Goal: Task Accomplishment & Management: Use online tool/utility

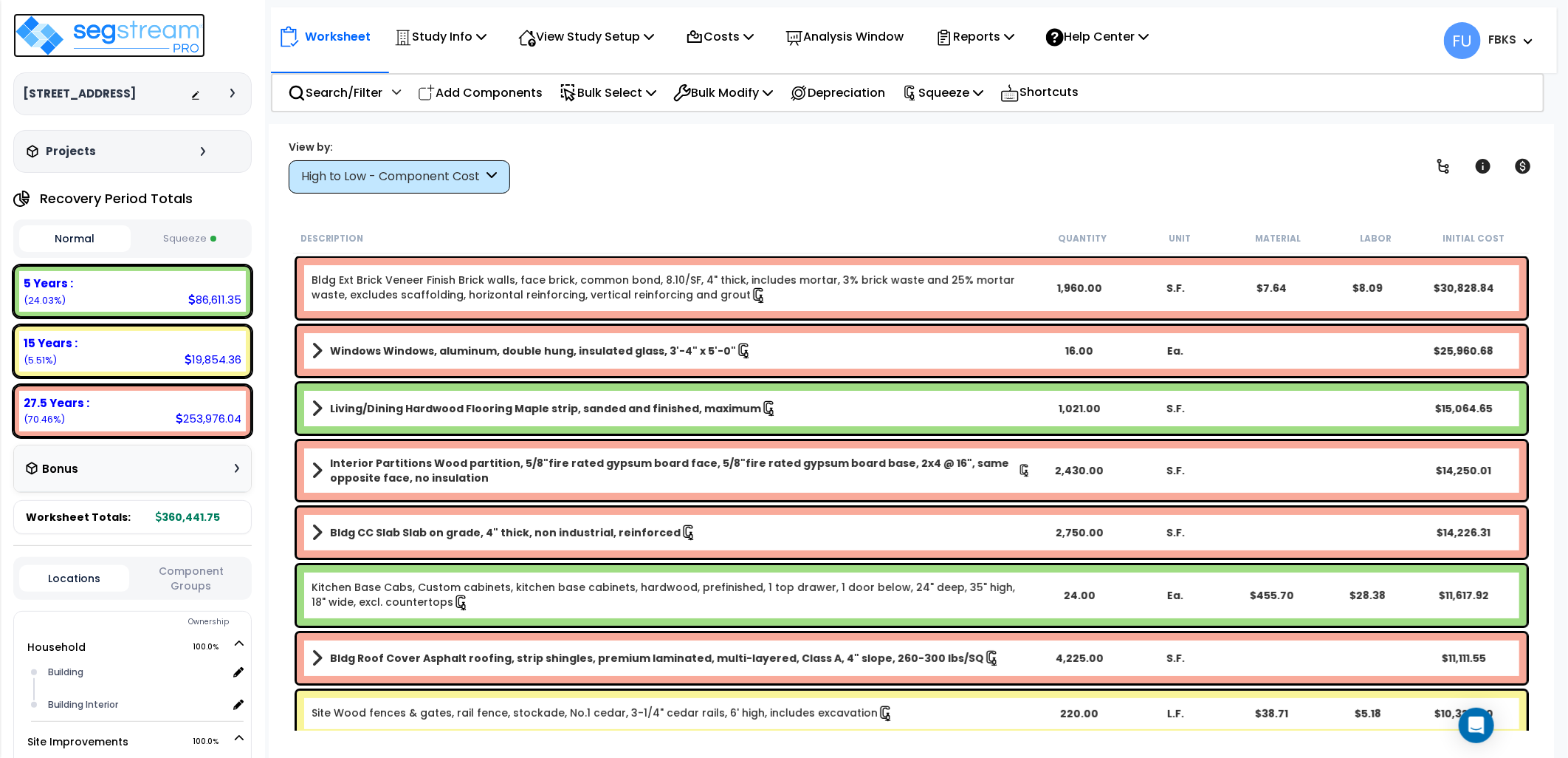
click at [152, 43] on img at bounding box center [108, 35] width 192 height 45
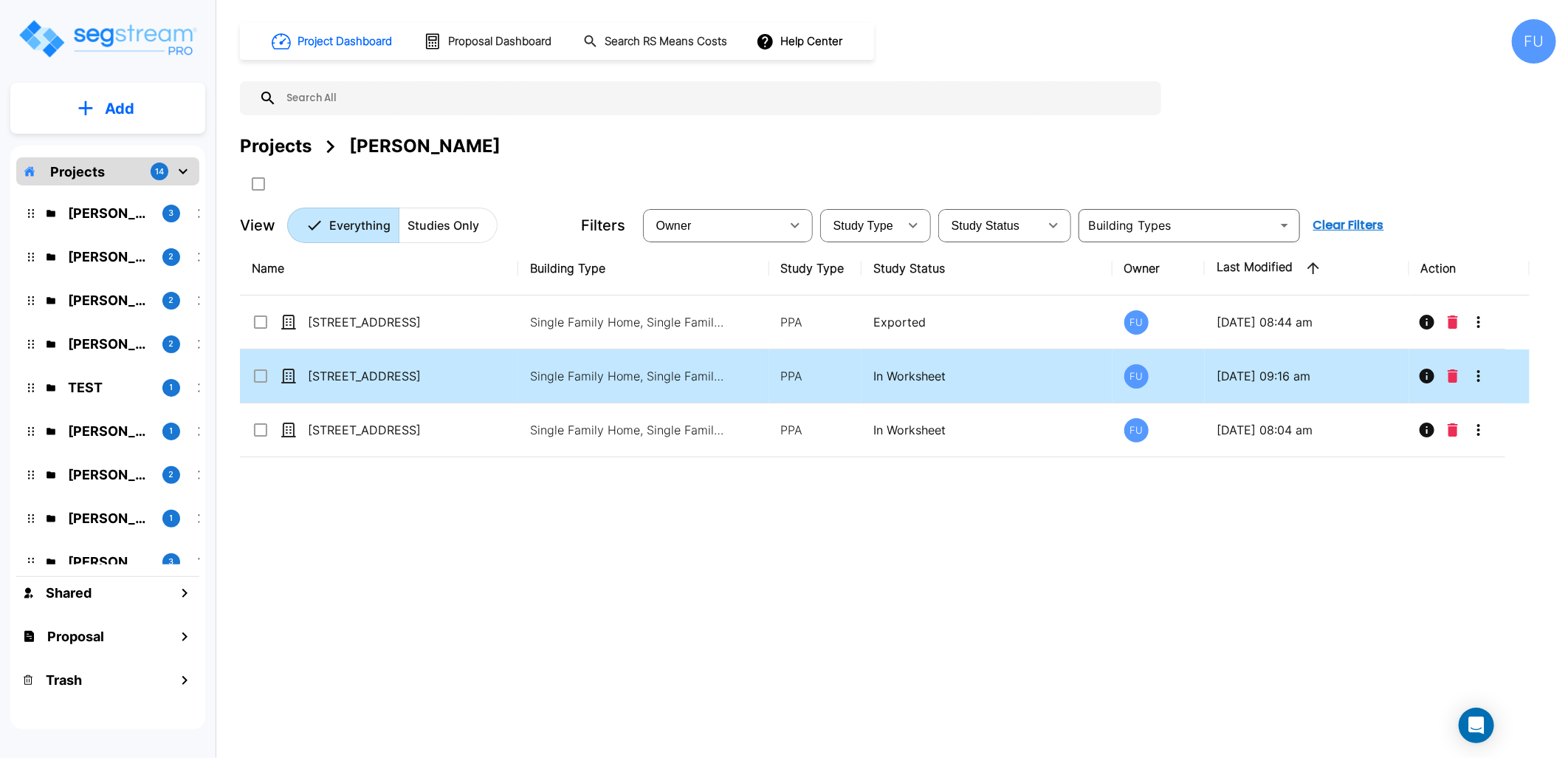
click at [465, 360] on td "[STREET_ADDRESS]" at bounding box center [379, 377] width 278 height 54
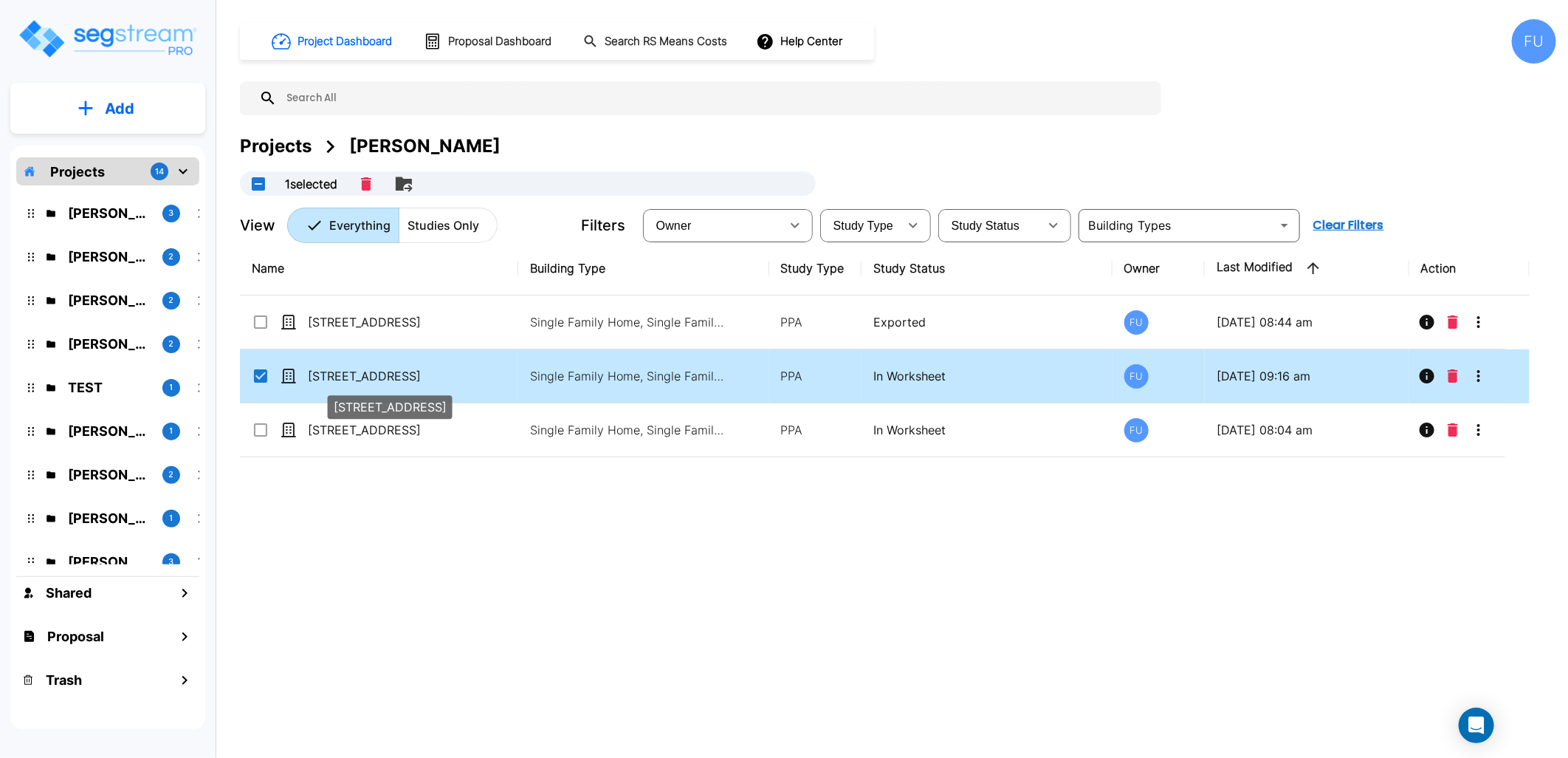
click at [439, 373] on p "[STREET_ADDRESS]" at bounding box center [381, 376] width 148 height 18
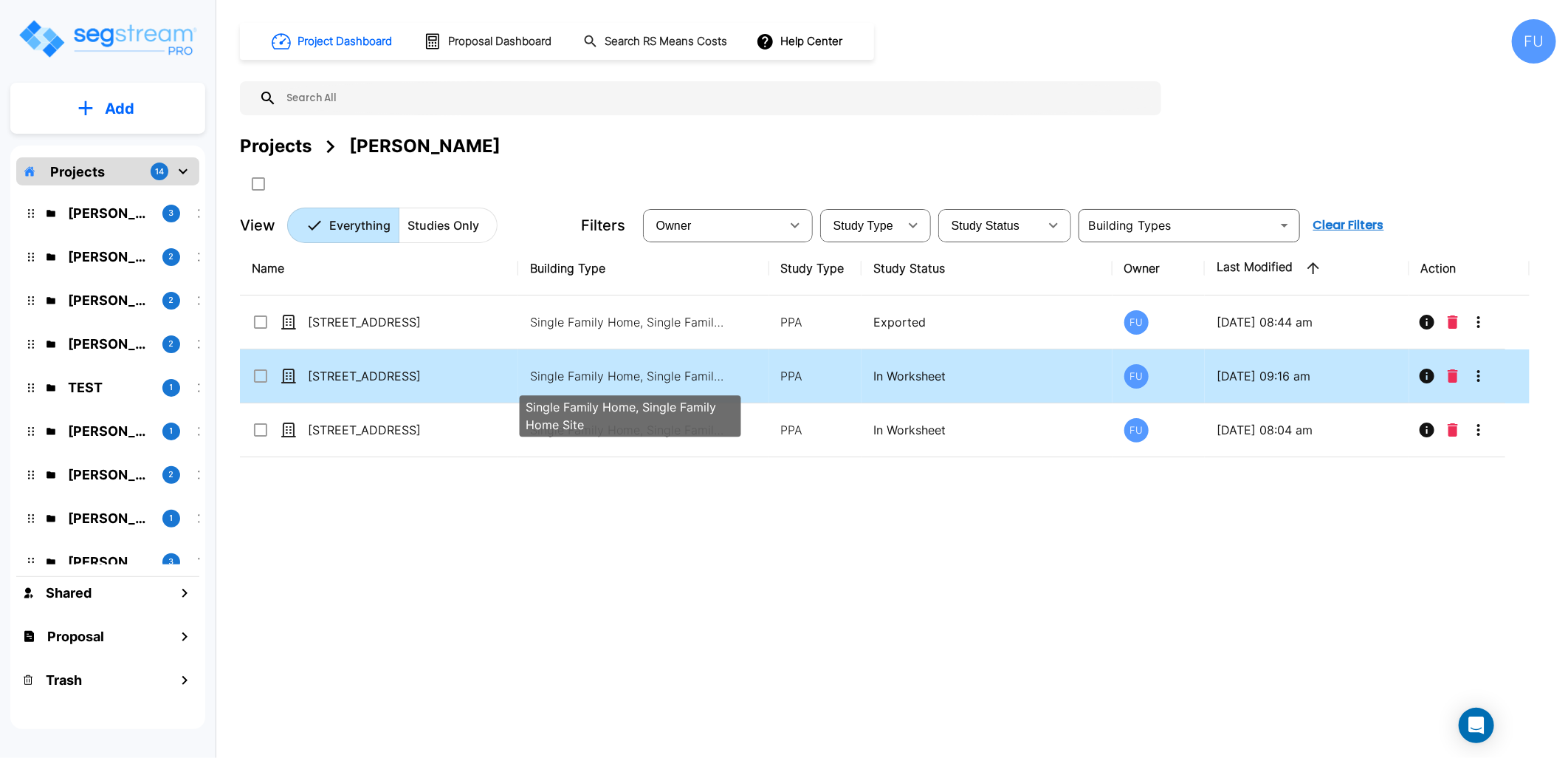
click at [658, 379] on p "Single Family Home, Single Family Home Site" at bounding box center [630, 376] width 200 height 18
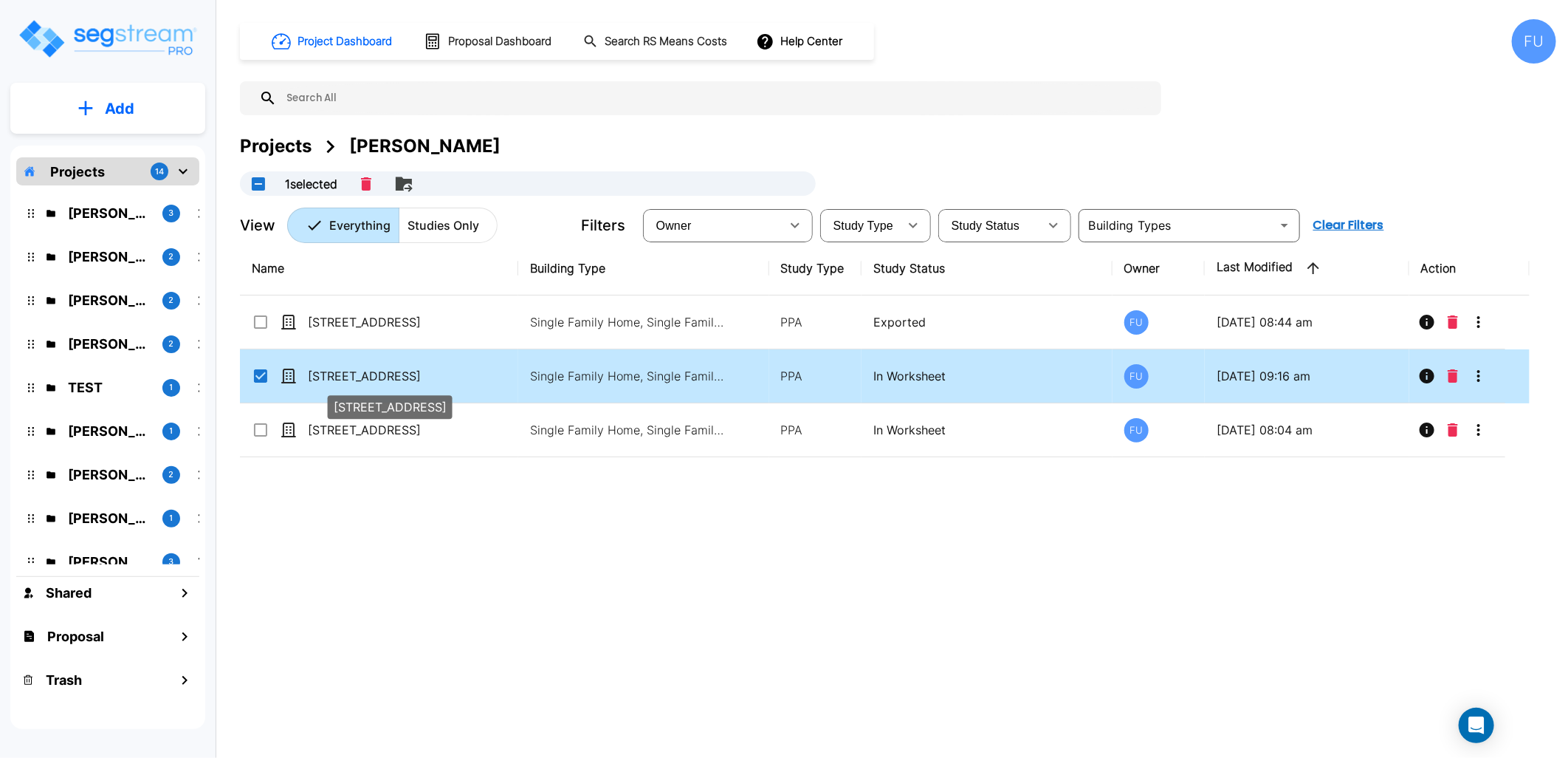
click at [366, 379] on p "[STREET_ADDRESS]" at bounding box center [381, 376] width 148 height 18
checkbox input "false"
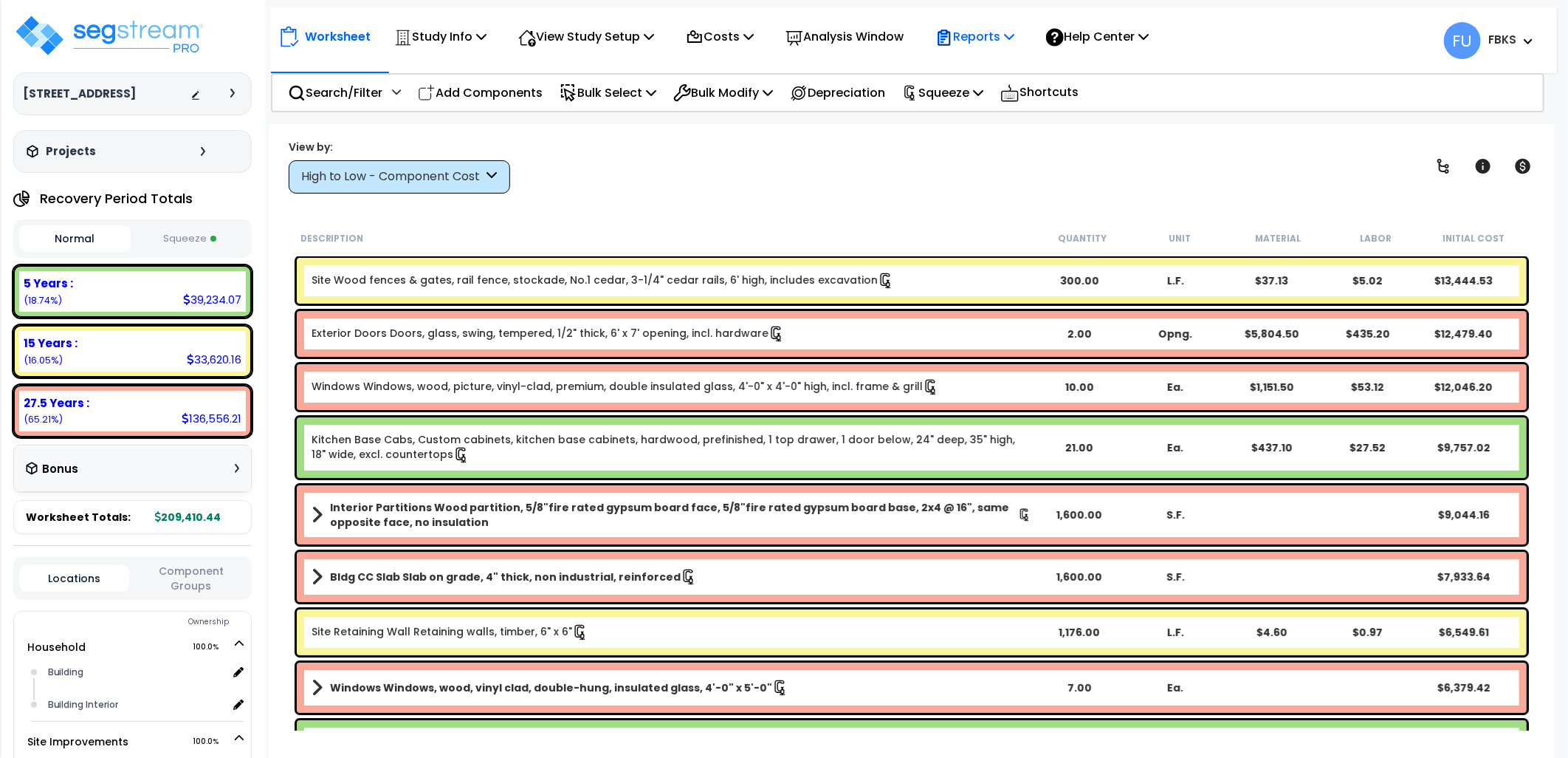
click at [994, 36] on p "Reports" at bounding box center [975, 37] width 79 height 20
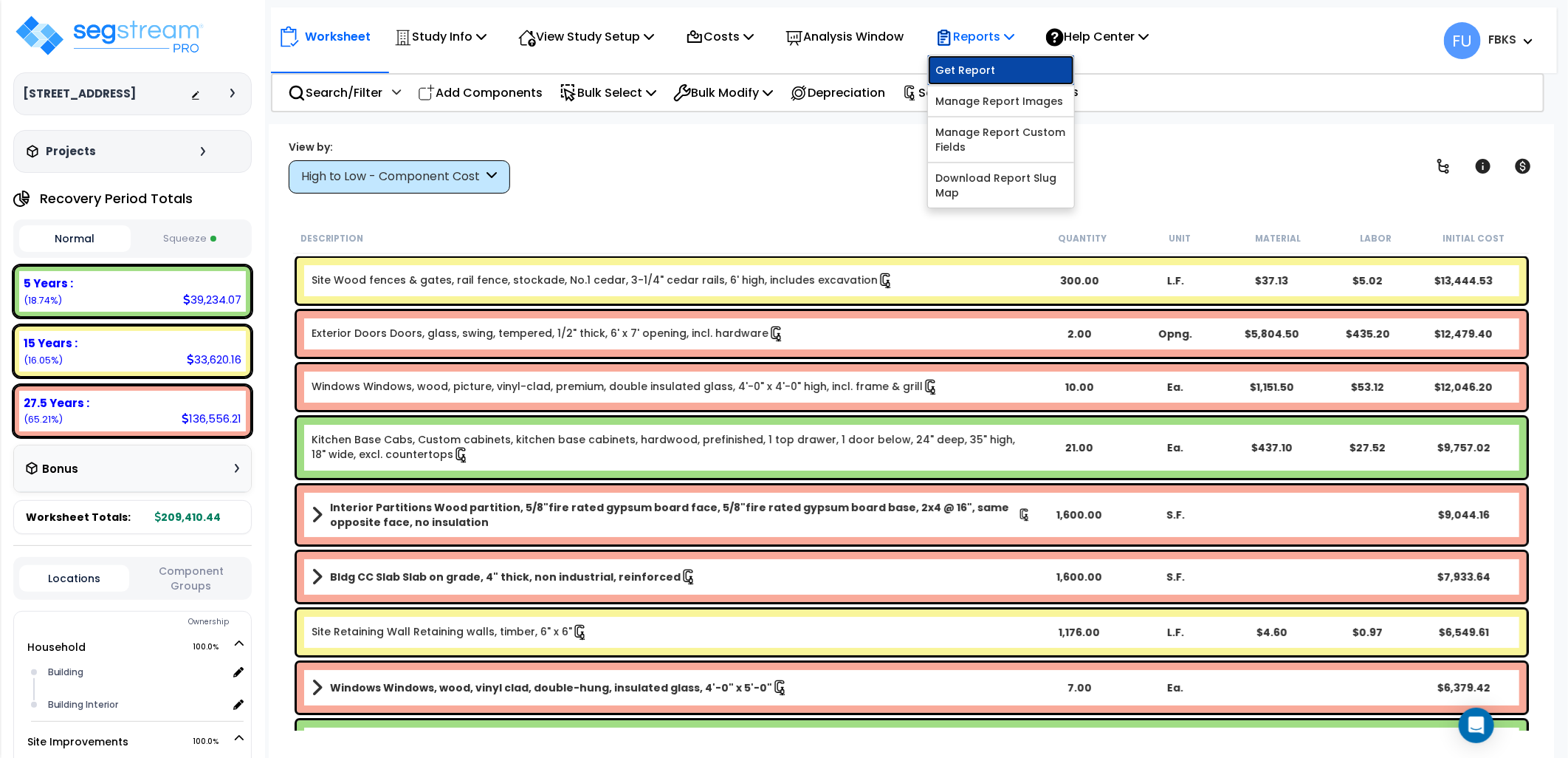
click at [1007, 68] on link "Get Report" at bounding box center [1000, 71] width 146 height 30
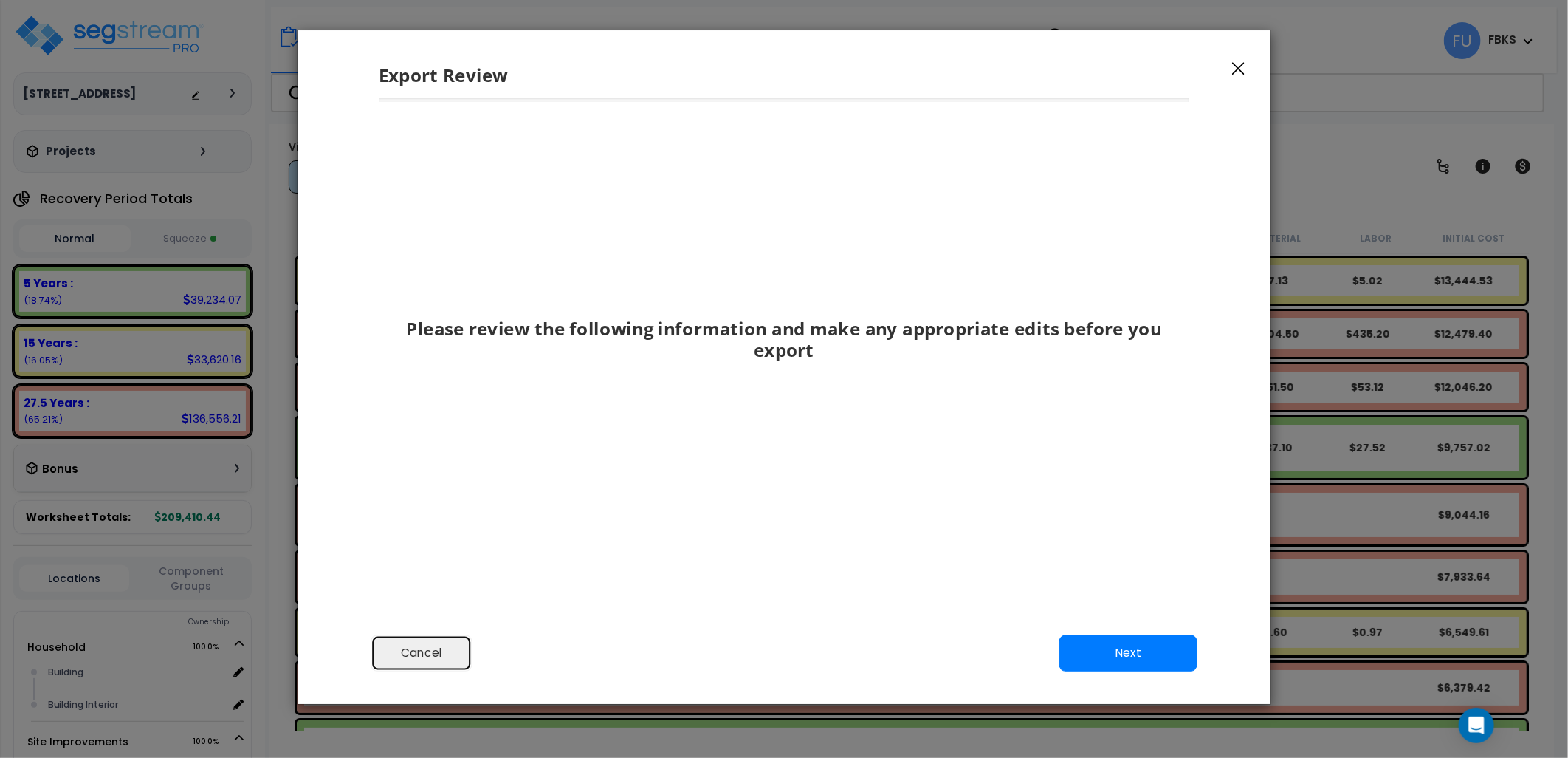
click at [421, 645] on button "Cancel" at bounding box center [421, 653] width 101 height 37
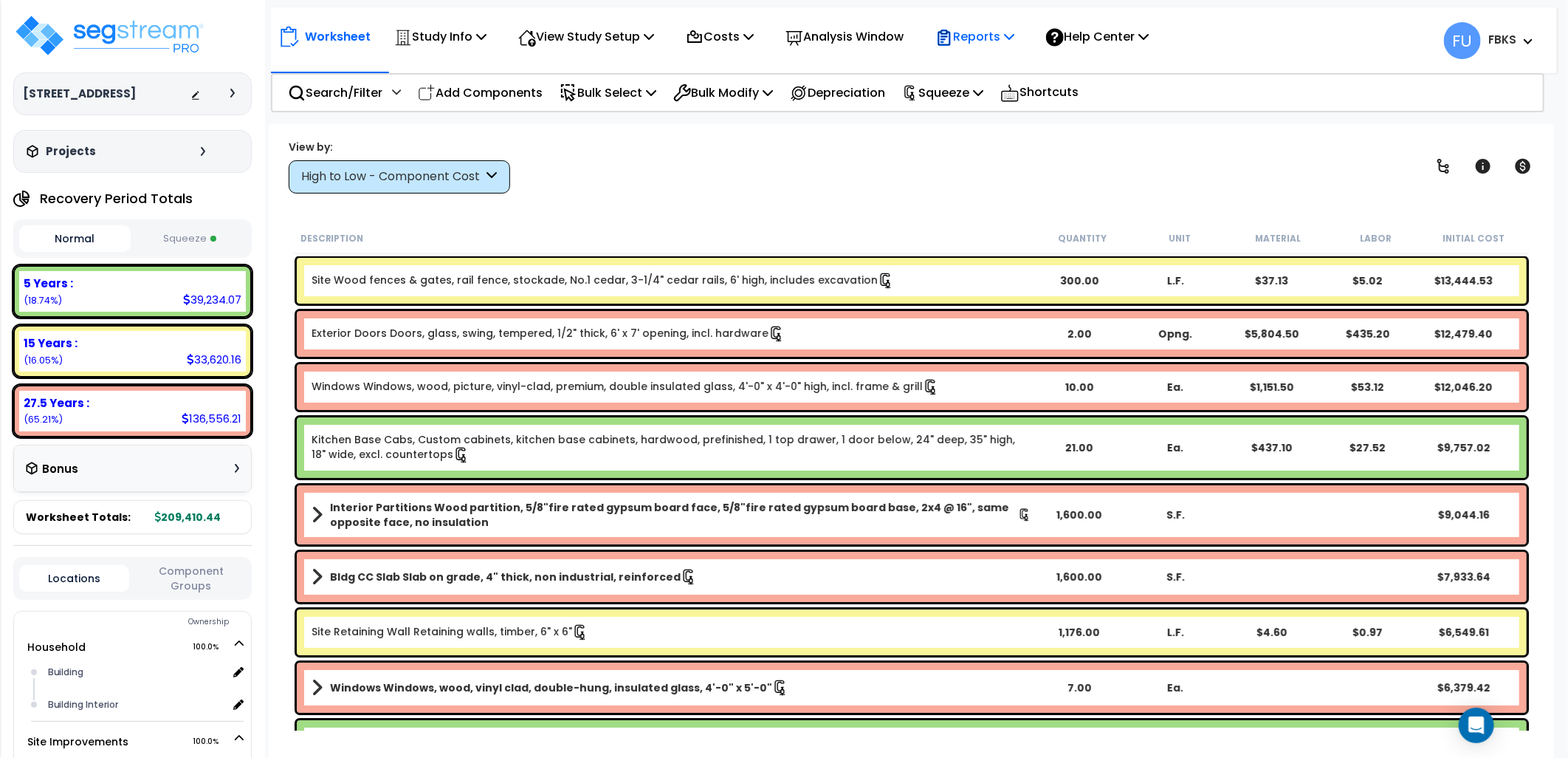
click at [998, 35] on p "Reports" at bounding box center [975, 37] width 79 height 20
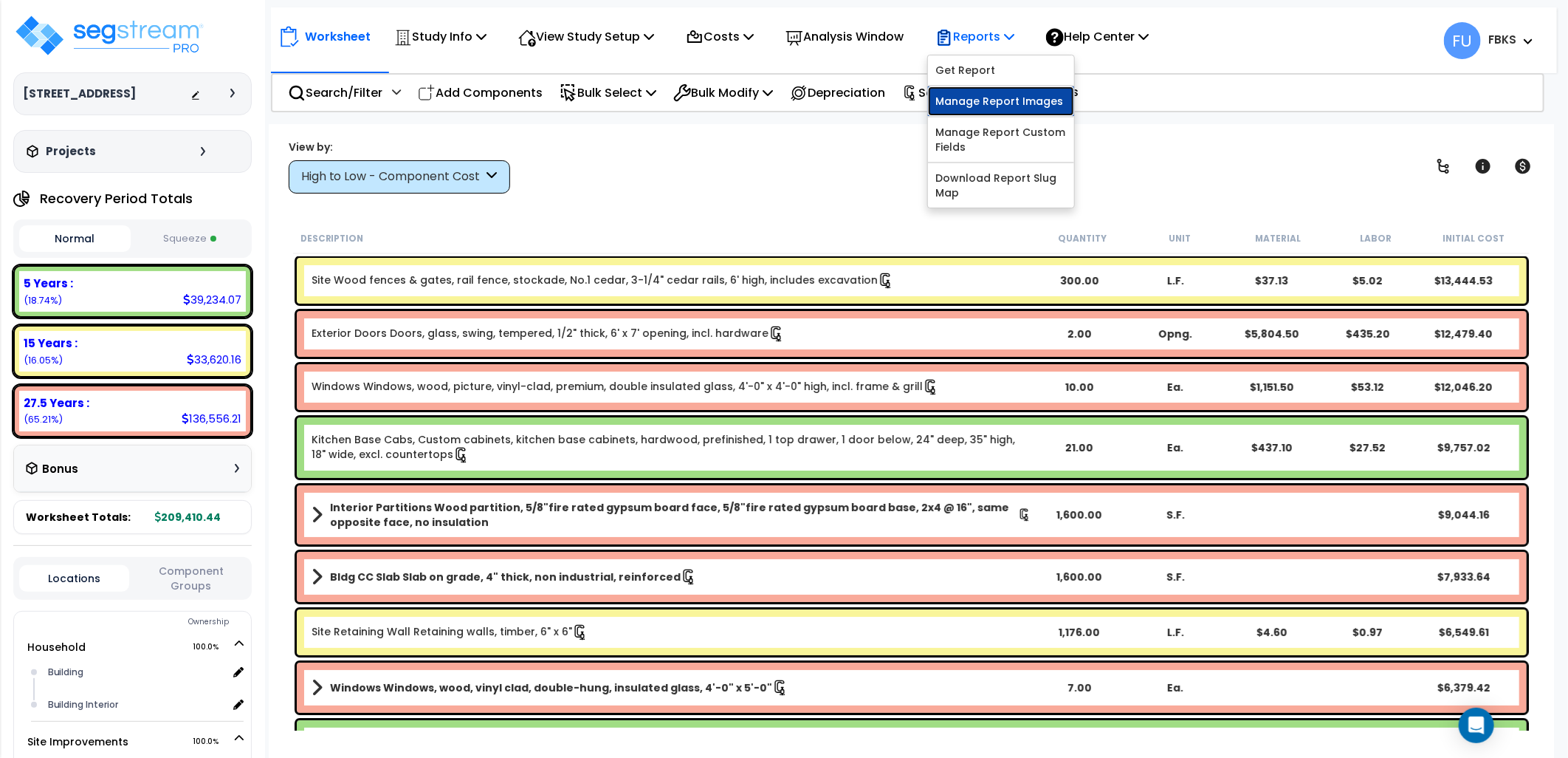
click at [989, 93] on link "Manage Report Images" at bounding box center [1000, 101] width 146 height 30
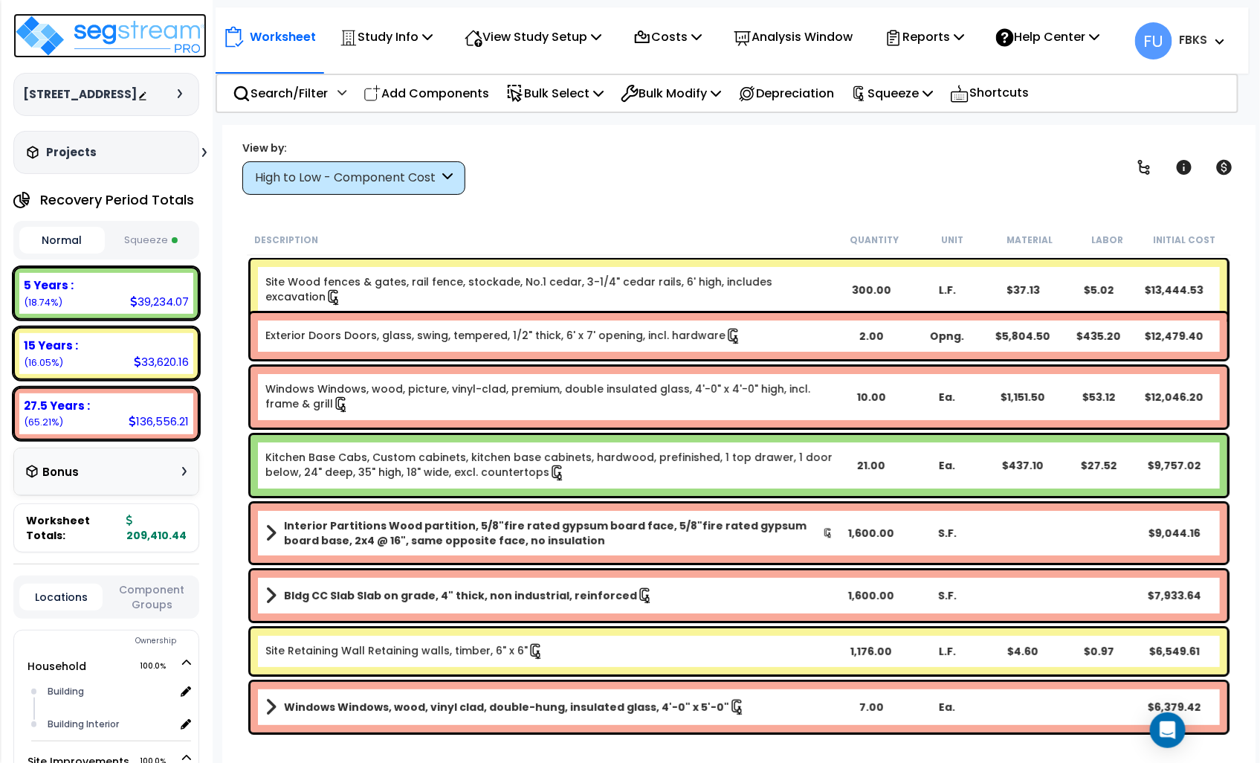
click at [123, 40] on img at bounding box center [109, 35] width 193 height 45
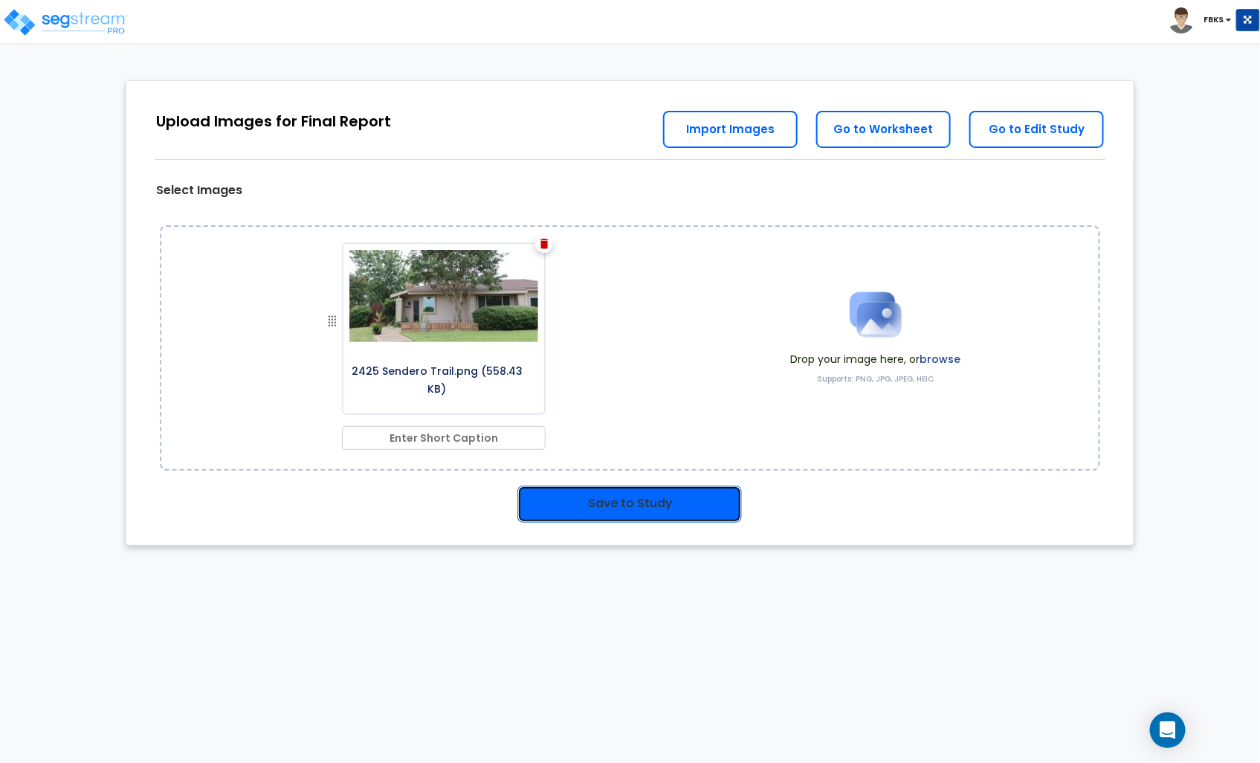
click at [628, 501] on button "Save to Study" at bounding box center [629, 503] width 224 height 37
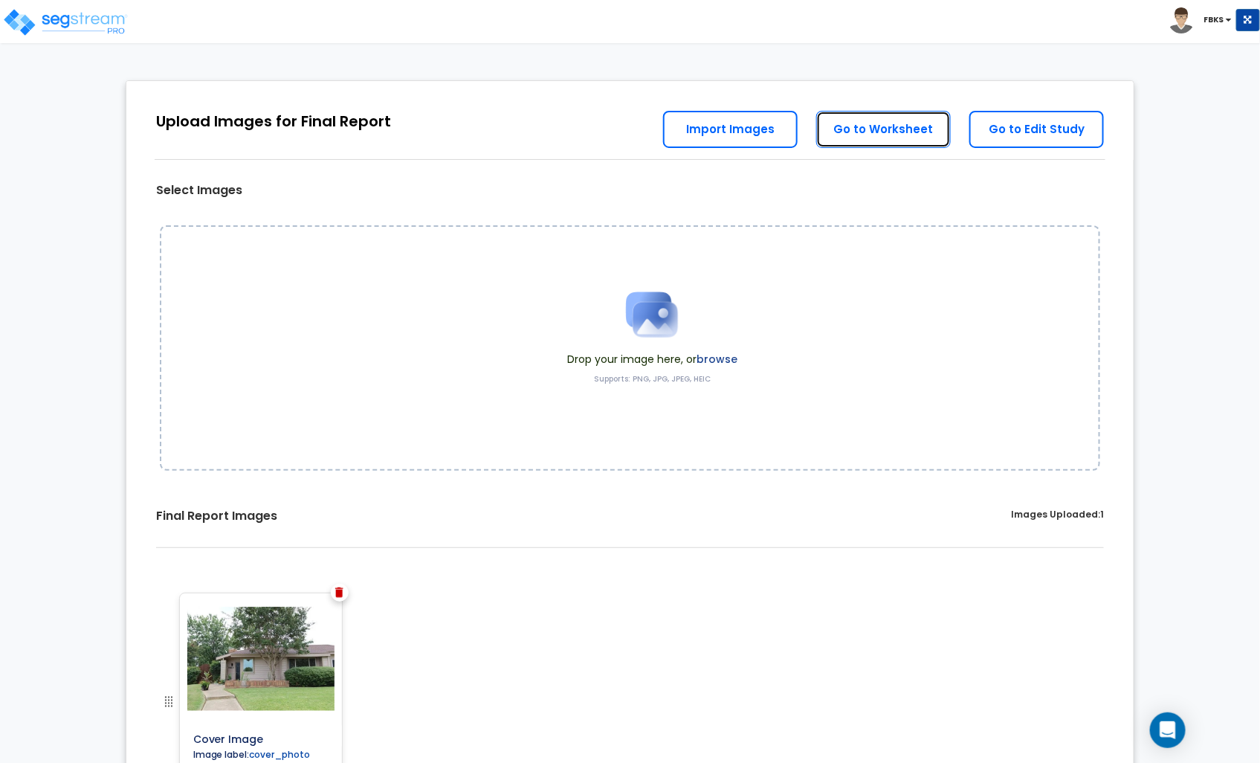
click at [859, 125] on link "Go to Worksheet" at bounding box center [883, 129] width 135 height 37
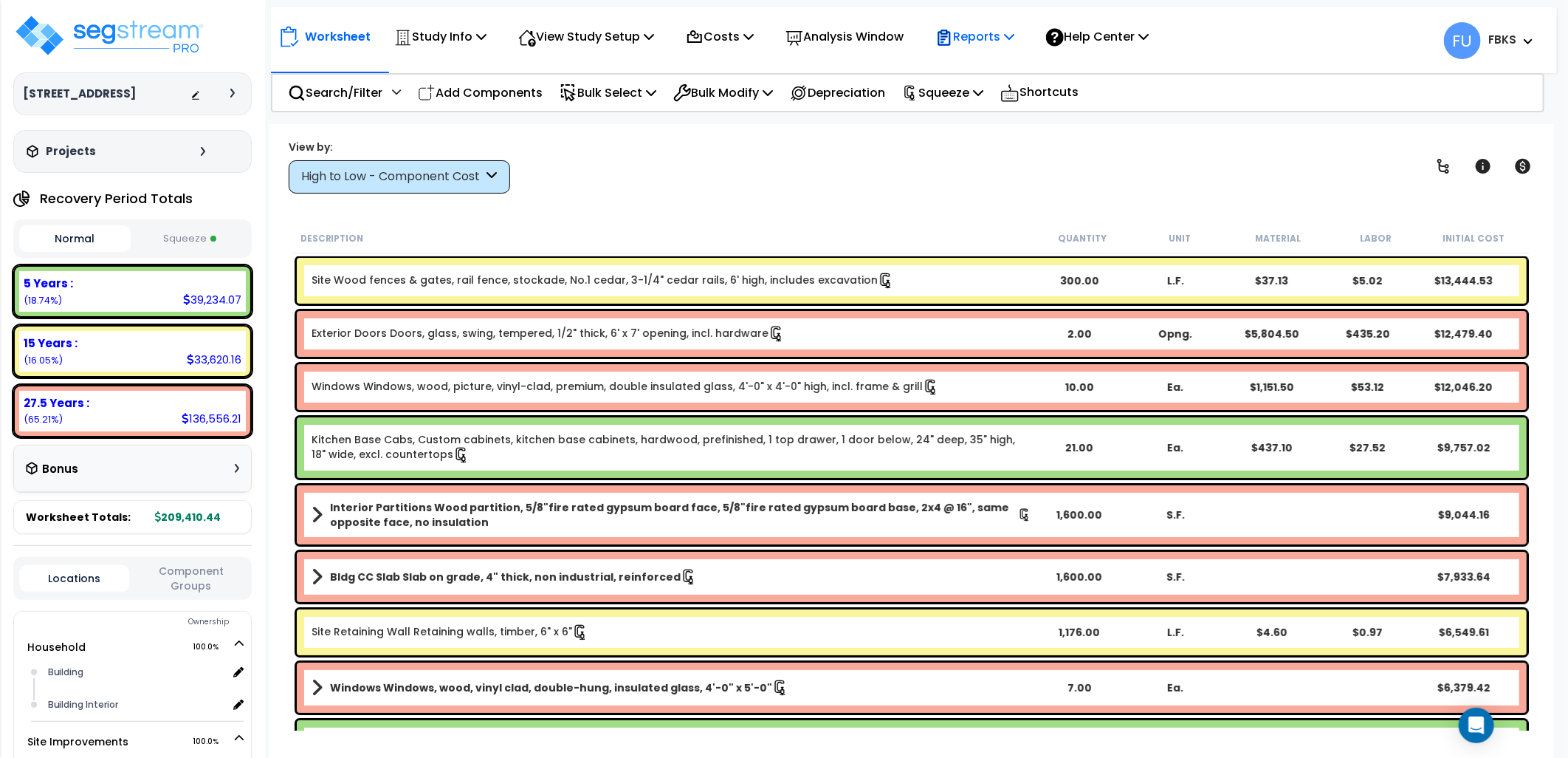
click at [1013, 35] on p "Reports" at bounding box center [975, 37] width 79 height 20
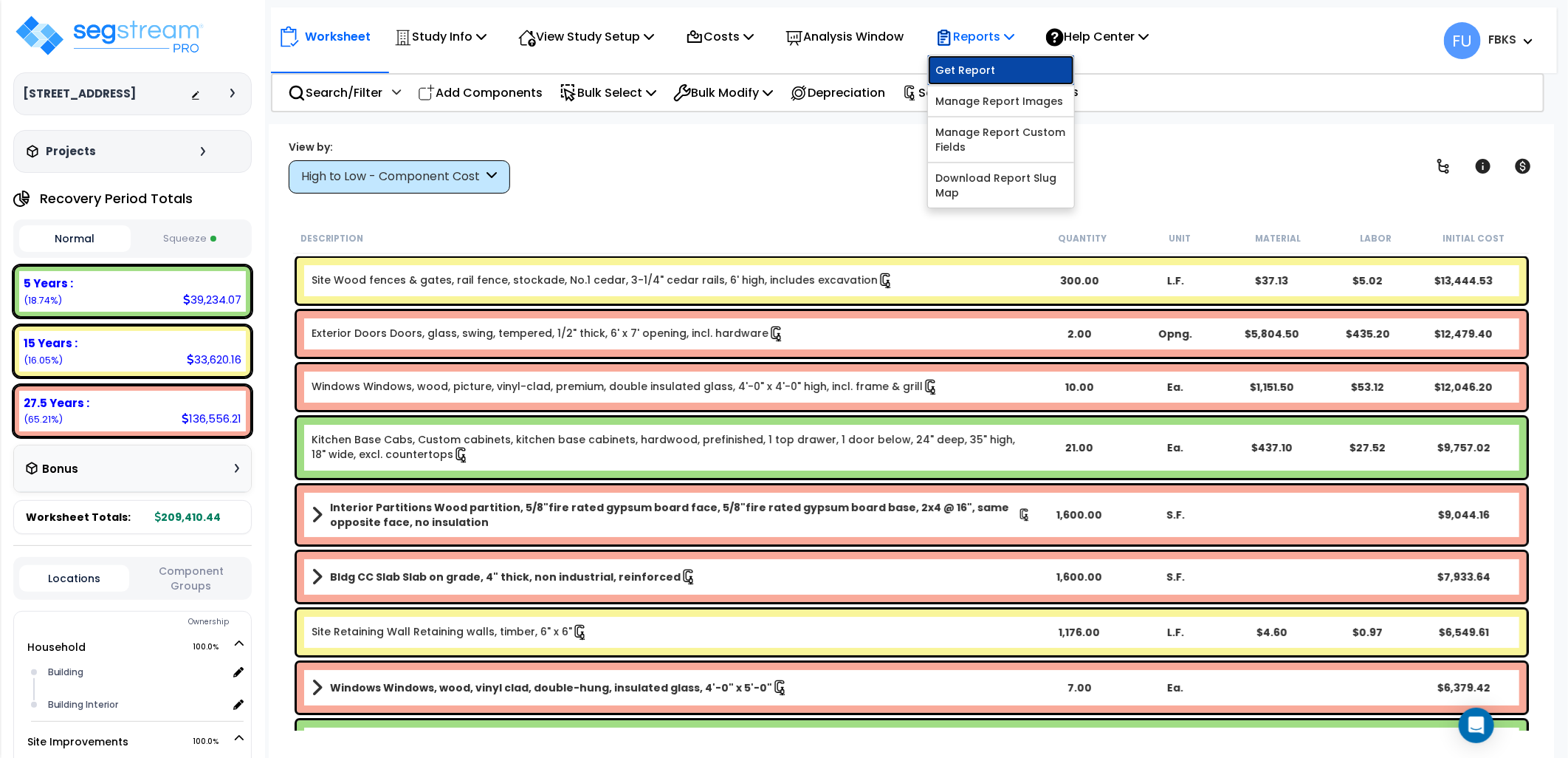
click at [967, 68] on link "Get Report" at bounding box center [1000, 71] width 146 height 30
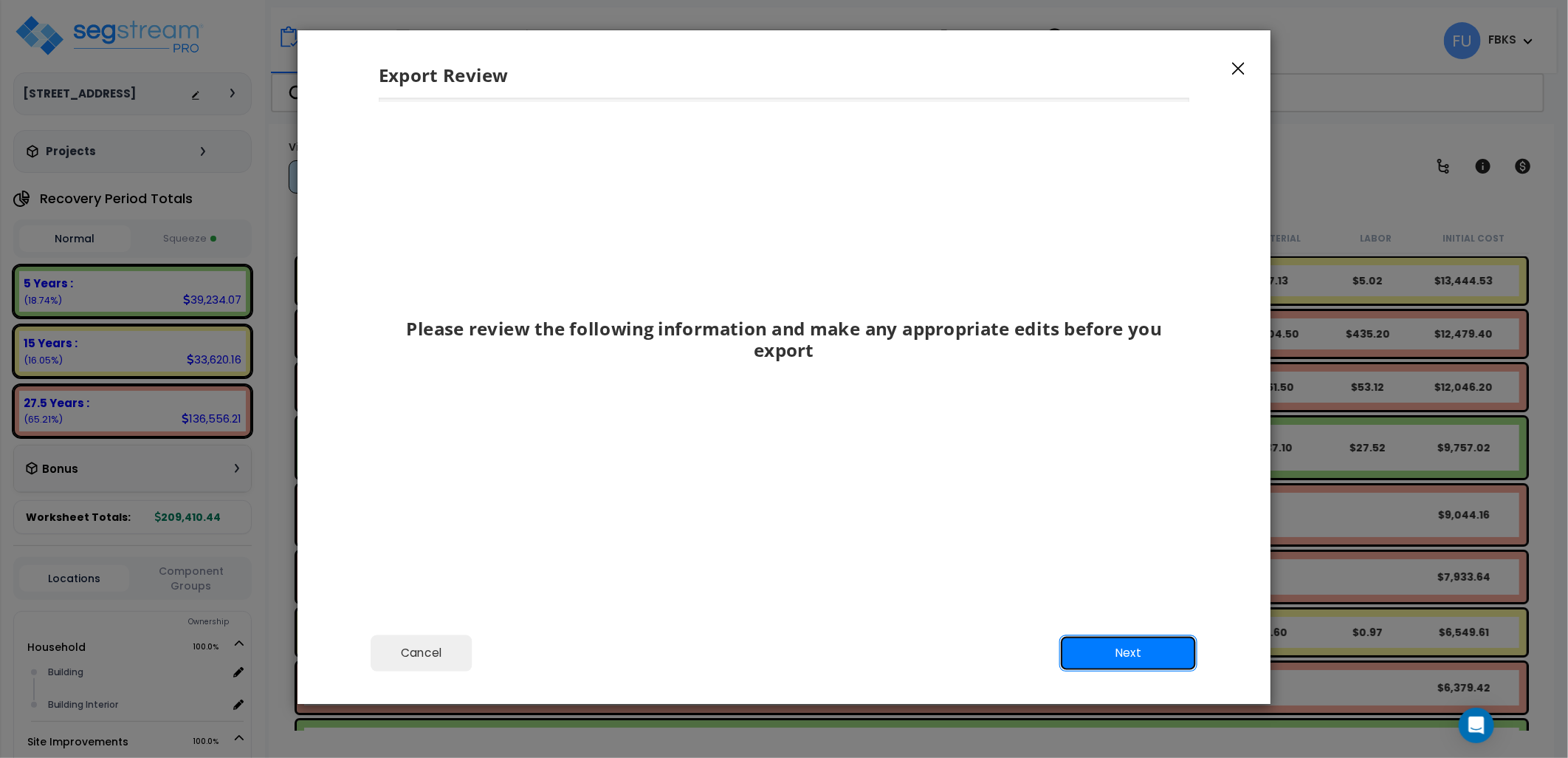
click at [1166, 654] on button "Next" at bounding box center [1128, 653] width 138 height 37
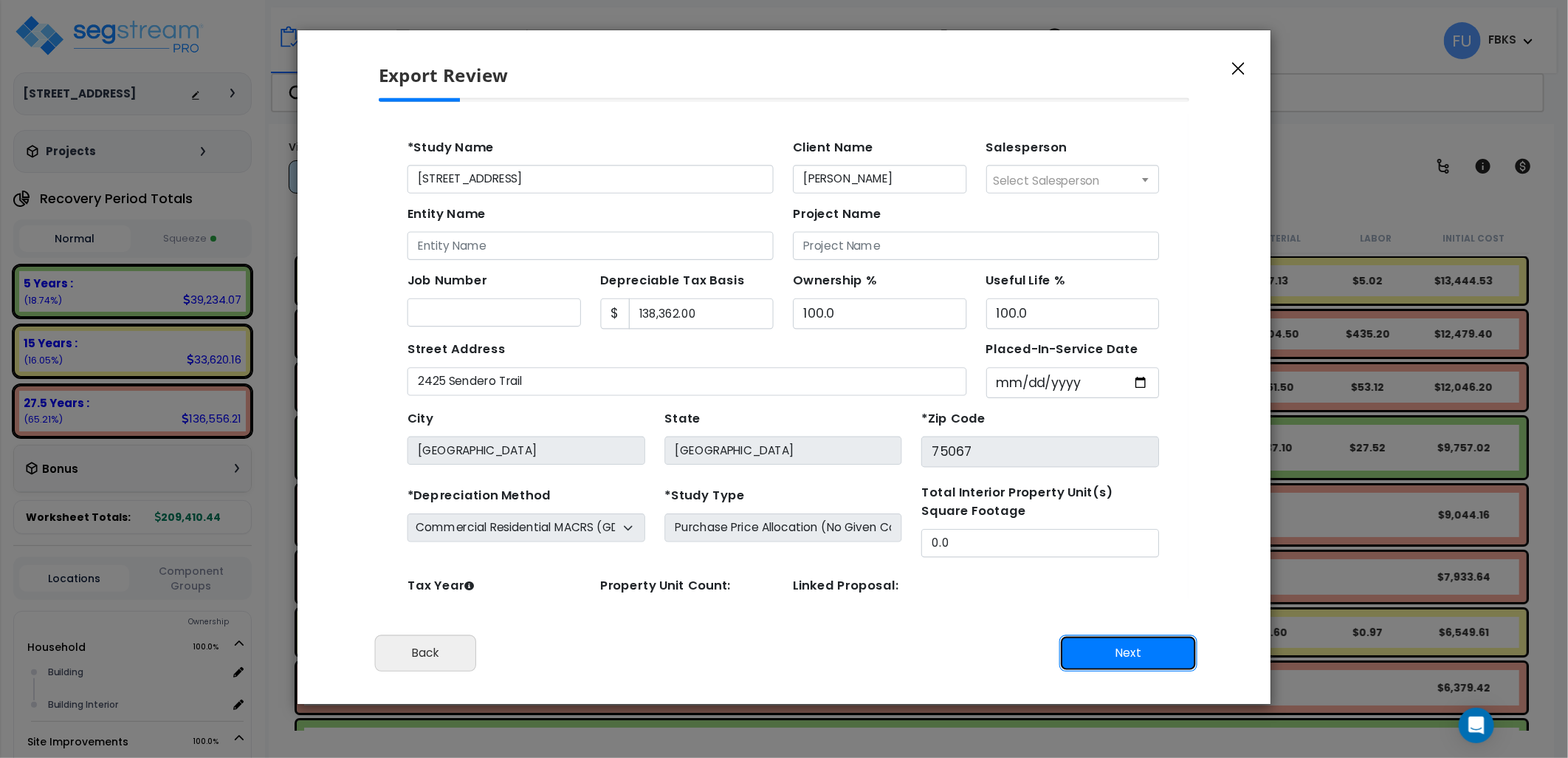
click at [1161, 654] on button "Next" at bounding box center [1128, 653] width 138 height 37
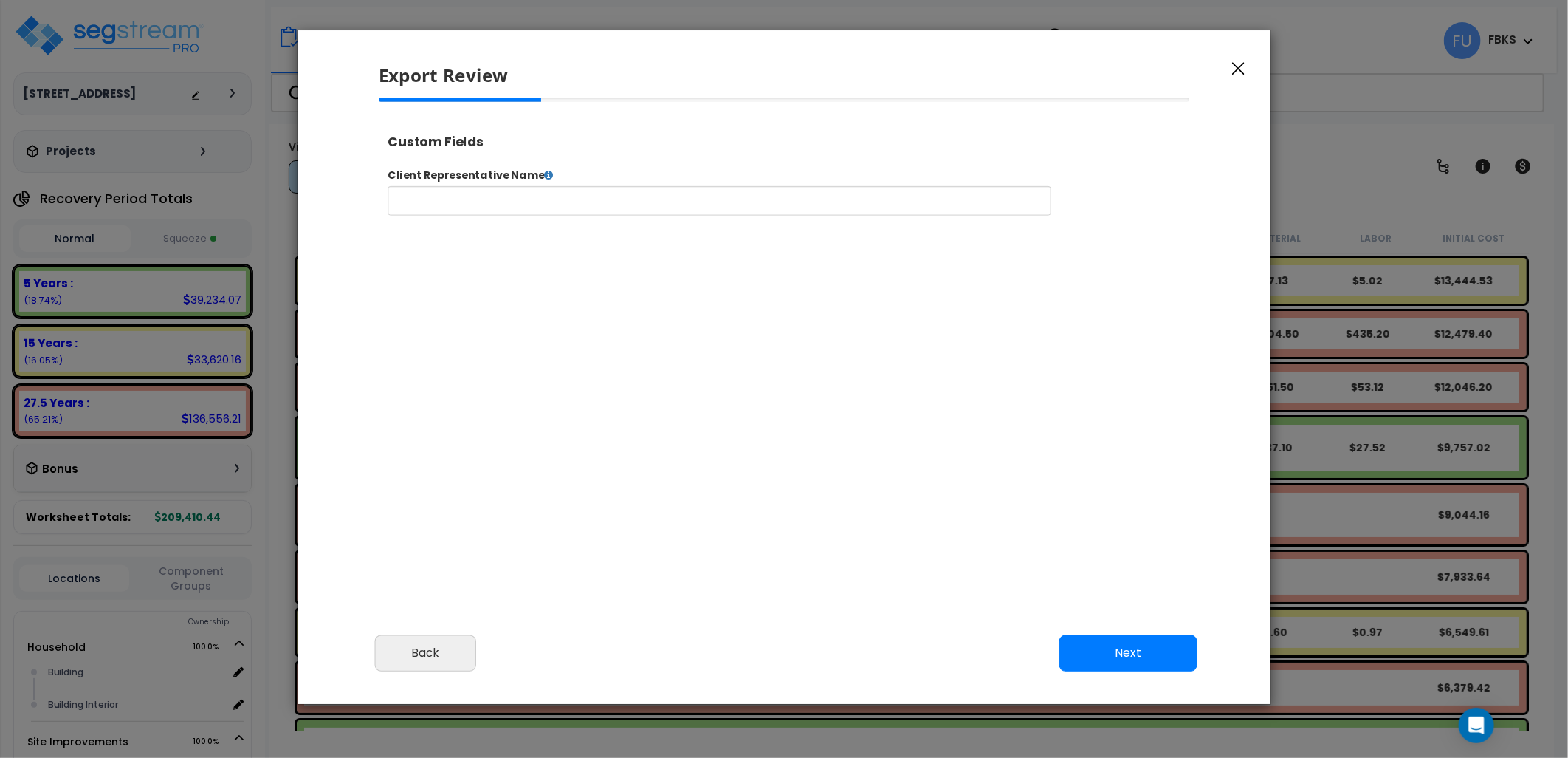
select select "2017"
click at [472, 217] on input "text" at bounding box center [765, 210] width 754 height 33
type input "[PERSON_NAME]"
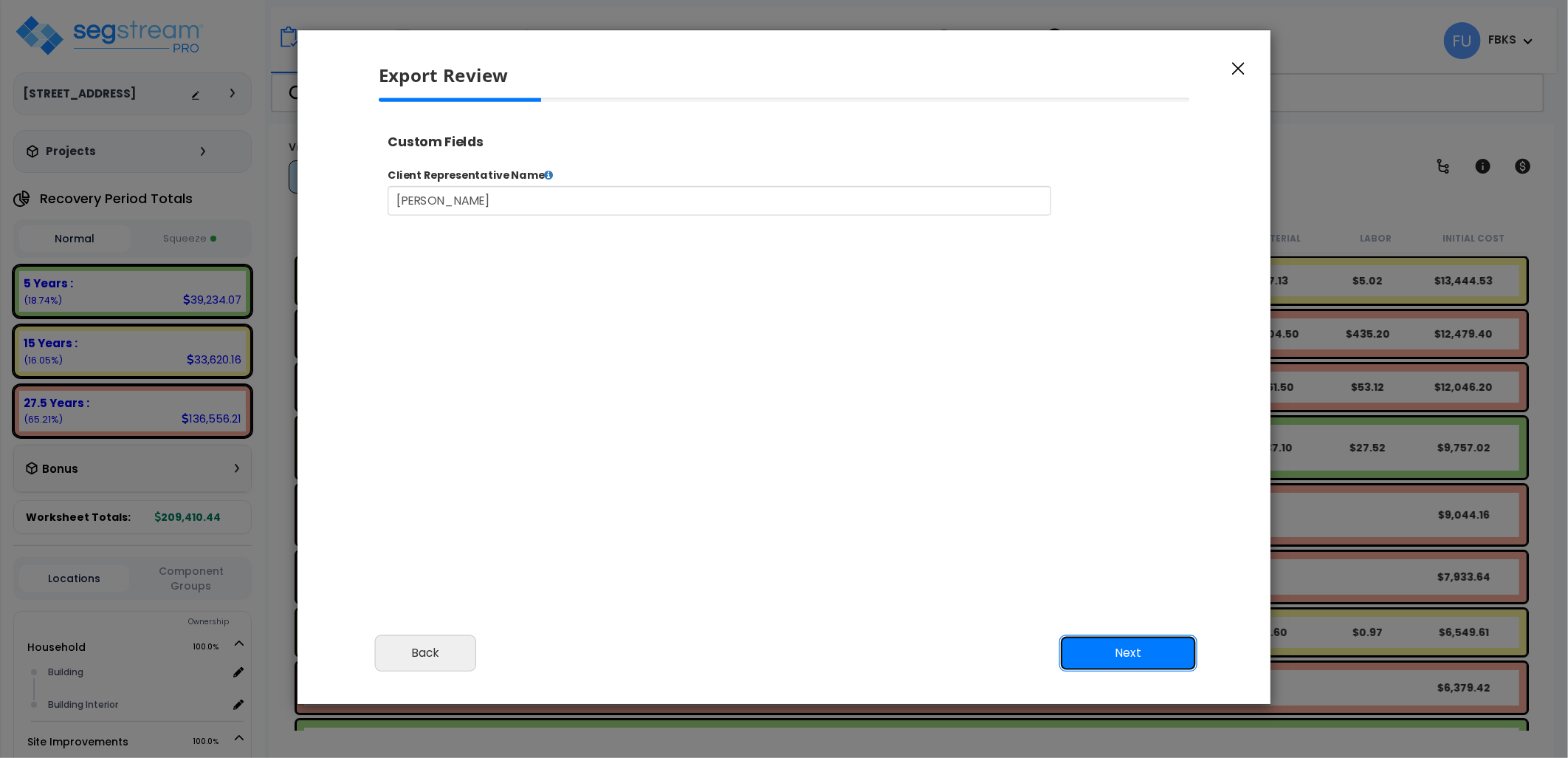
click at [1123, 650] on button "Next" at bounding box center [1128, 653] width 138 height 37
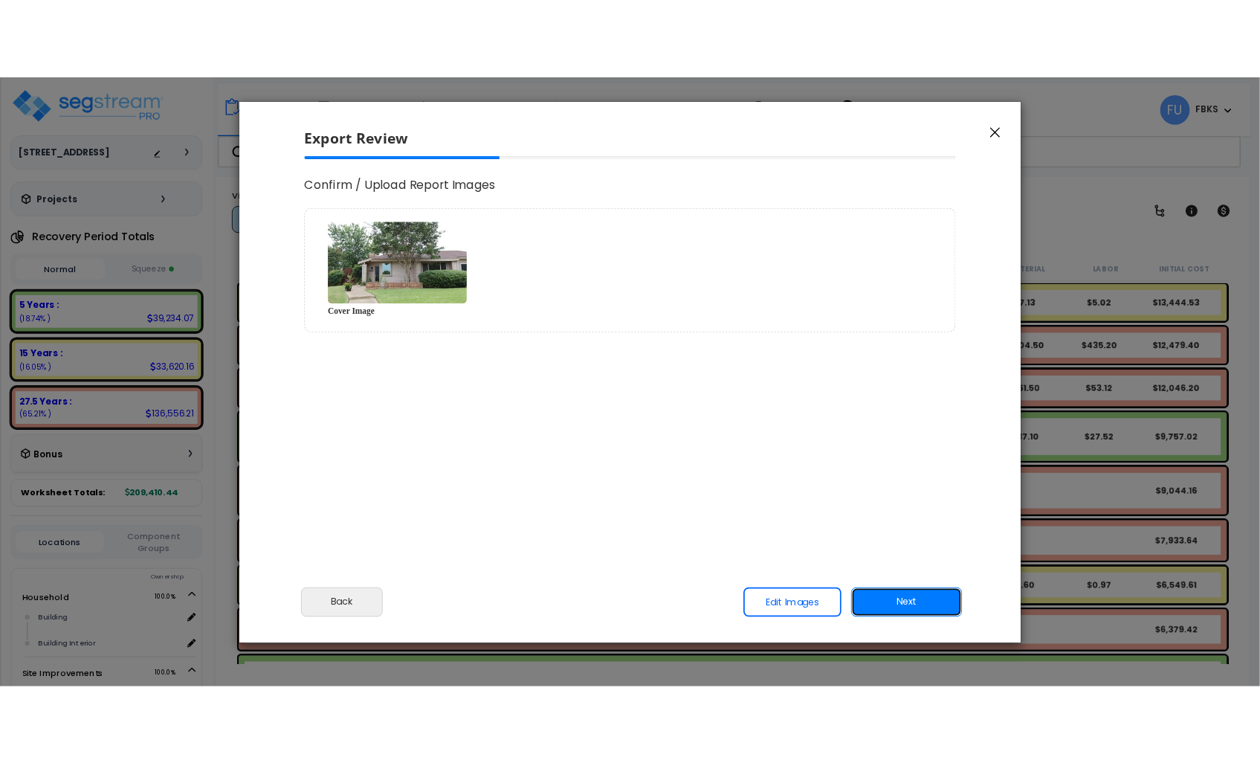
scroll to position [0, 0]
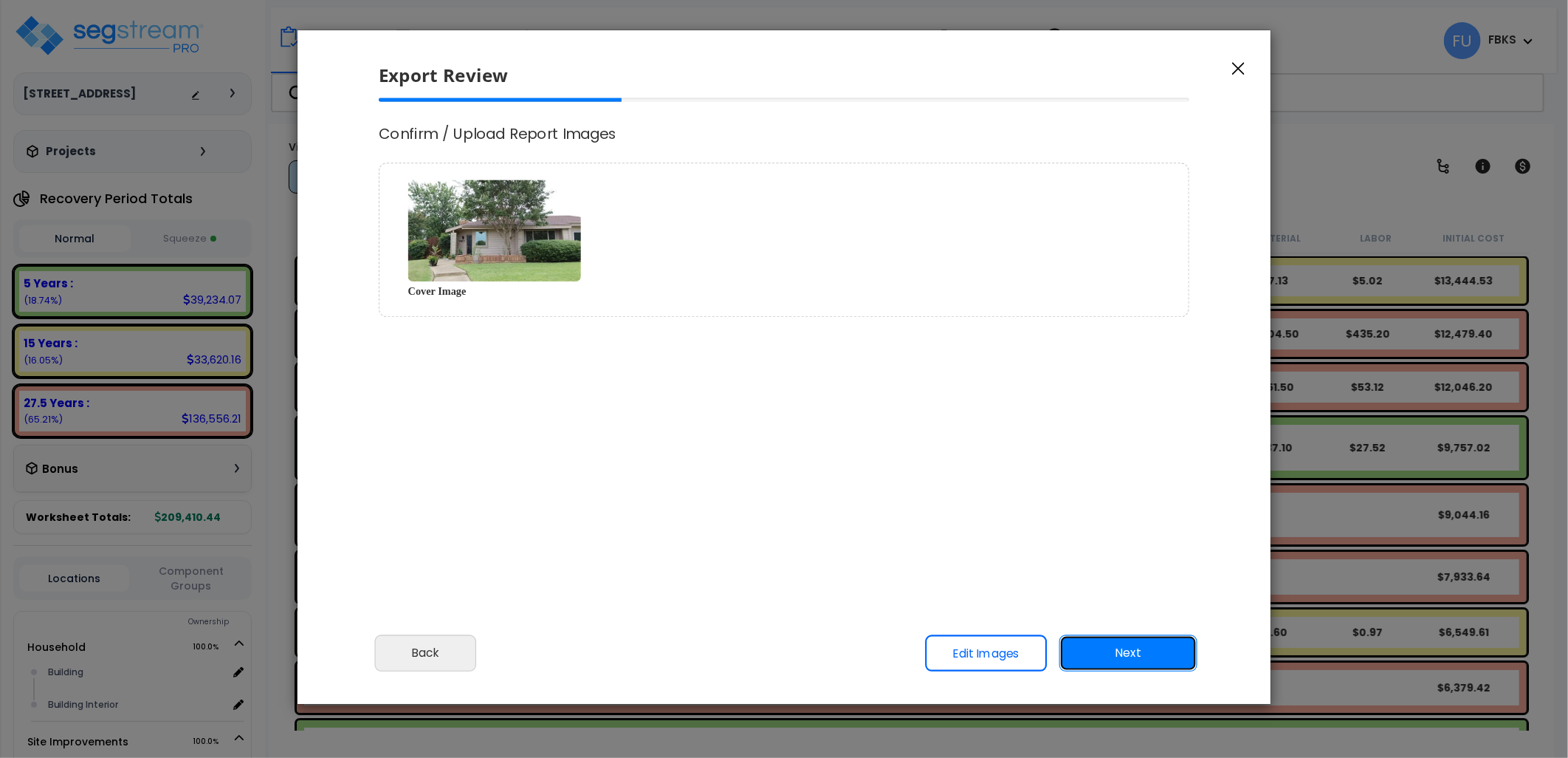
click at [1144, 654] on button "Next" at bounding box center [1128, 653] width 138 height 37
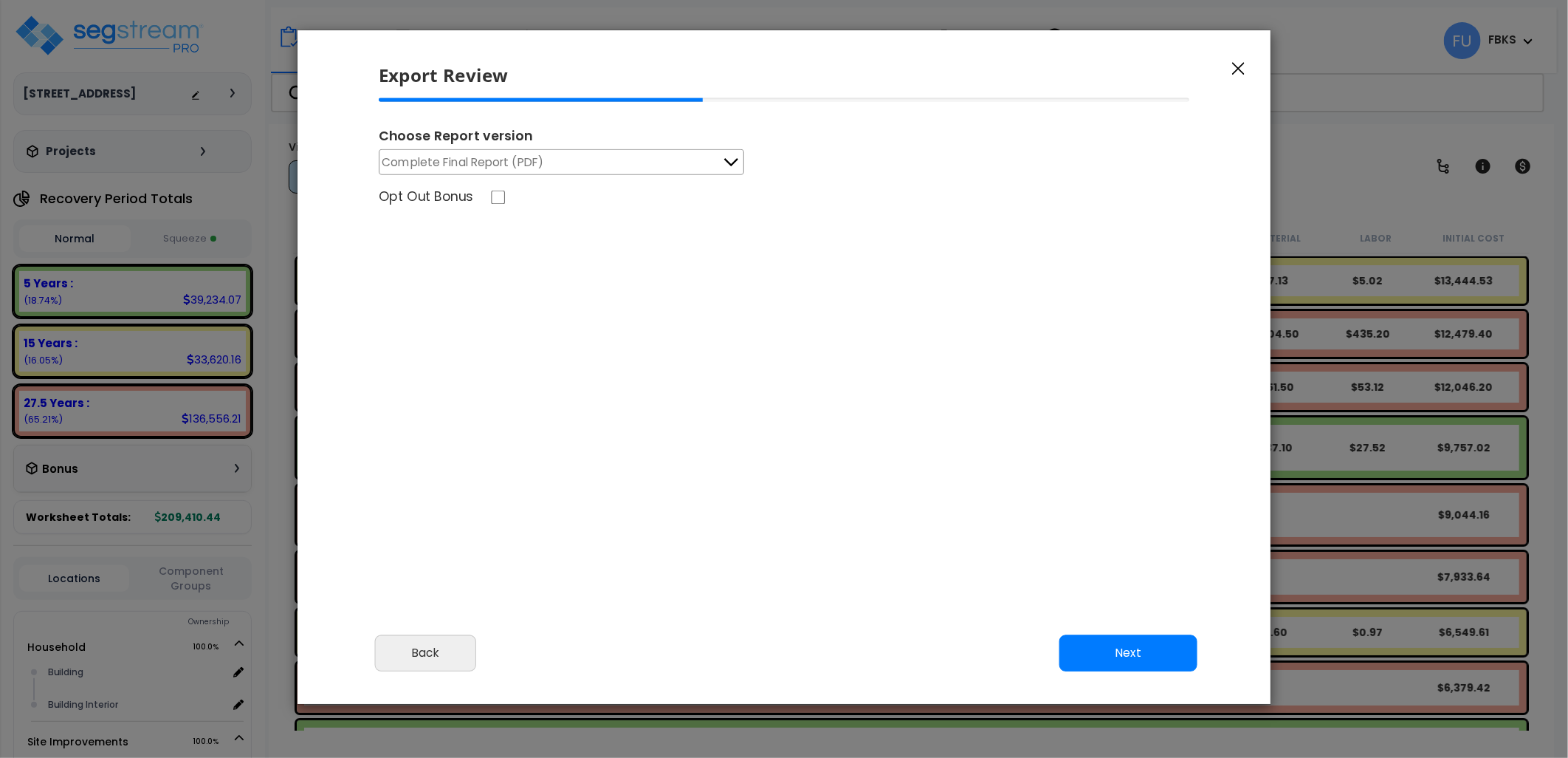
click at [581, 160] on button "Complete Final Report (PDF)" at bounding box center [561, 162] width 365 height 26
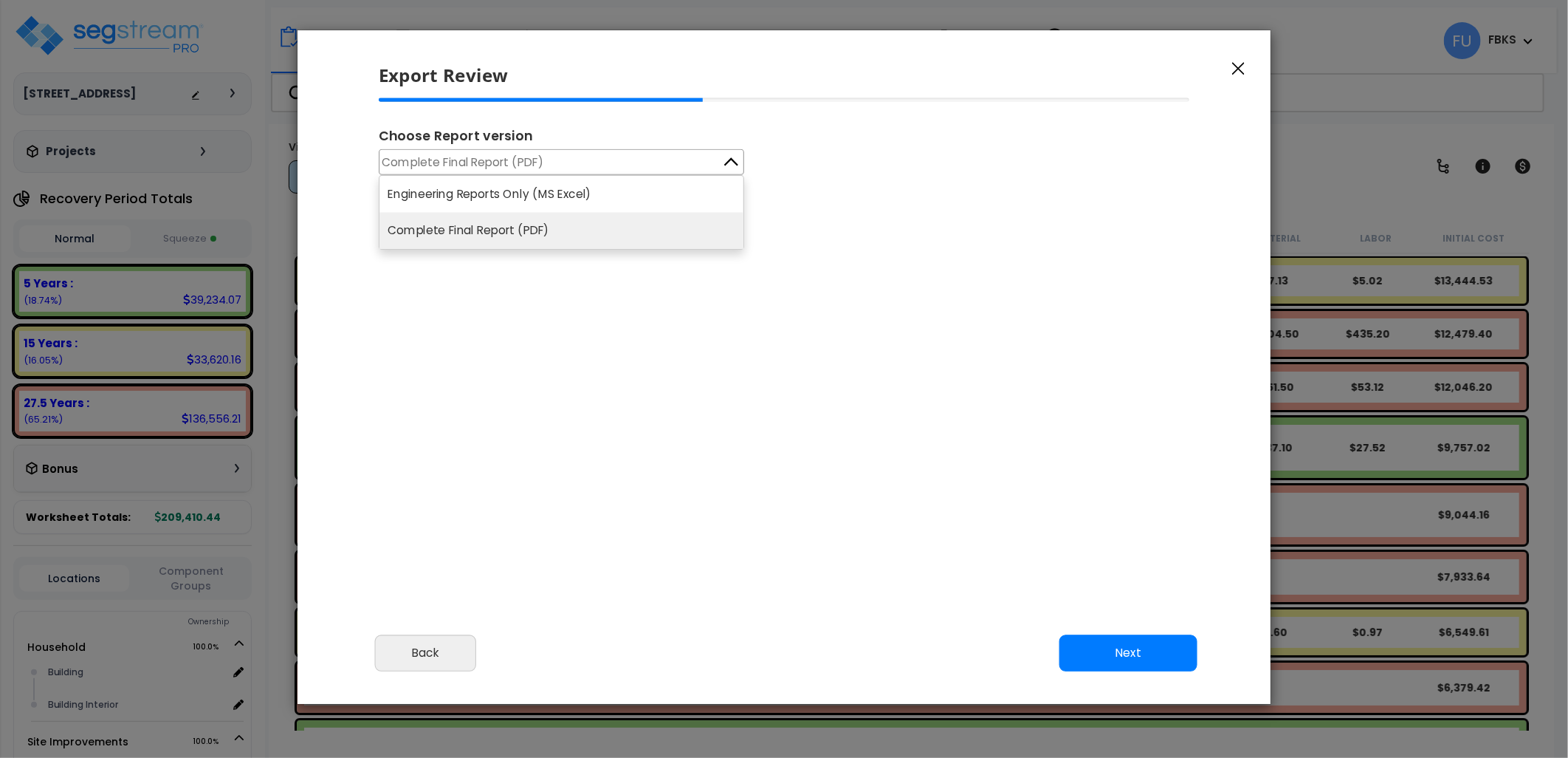
click at [572, 226] on li "Complete Final Report (PDF)" at bounding box center [561, 230] width 363 height 37
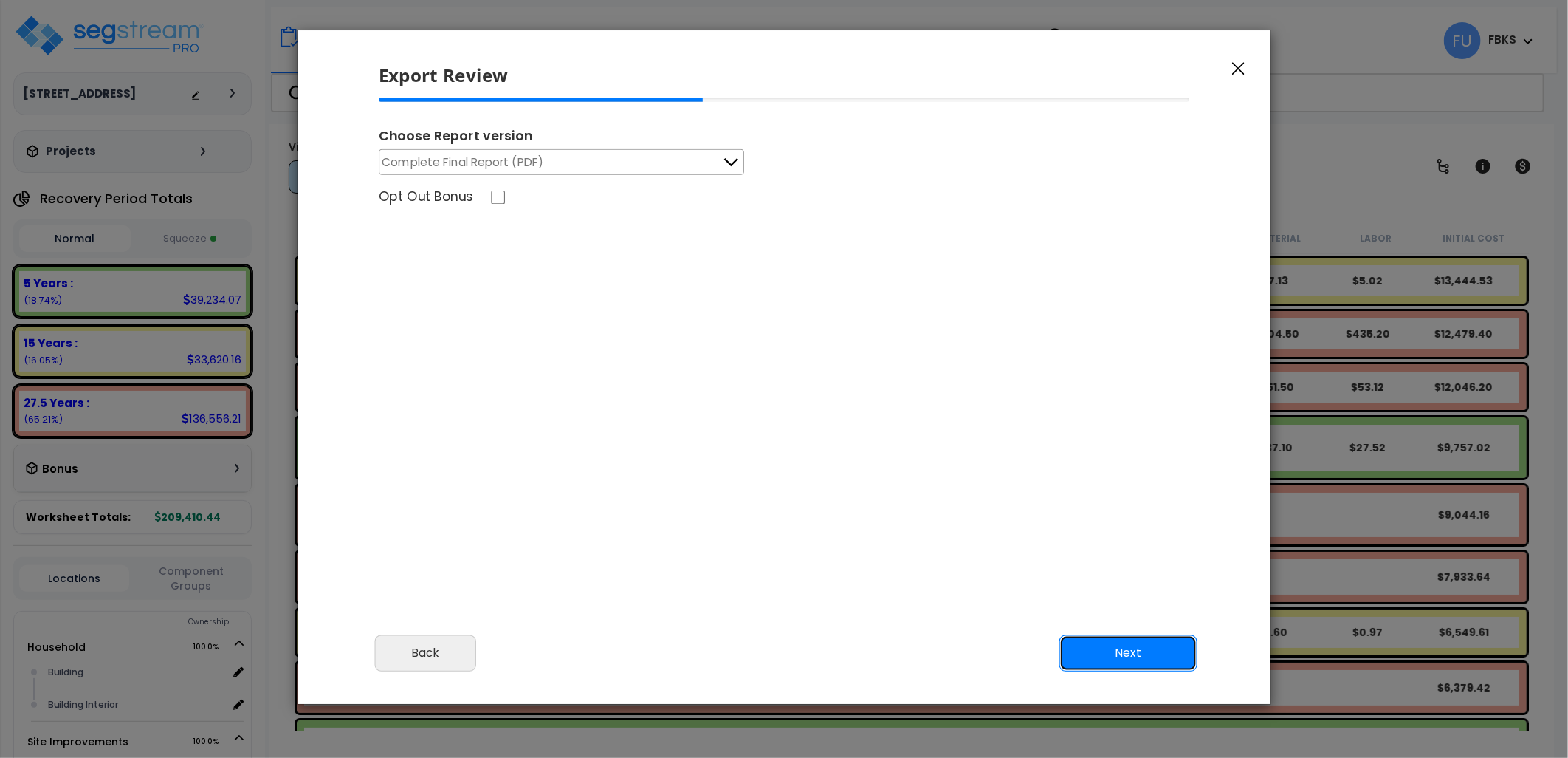
click at [1126, 655] on button "Next" at bounding box center [1128, 653] width 138 height 37
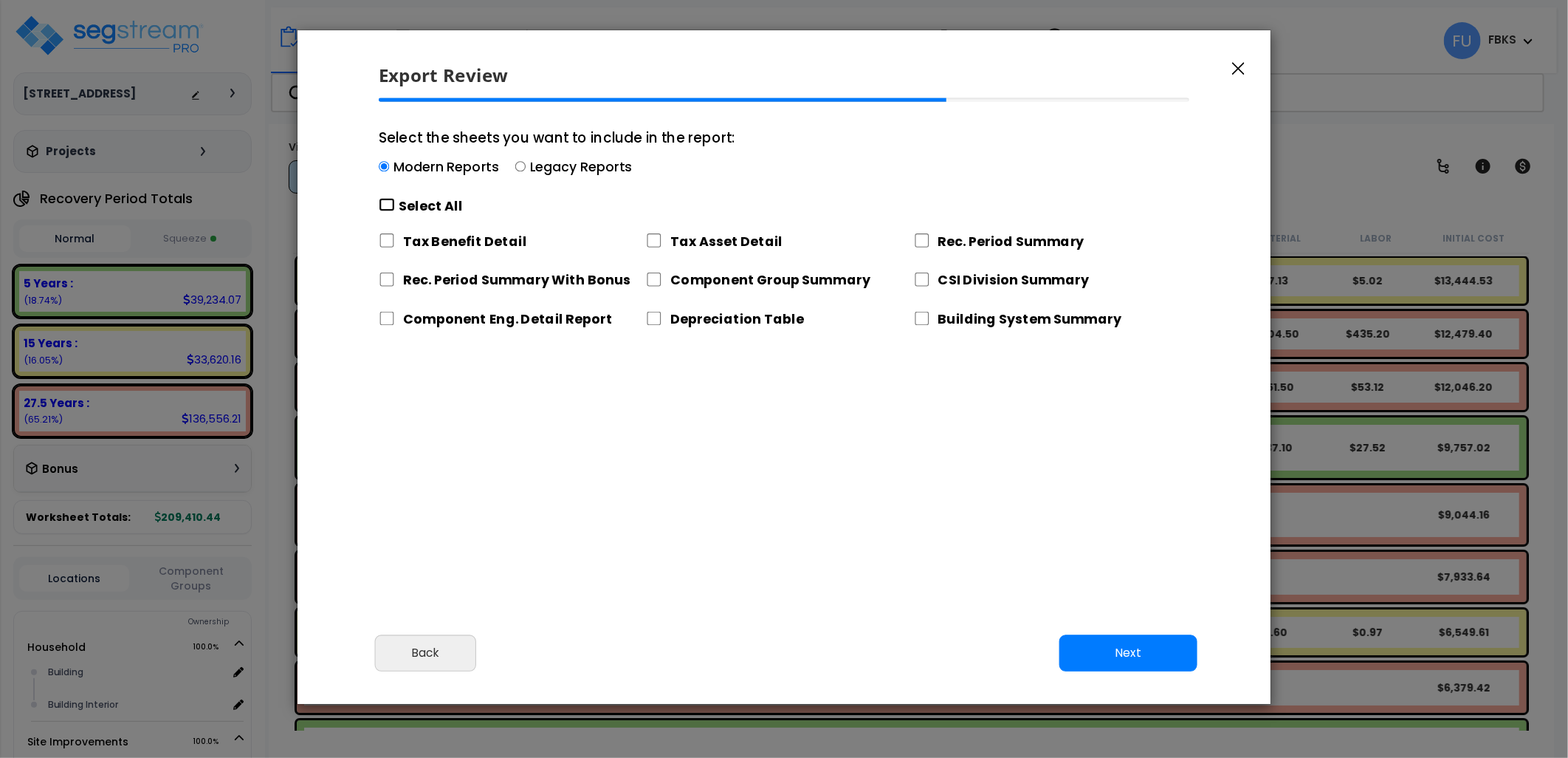
click at [386, 200] on input "Select the sheets you want to include in the report: Modern Reports Legacy Repo…" at bounding box center [386, 205] width 16 height 14
checkbox input "true"
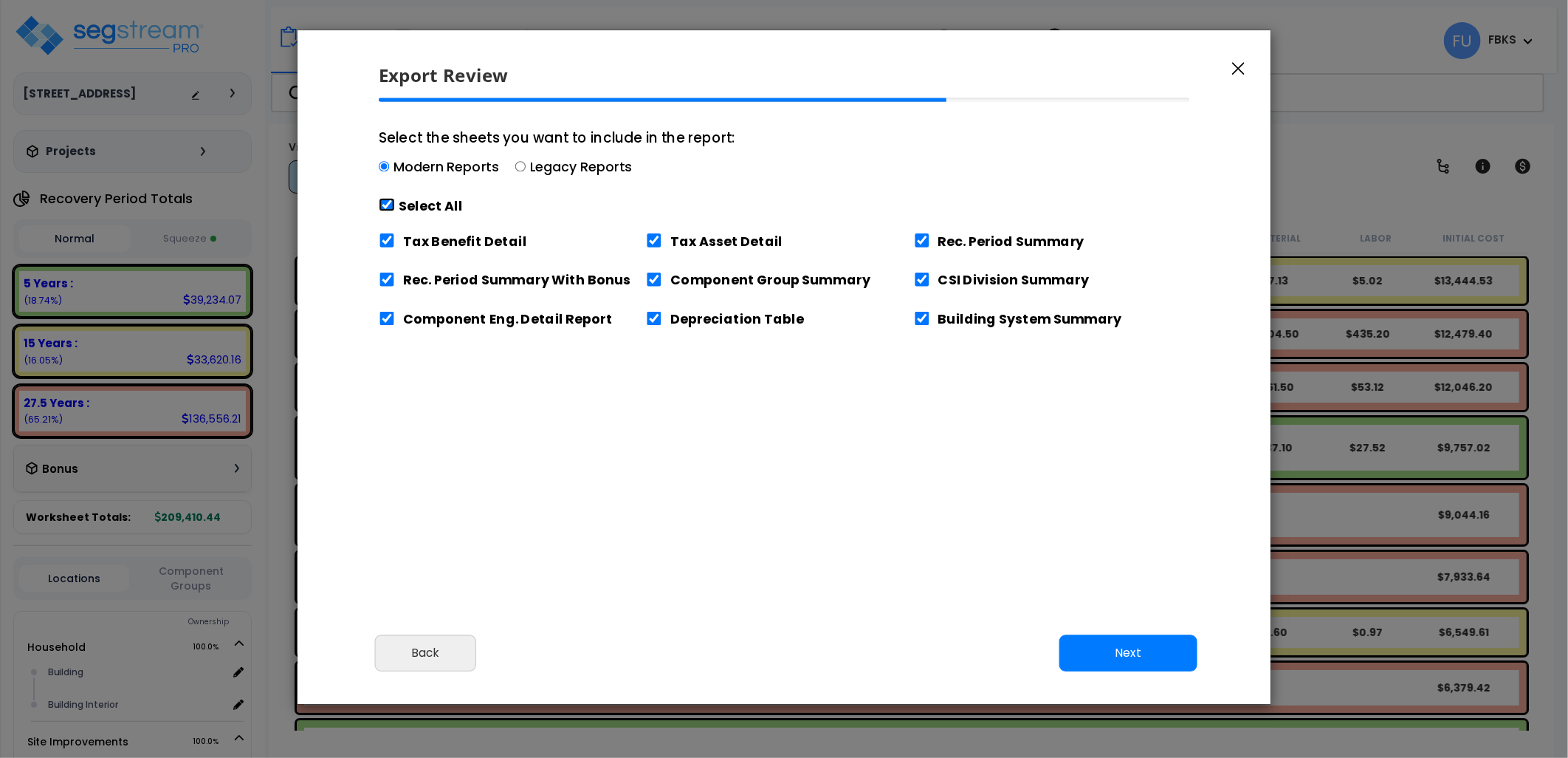
checkbox input "true"
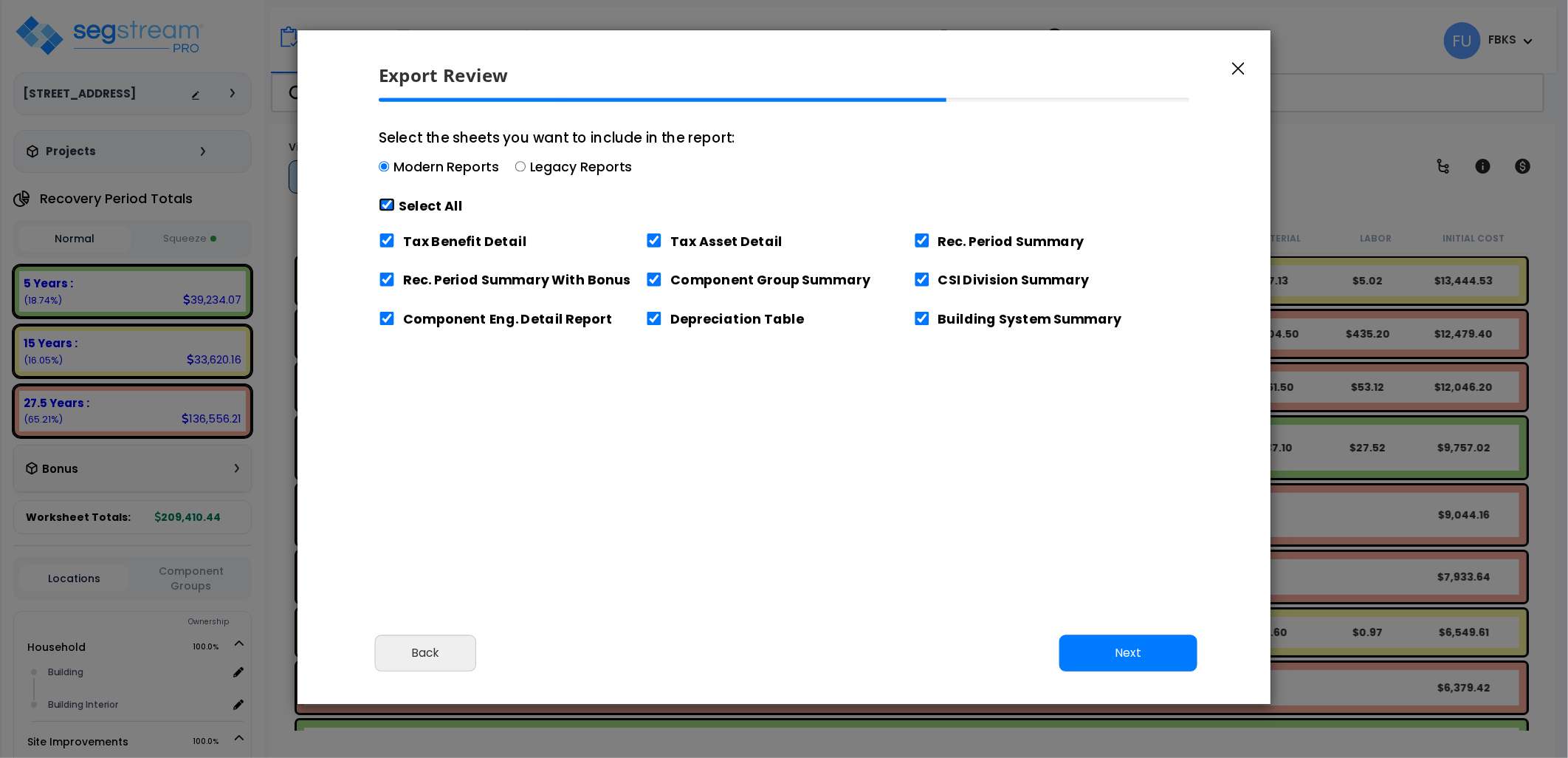
checkbox input "true"
click at [384, 237] on input "Tax Benefit Detail" at bounding box center [386, 240] width 16 height 14
checkbox input "false"
click at [1127, 643] on button "Next" at bounding box center [1128, 653] width 138 height 37
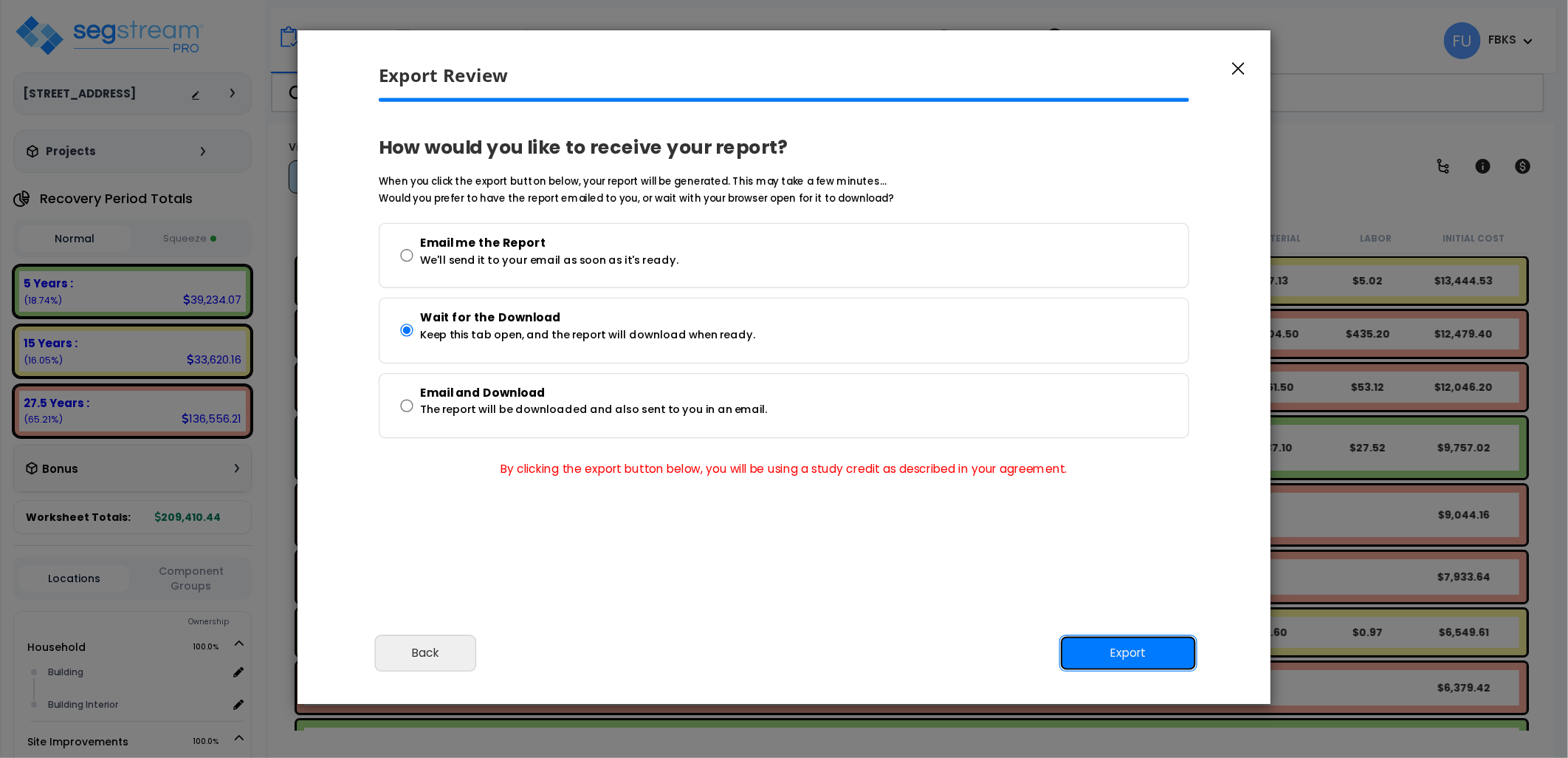
click at [1103, 647] on button "Export" at bounding box center [1128, 653] width 138 height 37
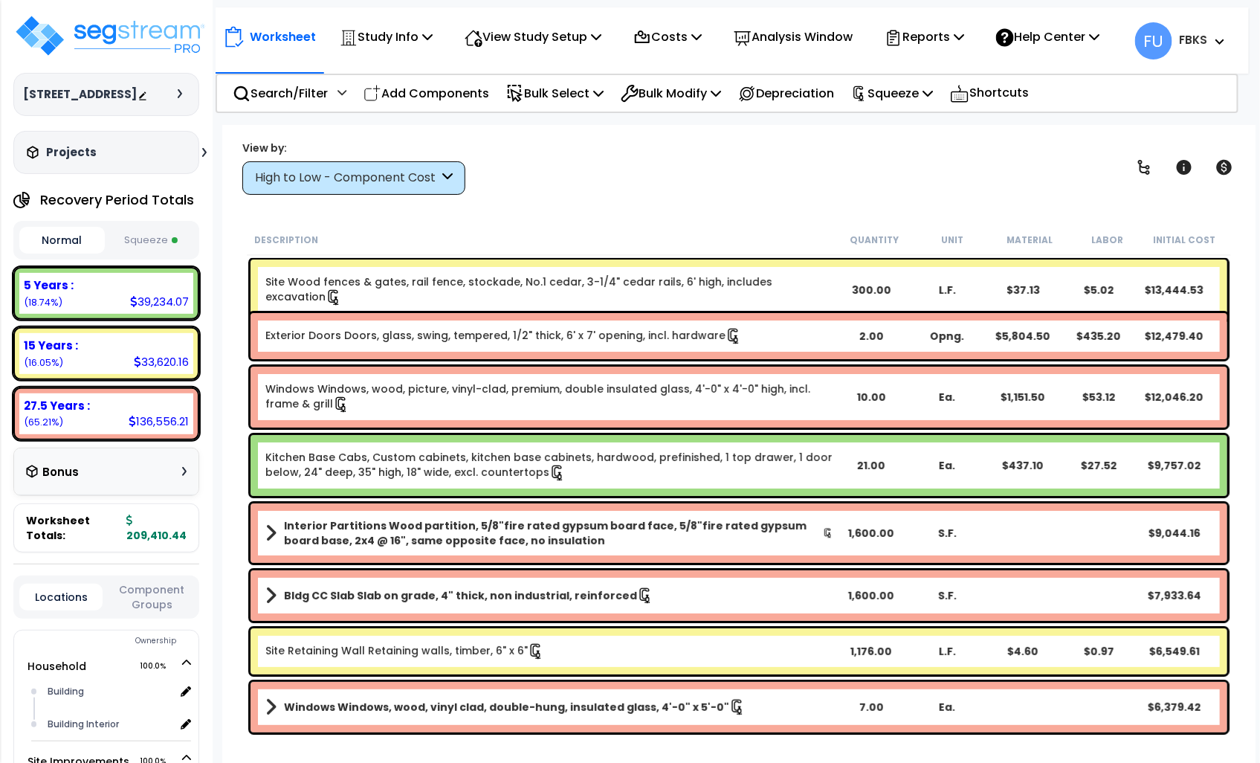
click at [138, 233] on button "Squeeze" at bounding box center [151, 240] width 85 height 26
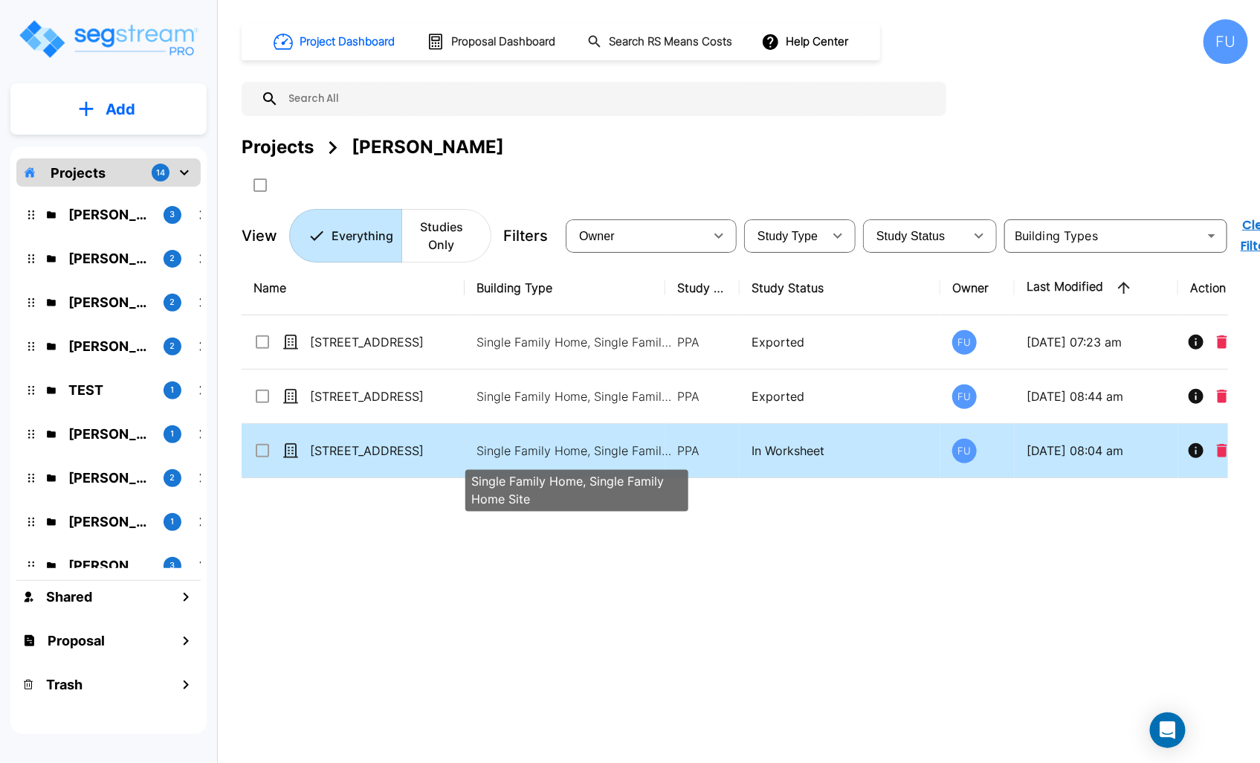
click at [497, 447] on p "Single Family Home, Single Family Home Site" at bounding box center [576, 451] width 201 height 18
checkbox input "true"
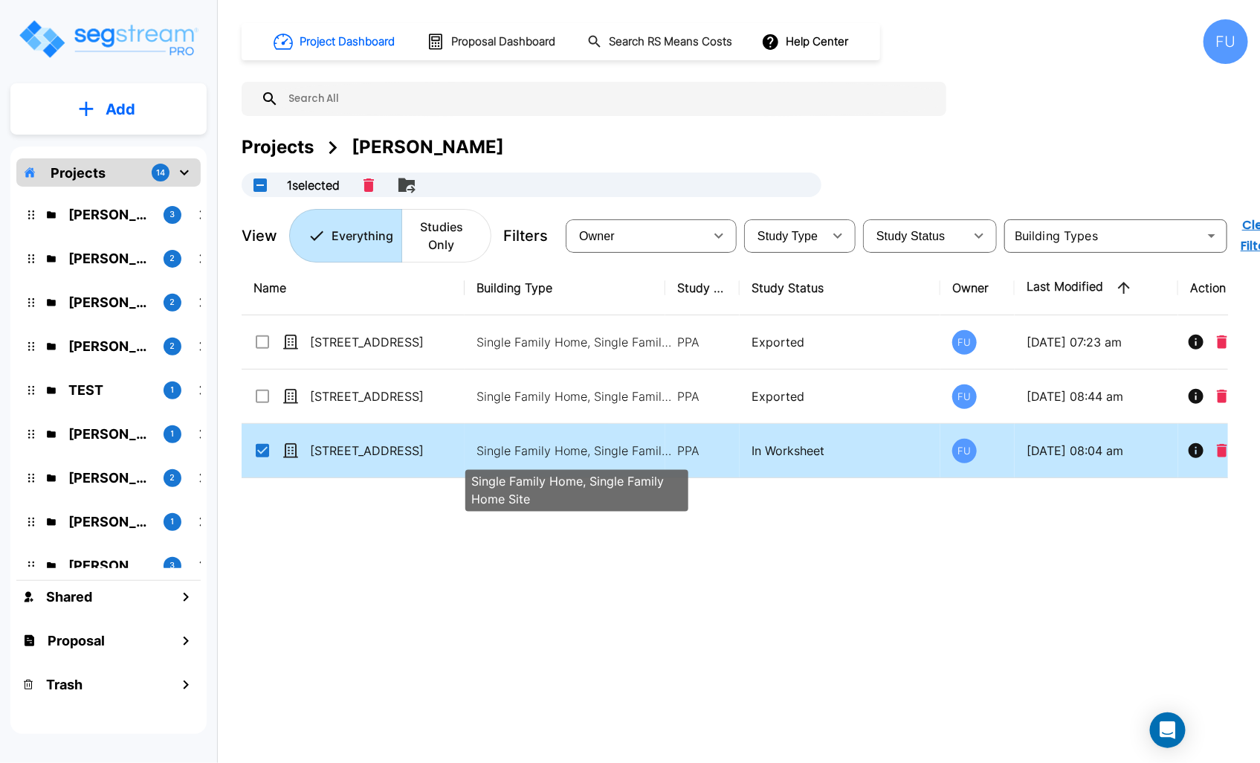
click at [497, 447] on p "Single Family Home, Single Family Home Site" at bounding box center [576, 451] width 201 height 18
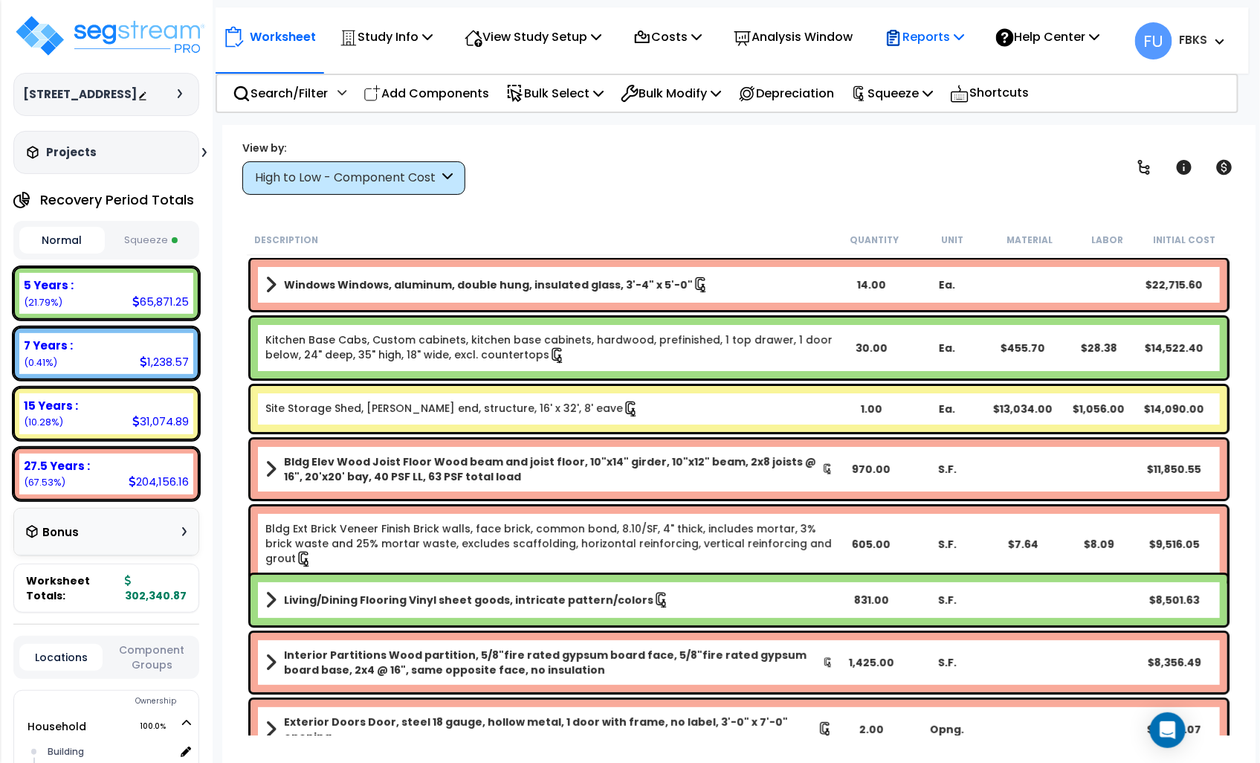
click at [964, 37] on icon at bounding box center [959, 36] width 10 height 12
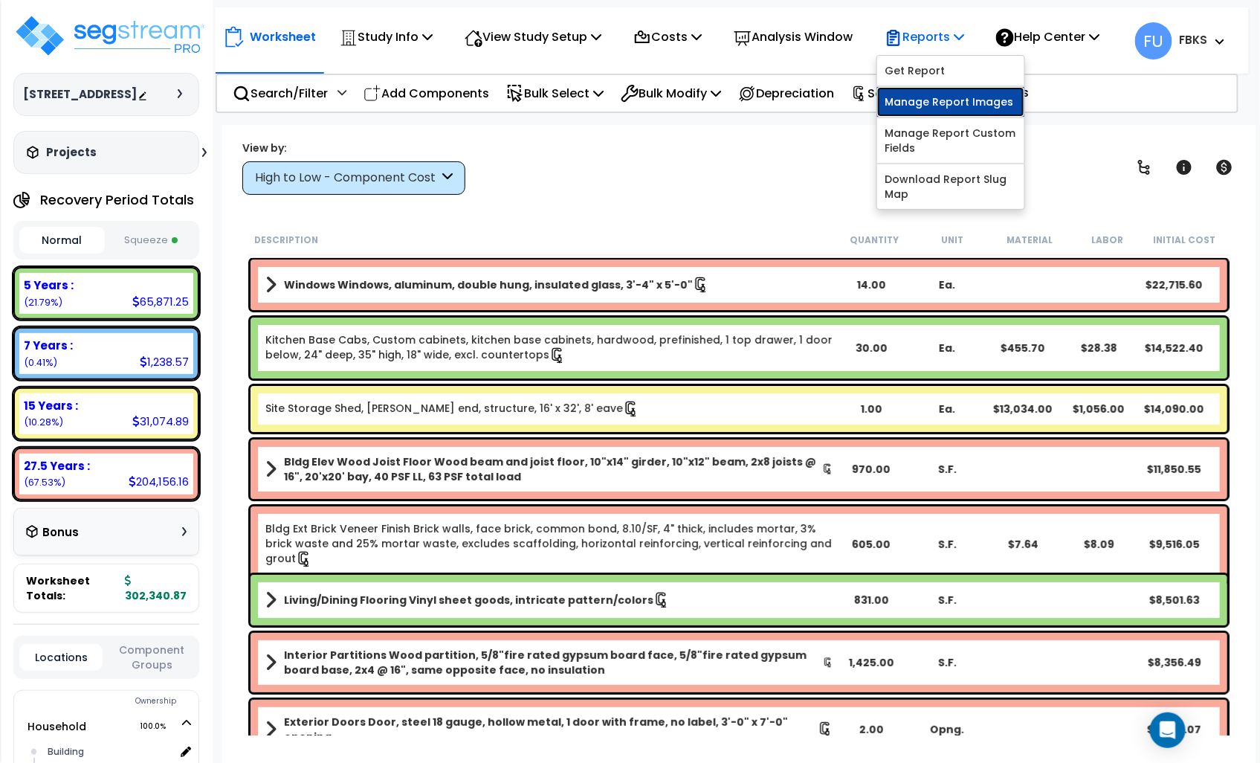
click at [963, 104] on link "Manage Report Images" at bounding box center [950, 102] width 147 height 30
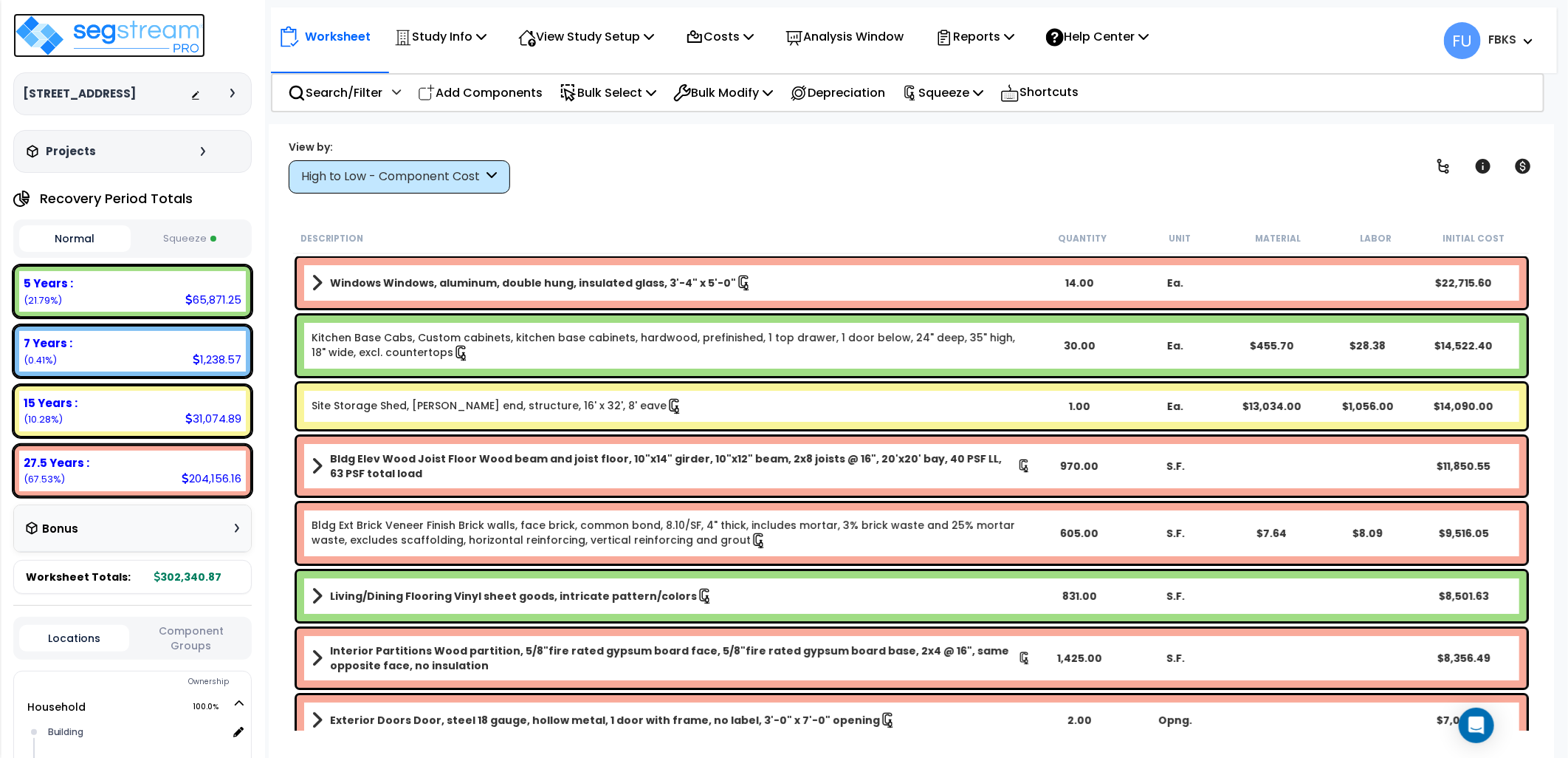
click at [65, 30] on img at bounding box center [108, 35] width 192 height 45
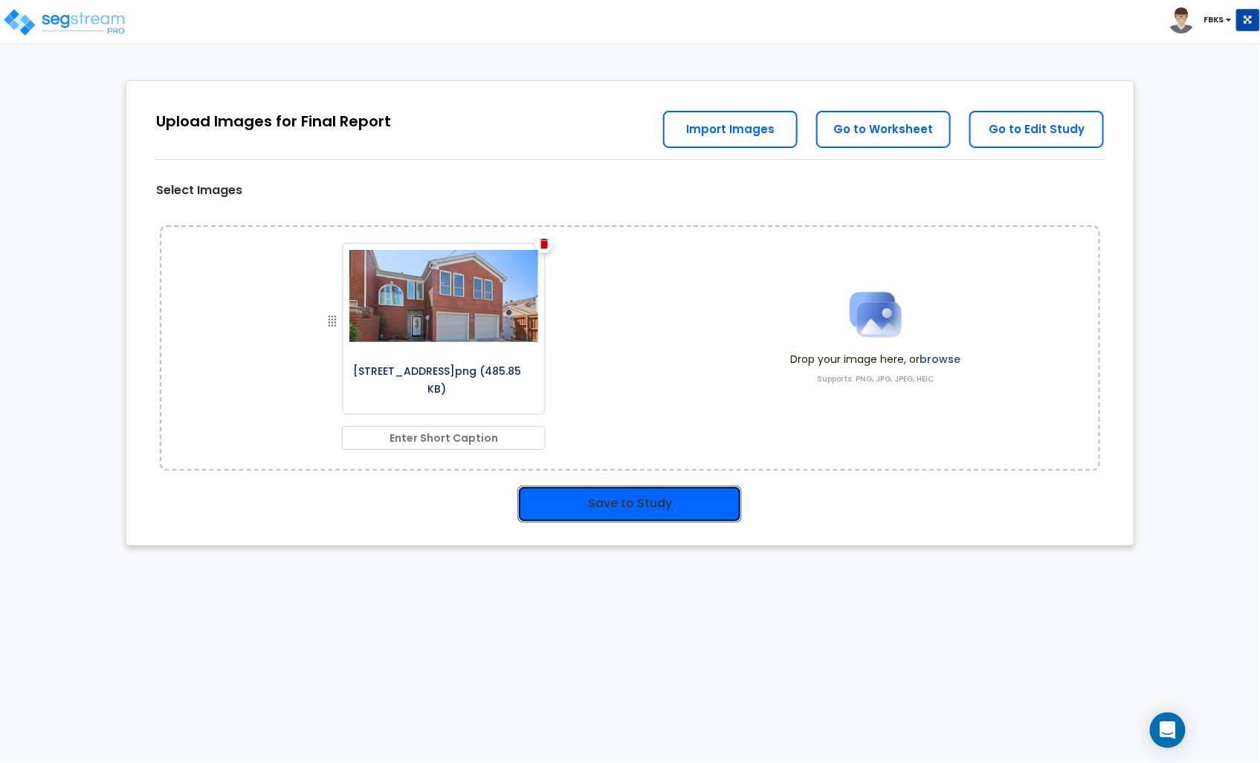
click at [640, 500] on button "Save to Study" at bounding box center [629, 503] width 224 height 37
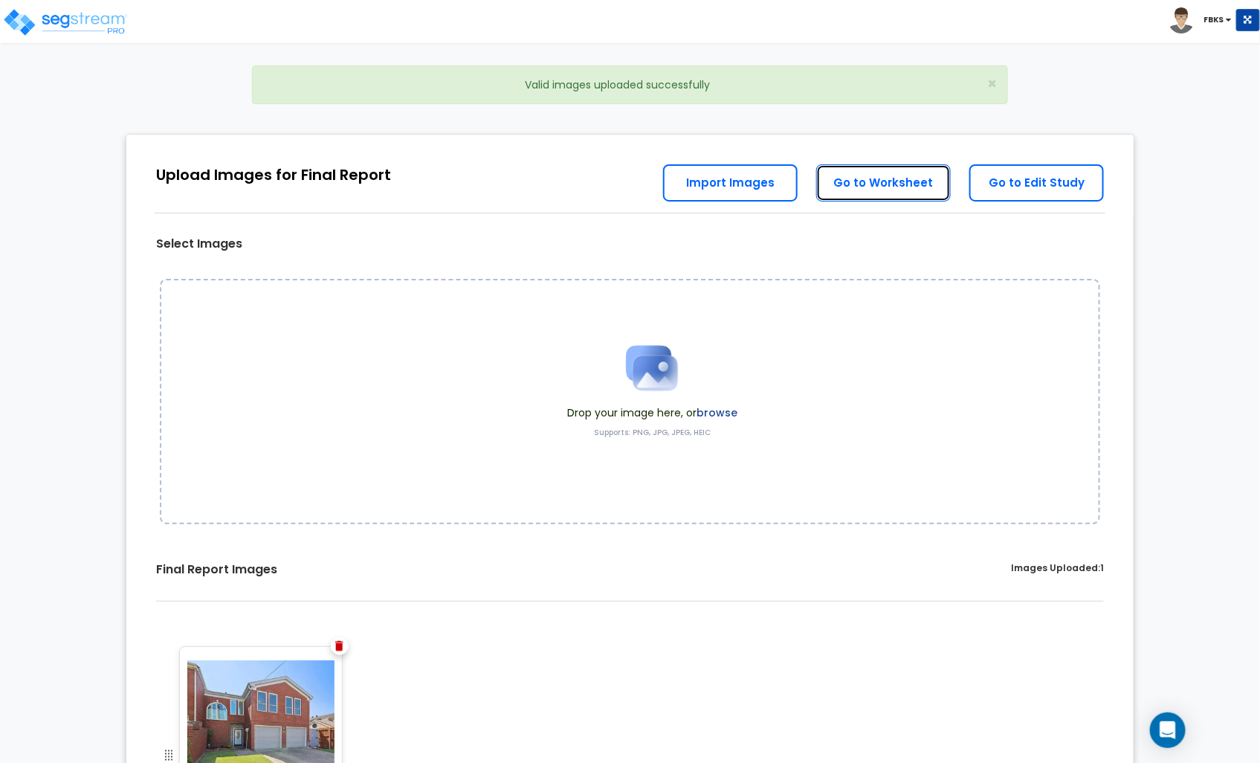
click at [874, 184] on link "Go to Worksheet" at bounding box center [883, 182] width 135 height 37
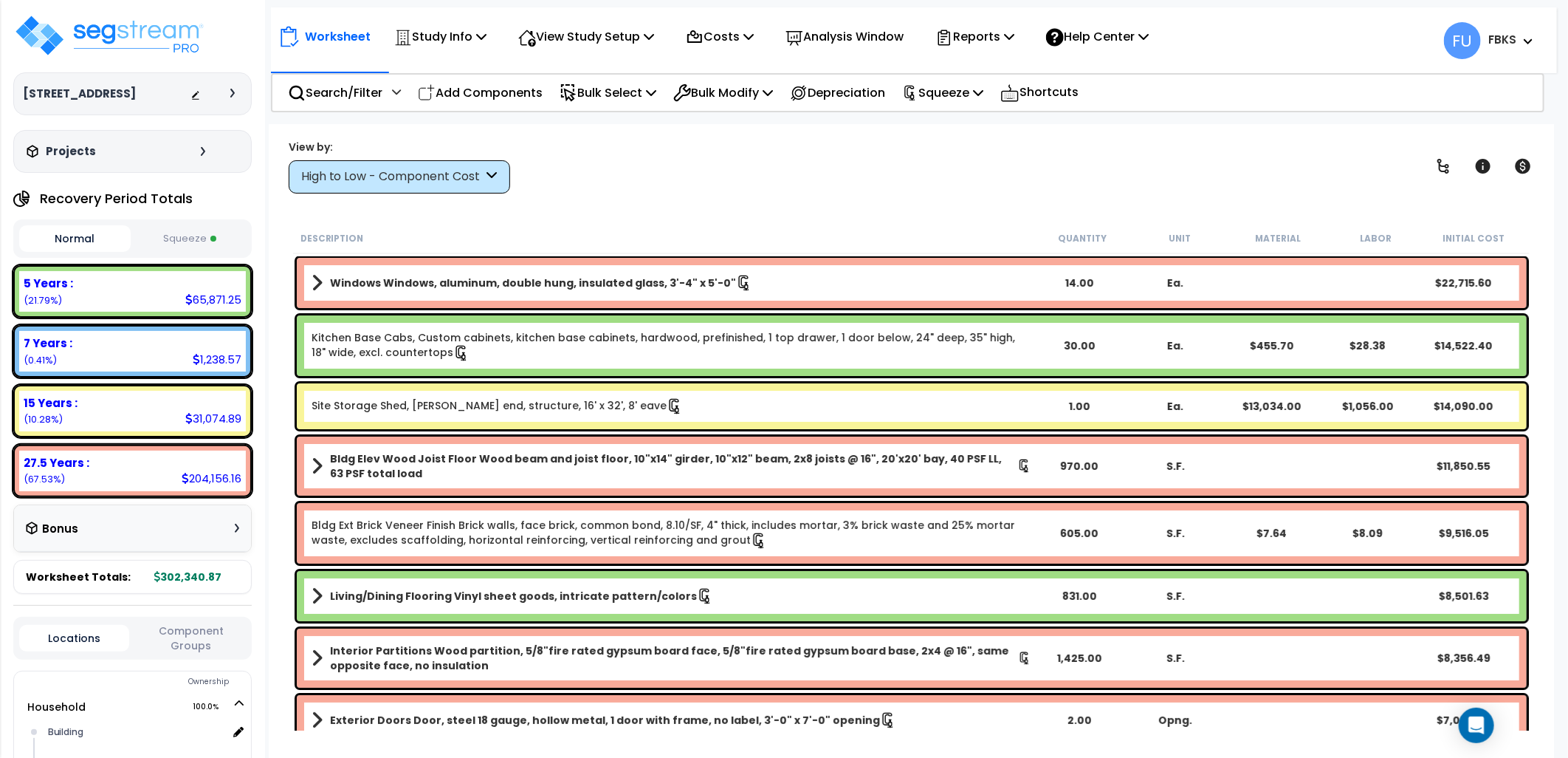
click at [183, 237] on button "Squeeze" at bounding box center [190, 238] width 111 height 26
click at [999, 39] on p "Reports" at bounding box center [975, 37] width 79 height 20
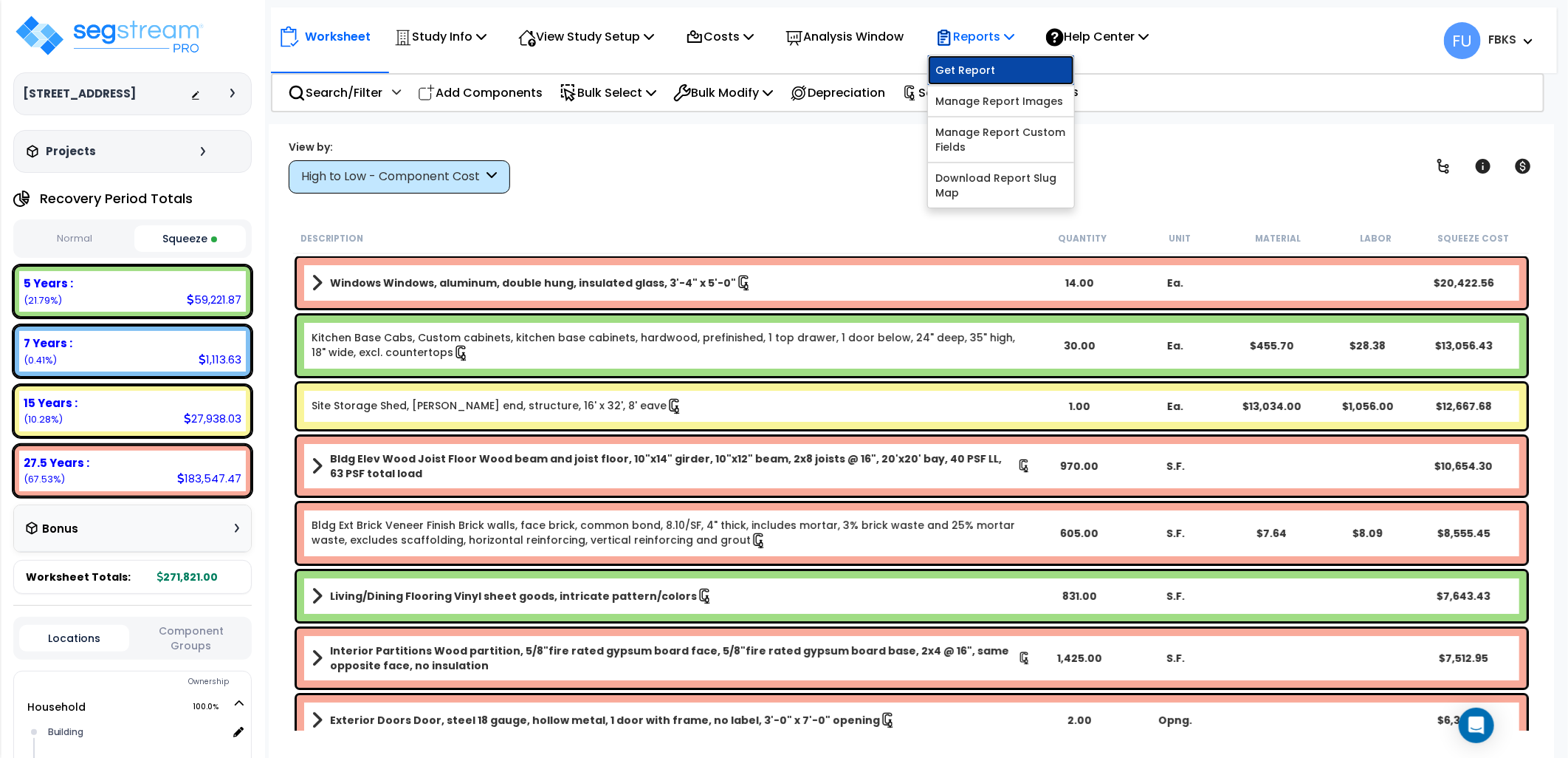
click at [978, 70] on link "Get Report" at bounding box center [1000, 71] width 146 height 30
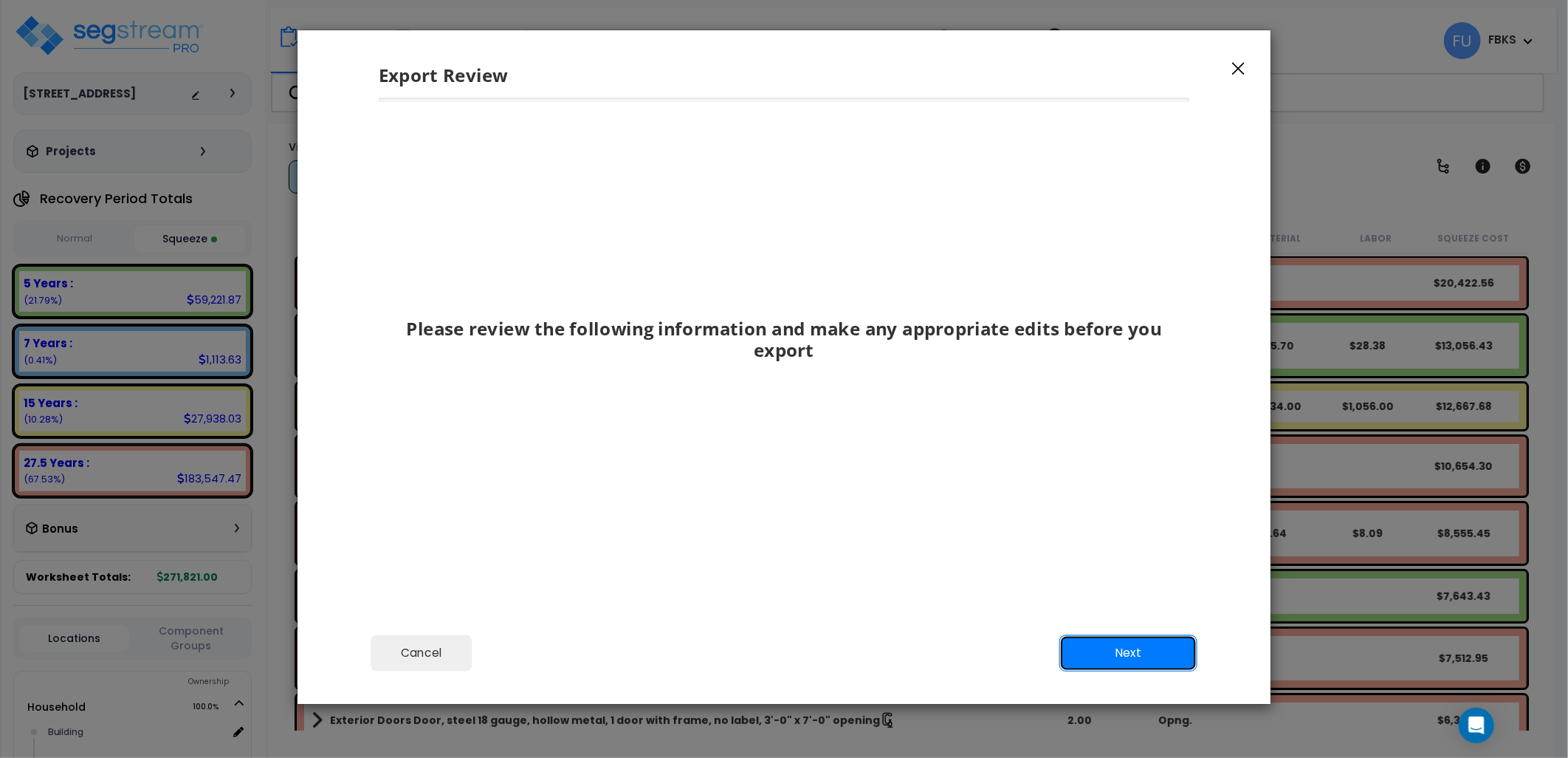
click at [1132, 655] on button "Next" at bounding box center [1128, 653] width 138 height 37
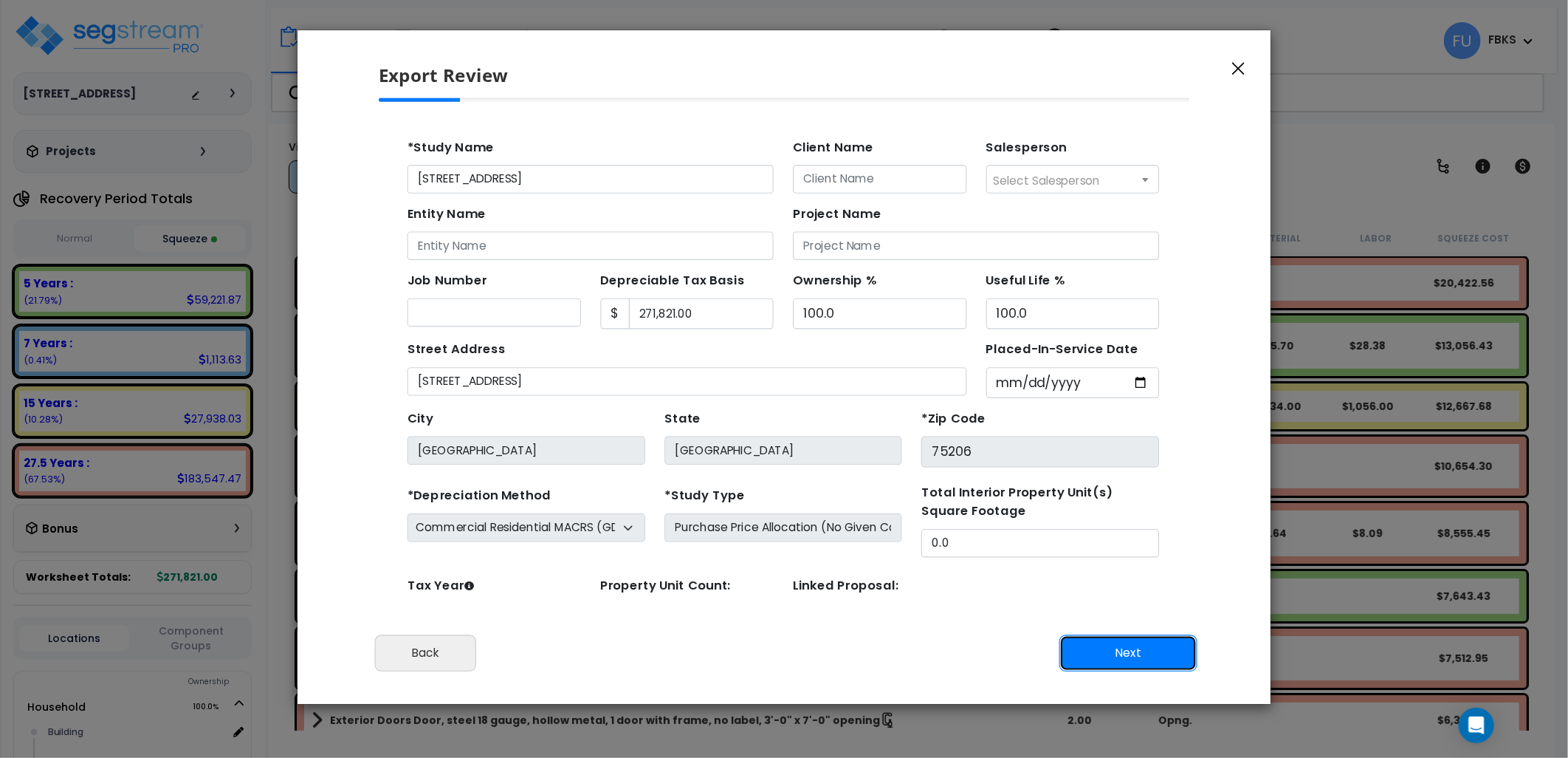
drag, startPoint x: 1527, startPoint y: 760, endPoint x: 703, endPoint y: 523, distance: 857.4
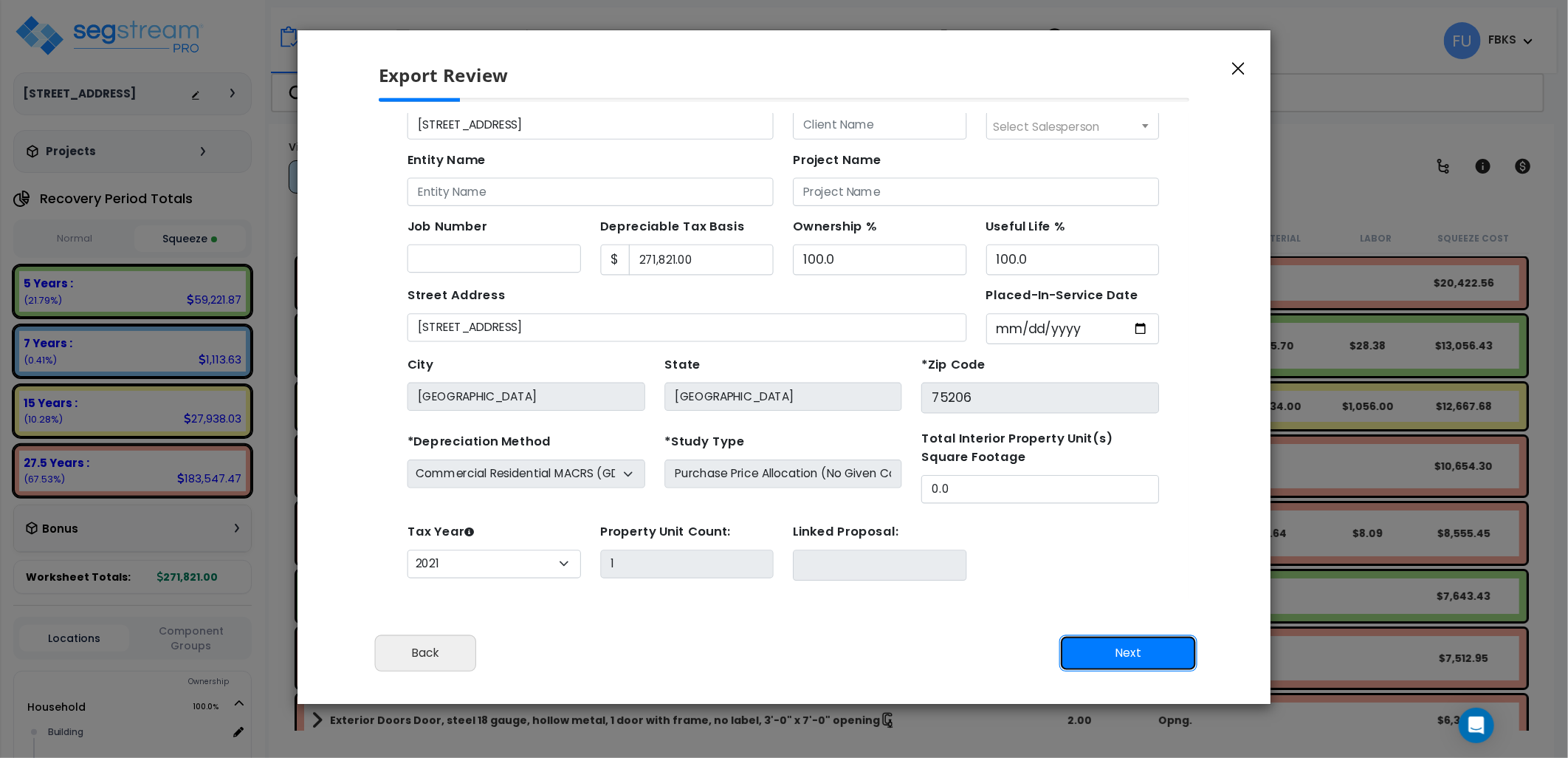
scroll to position [69, 0]
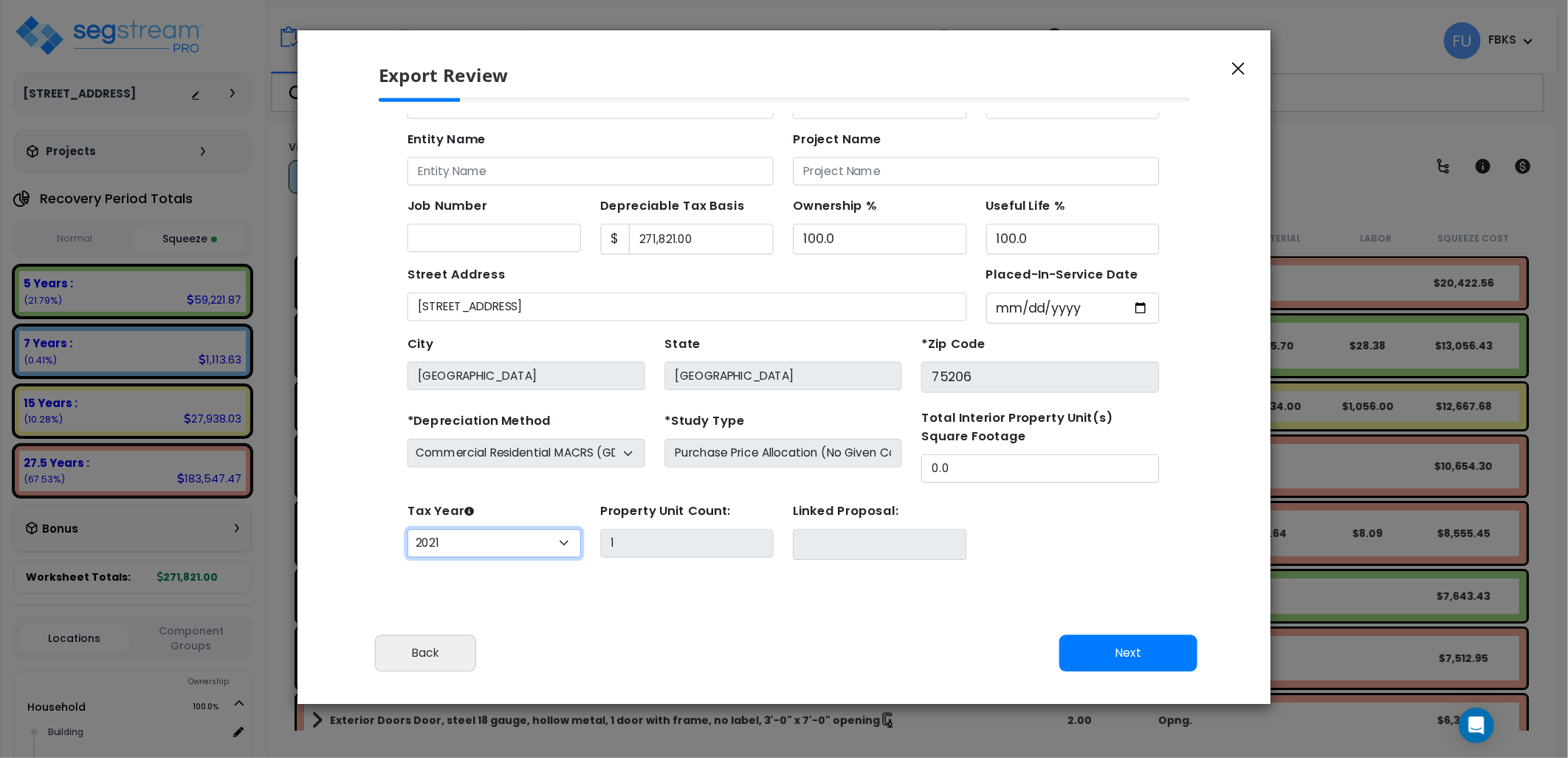
click at [538, 503] on select "2026 2025 2024 2023 2022 2021" at bounding box center [483, 504] width 158 height 26
select select "2025"
click at [404, 491] on select "2026 2025 2024 2023 2022 2021" at bounding box center [483, 504] width 158 height 26
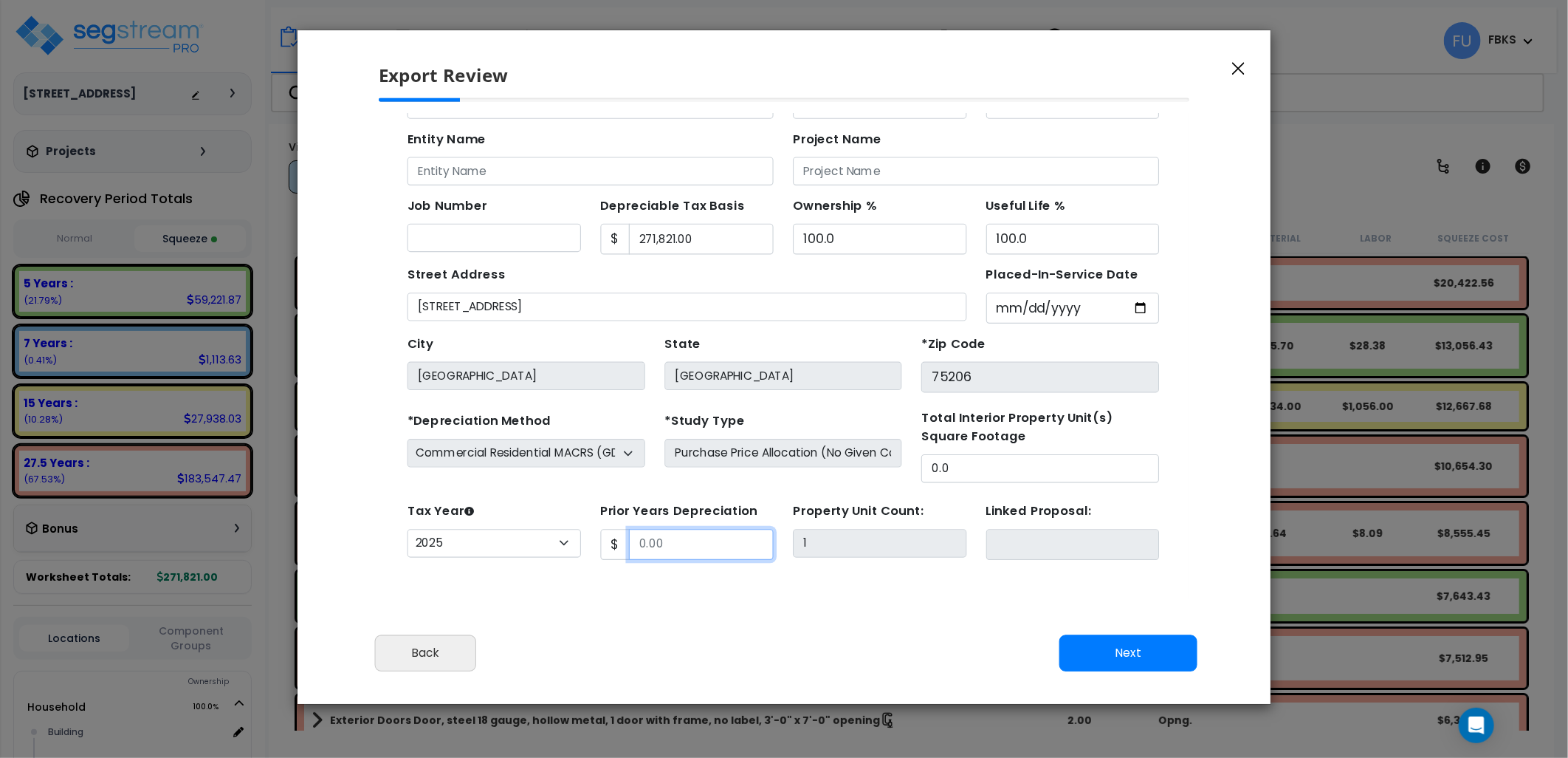
click at [654, 502] on input "Prior Years Depreciation" at bounding box center [671, 505] width 132 height 28
click at [632, 501] on input "Prior Years Depreciation" at bounding box center [671, 505] width 132 height 28
click at [850, 461] on form "*Study Name 5012 Pershing St Client Name Salesperson $" at bounding box center [746, 301] width 683 height 488
click at [1152, 652] on button "Next" at bounding box center [1128, 653] width 138 height 37
type input "39125"
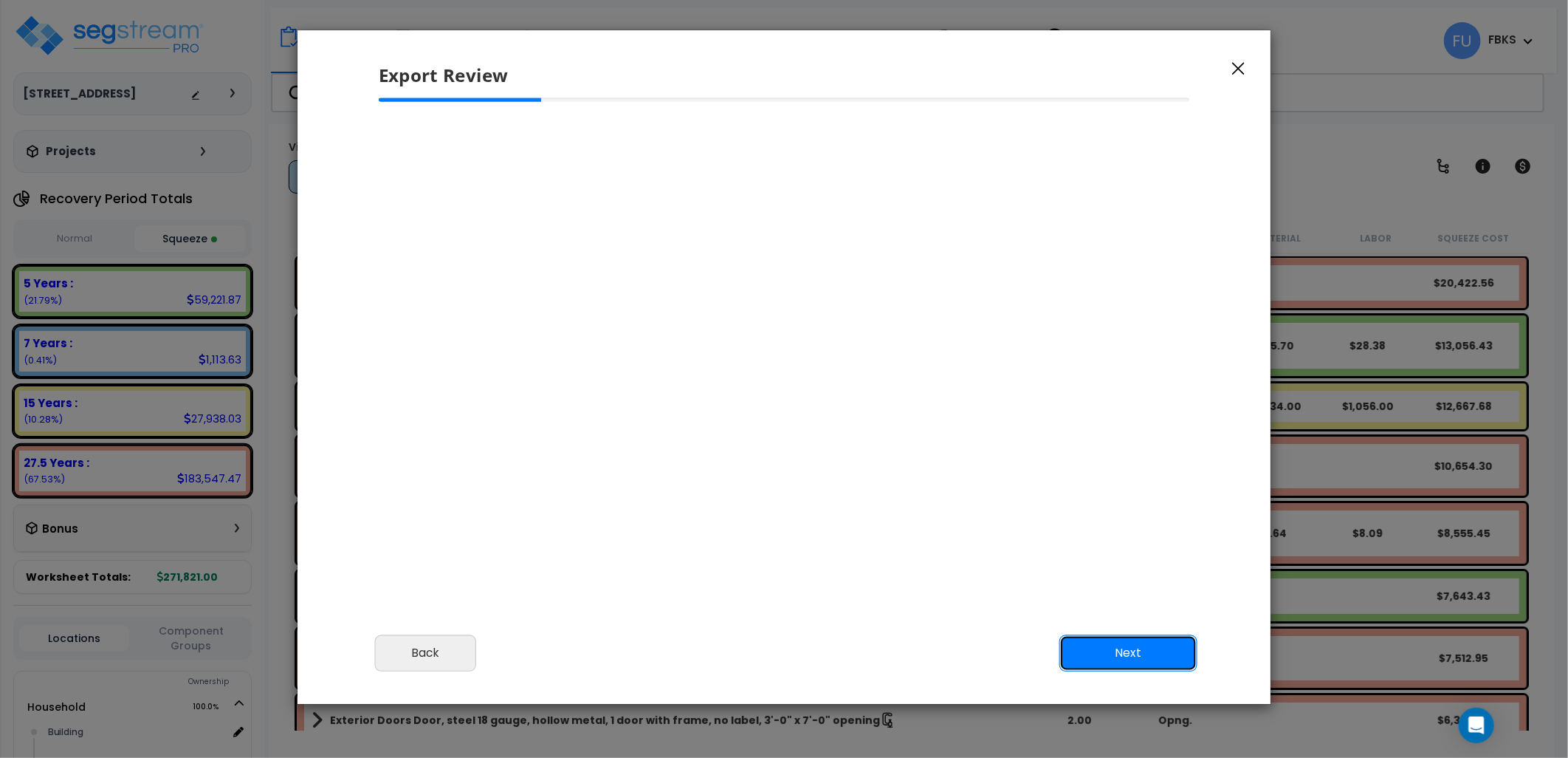
scroll to position [0, 0]
type input "39,125.0"
select select "2025"
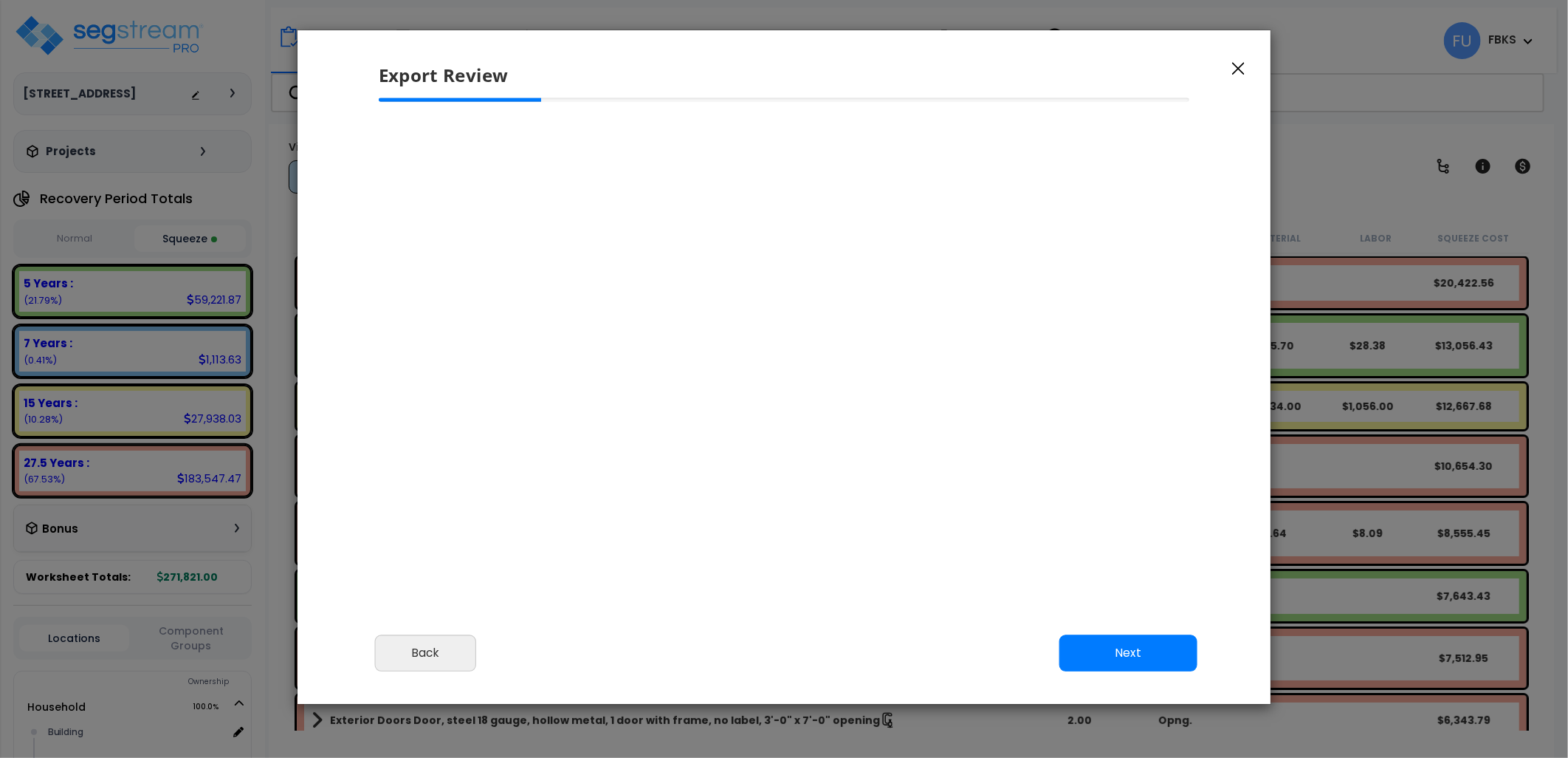
click at [1147, 633] on div "Cancel Back Next Export Edit Images" at bounding box center [784, 663] width 973 height 80
click at [1135, 660] on button "Next" at bounding box center [1128, 653] width 138 height 37
click at [434, 650] on button "Back" at bounding box center [426, 653] width 101 height 37
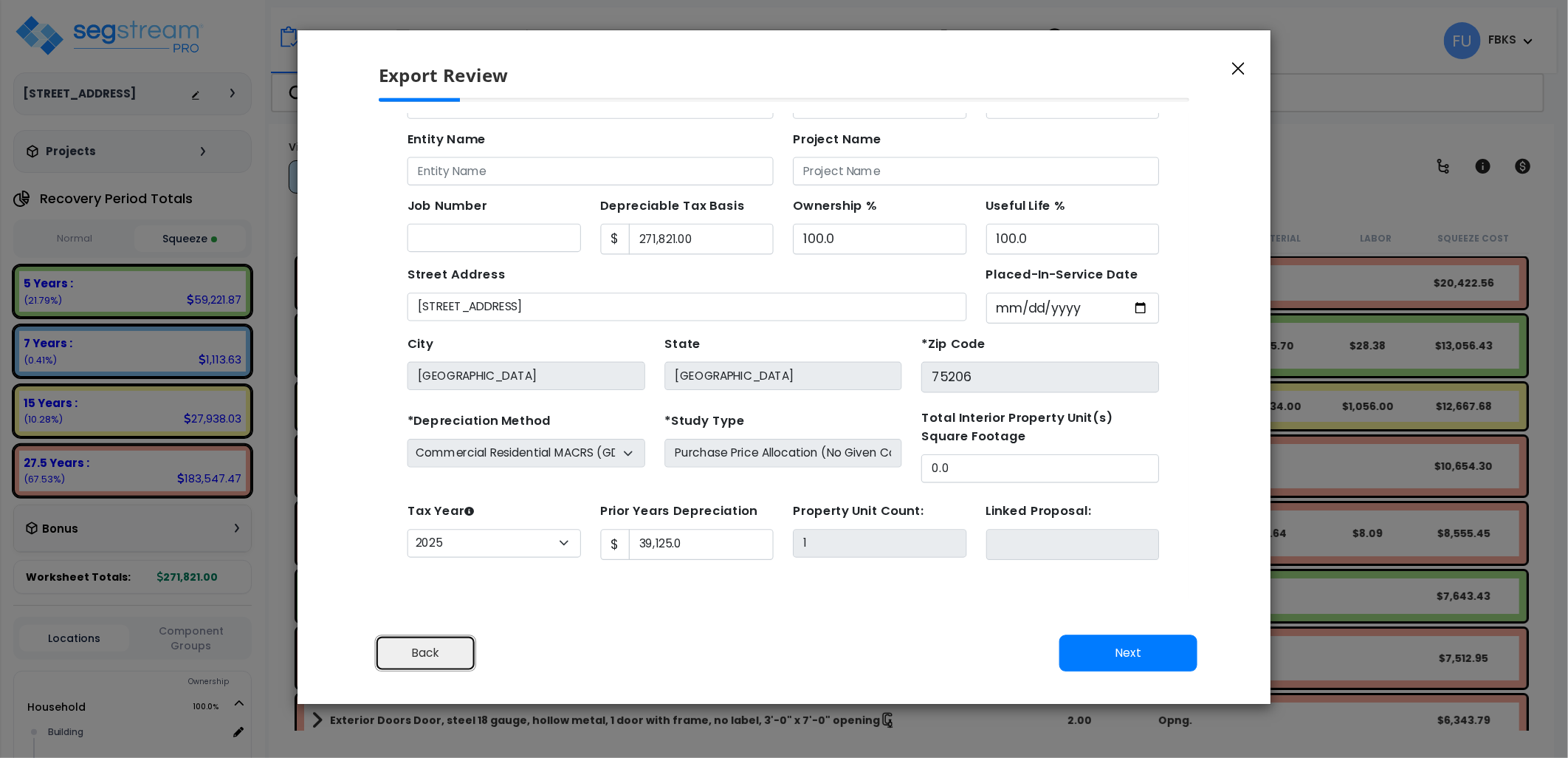
scroll to position [0, 0]
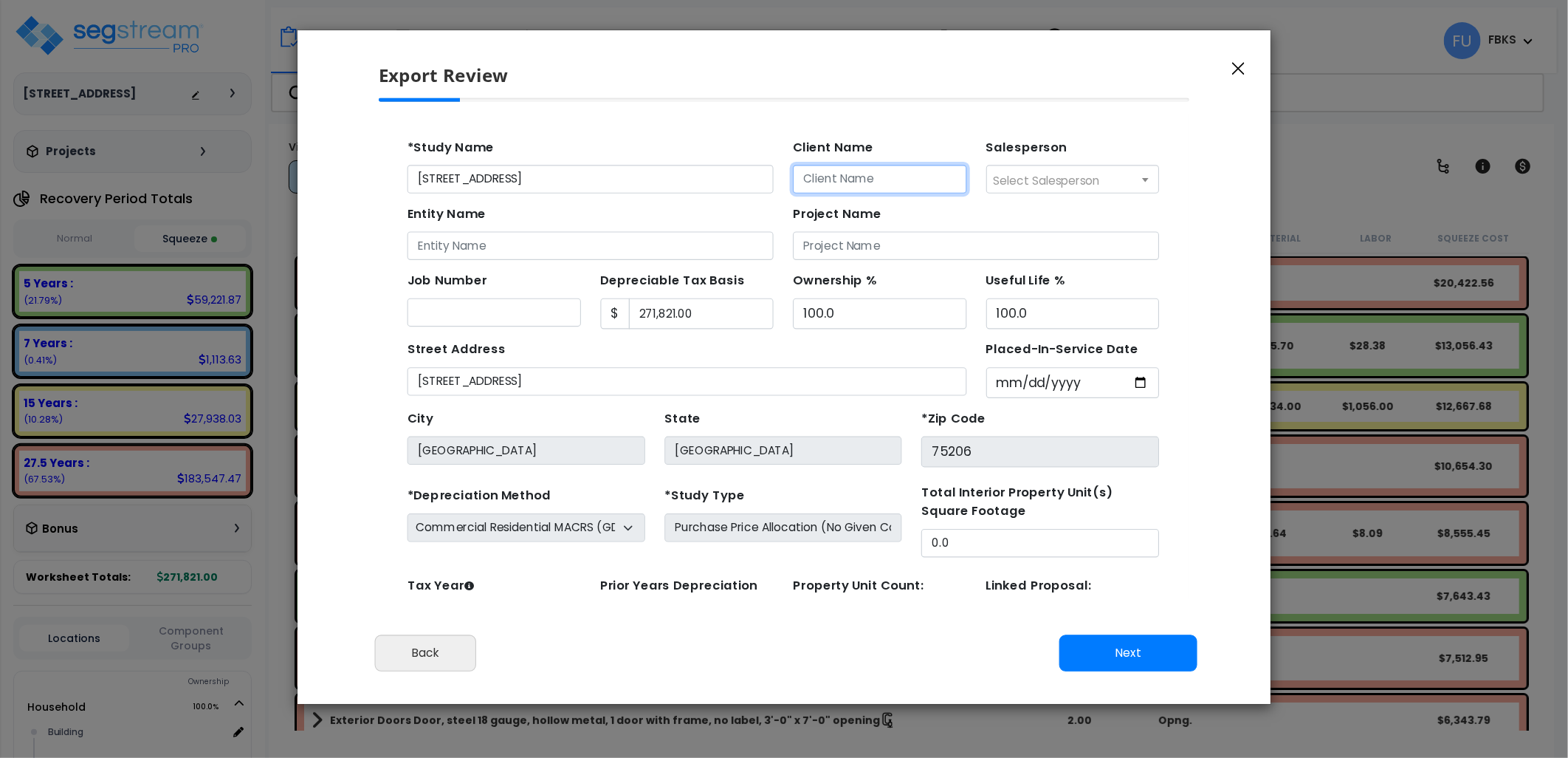
click at [794, 171] on input "Client Name" at bounding box center [833, 173] width 158 height 26
type input "[PERSON_NAME]"
click at [1127, 646] on button "Next" at bounding box center [1128, 653] width 138 height 37
type input "39125"
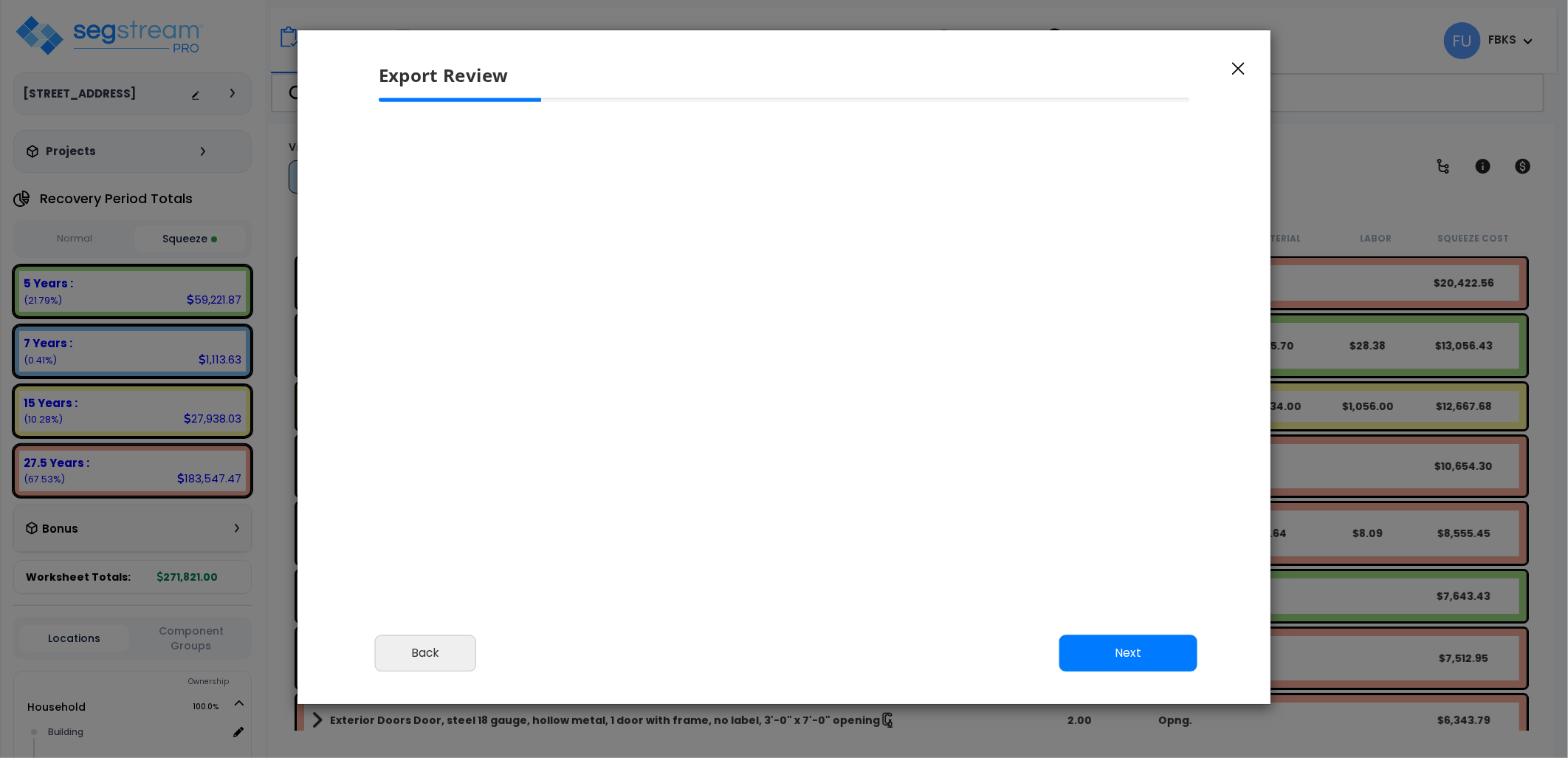
select select "2025"
click at [1146, 650] on button "Next" at bounding box center [1128, 653] width 138 height 37
click at [1229, 69] on button "button" at bounding box center [1238, 68] width 22 height 18
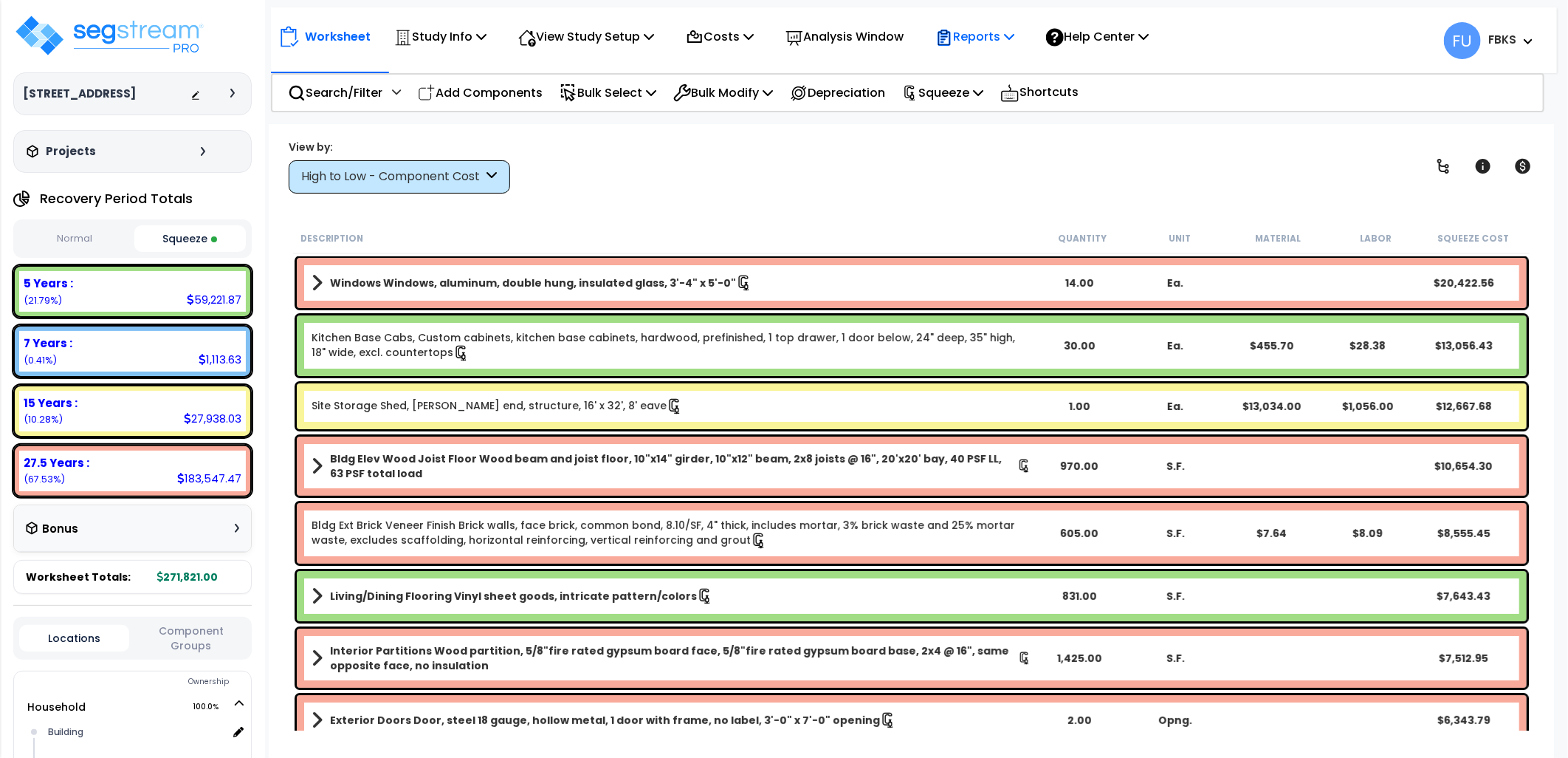
click at [1002, 37] on p "Reports" at bounding box center [975, 37] width 79 height 20
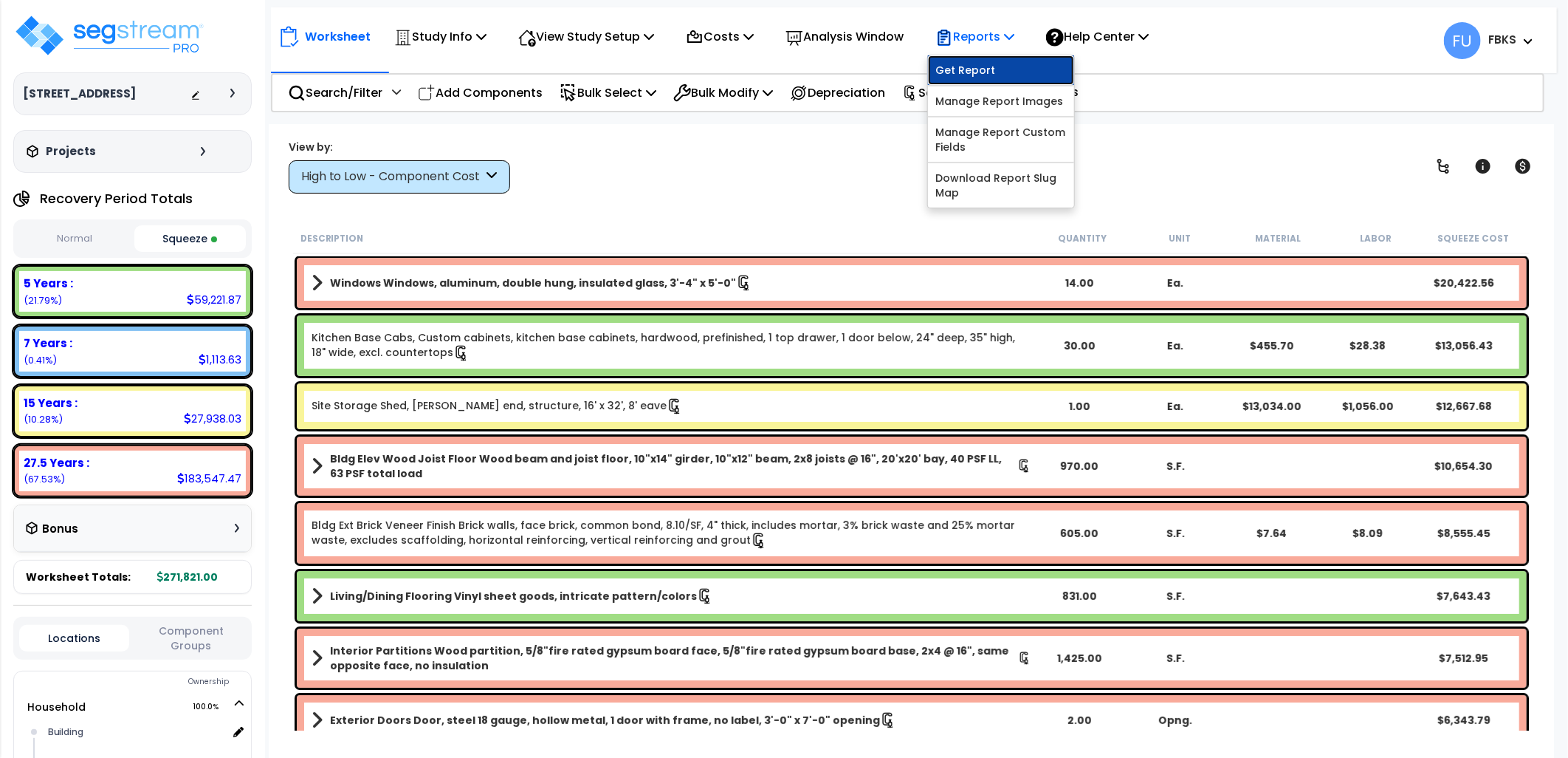
click at [964, 67] on link "Get Report" at bounding box center [1000, 71] width 146 height 30
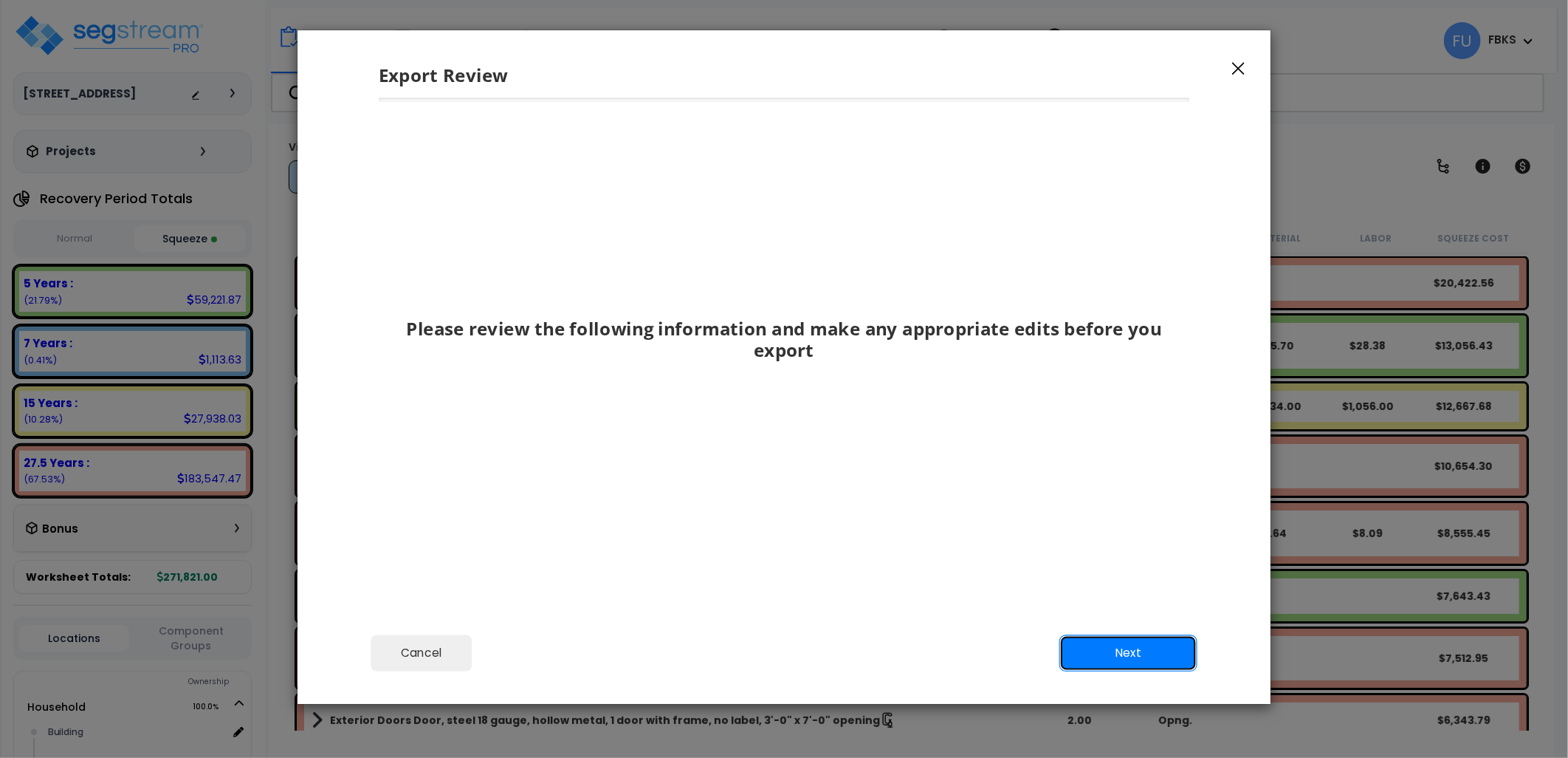
click at [1161, 662] on button "Next" at bounding box center [1128, 653] width 138 height 37
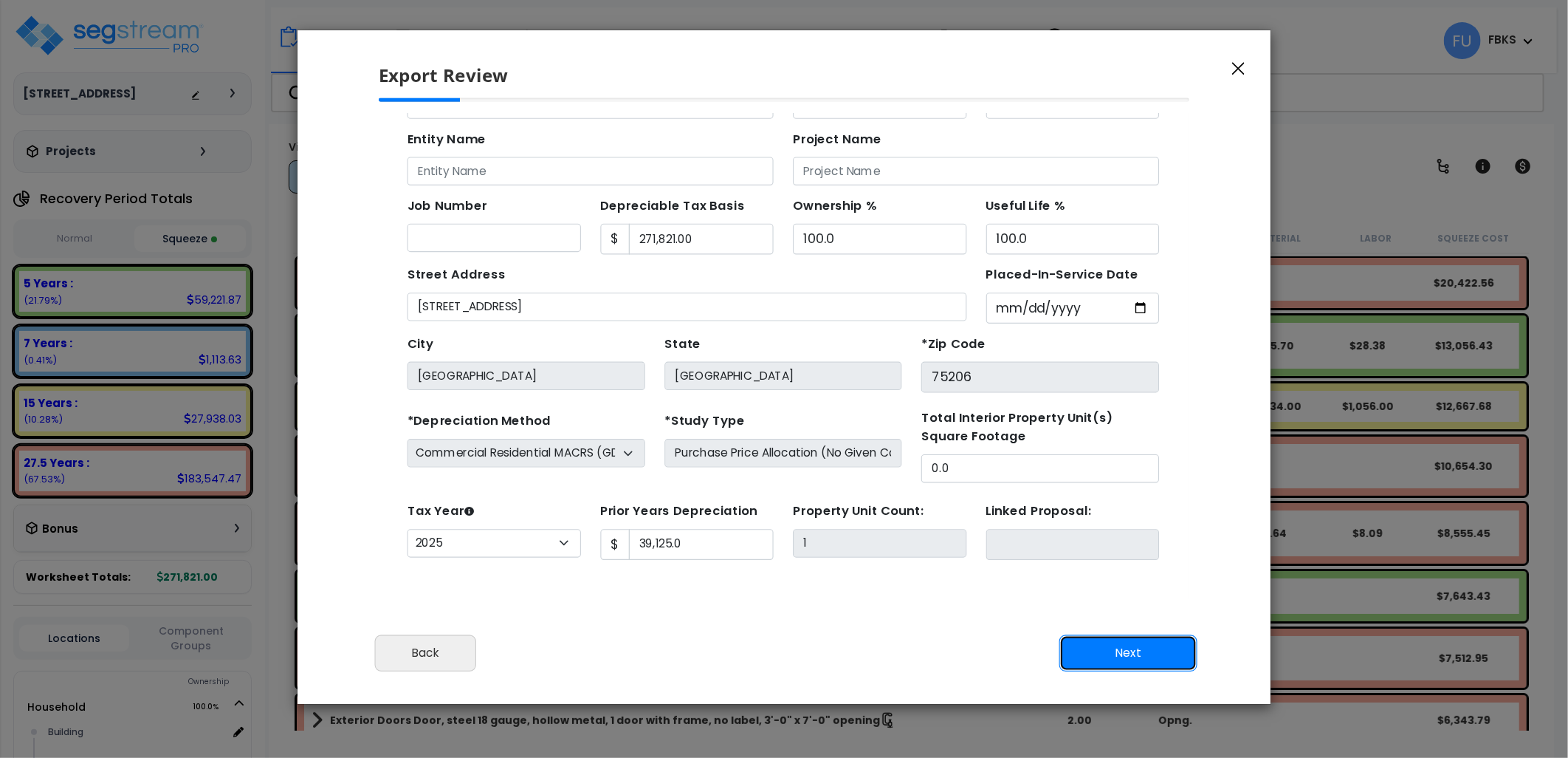
scroll to position [0, 0]
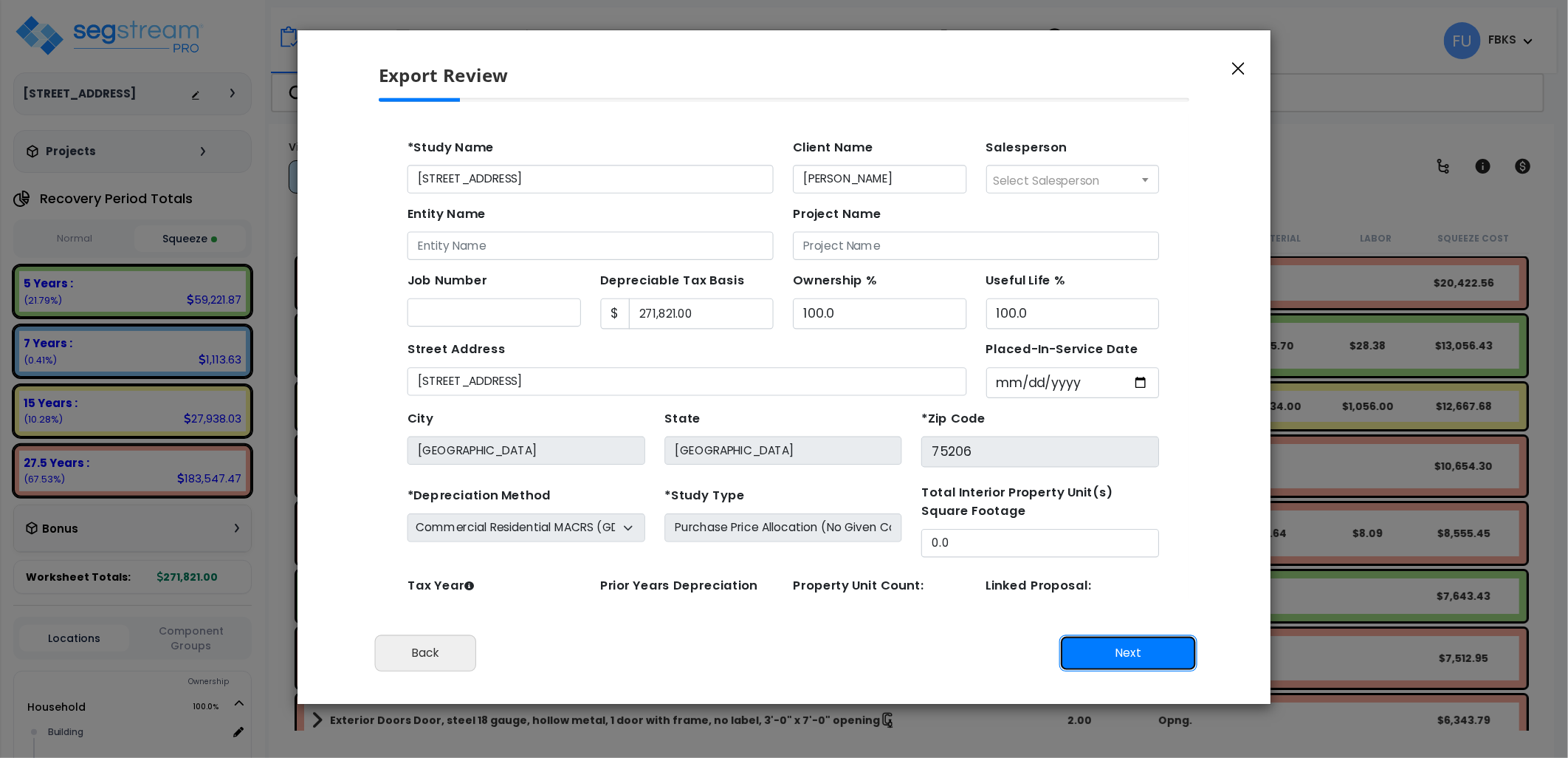
click at [1138, 655] on button "Next" at bounding box center [1128, 653] width 138 height 37
type input "39125"
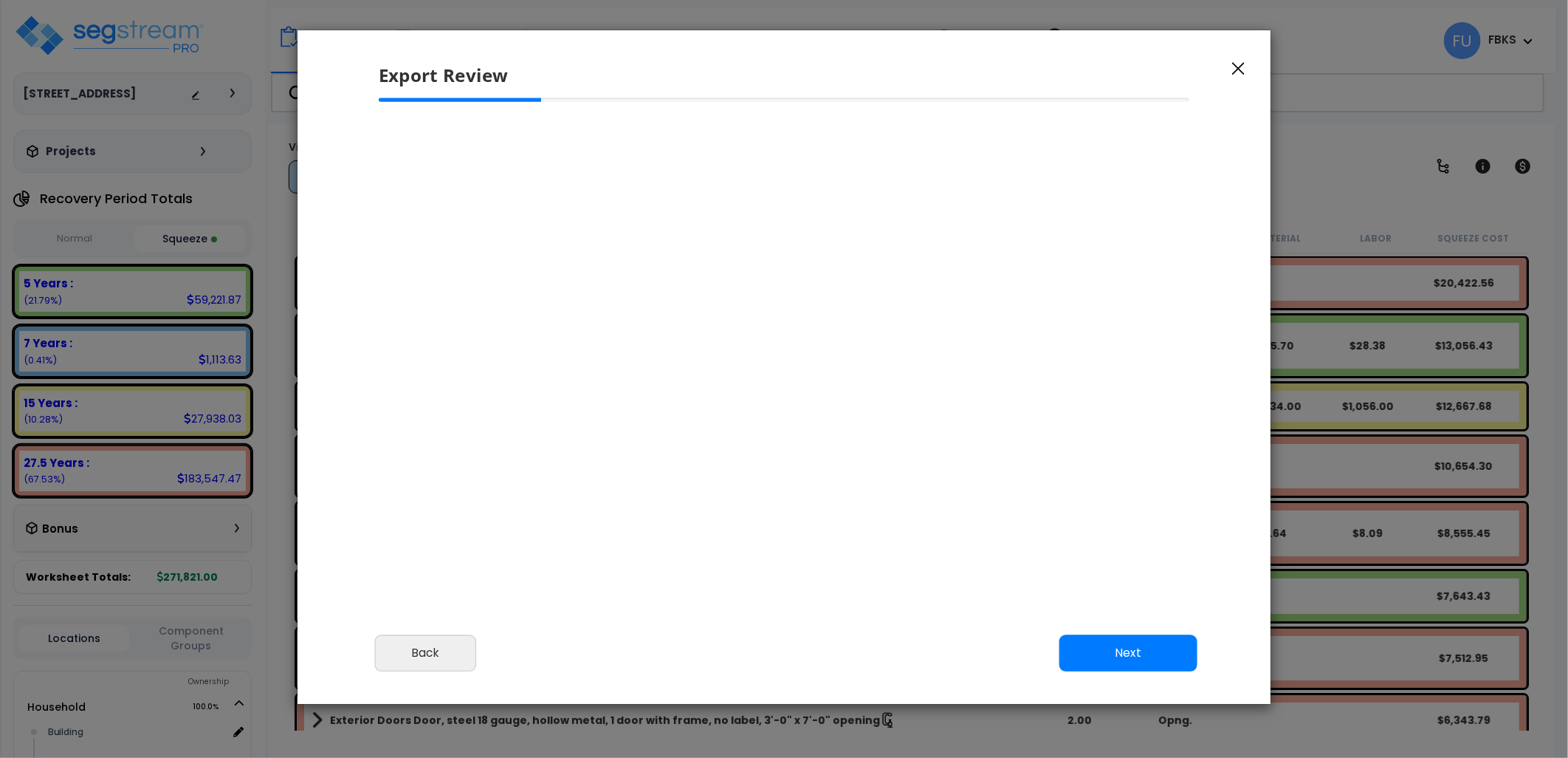
select select "2025"
click at [1122, 655] on button "Next" at bounding box center [1128, 653] width 138 height 37
drag, startPoint x: 1238, startPoint y: 71, endPoint x: 1015, endPoint y: 1, distance: 233.7
click at [1220, 61] on div "Export Review" at bounding box center [784, 64] width 973 height 68
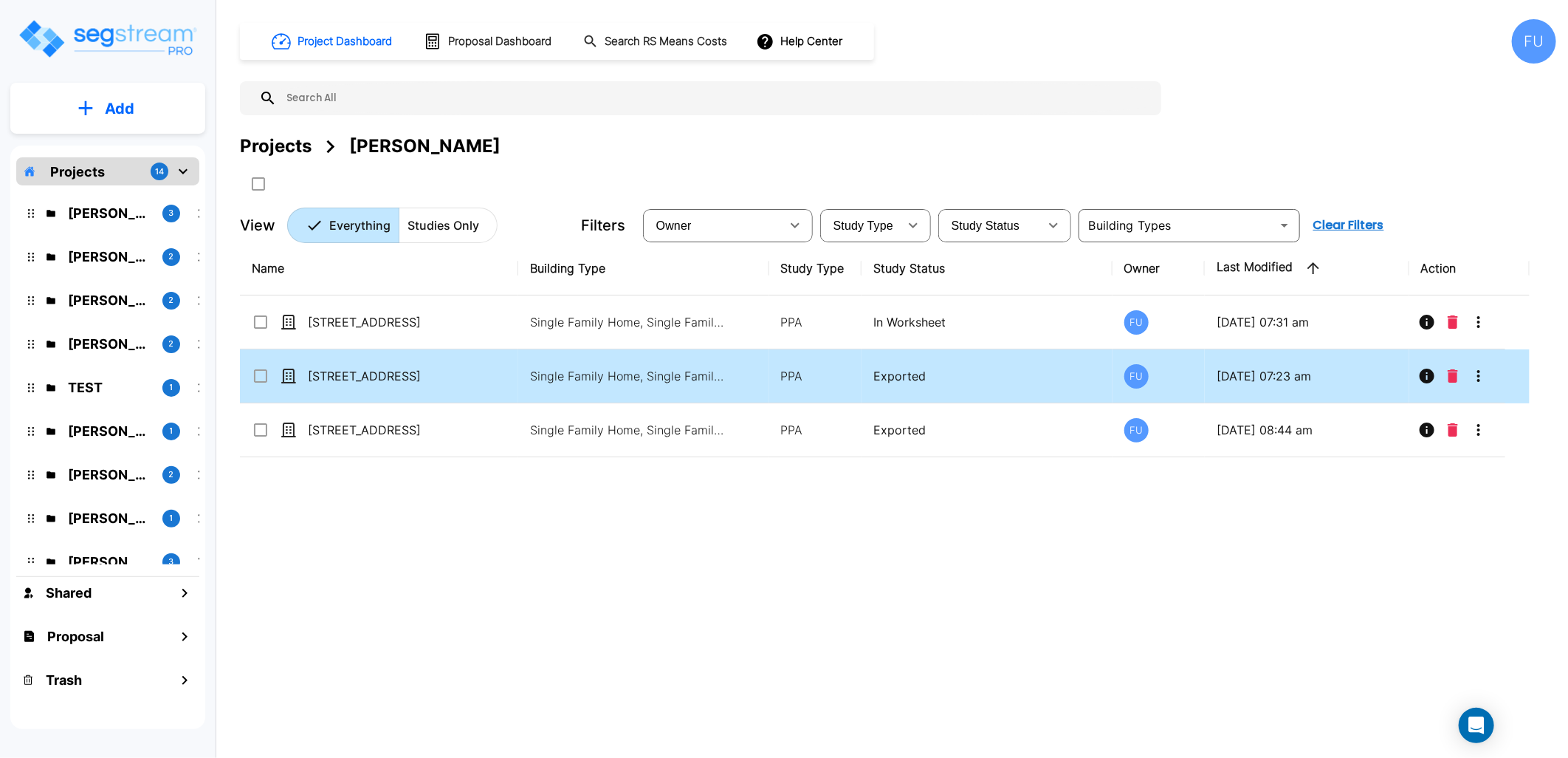
click at [470, 379] on div "[STREET_ADDRESS]" at bounding box center [361, 376] width 221 height 18
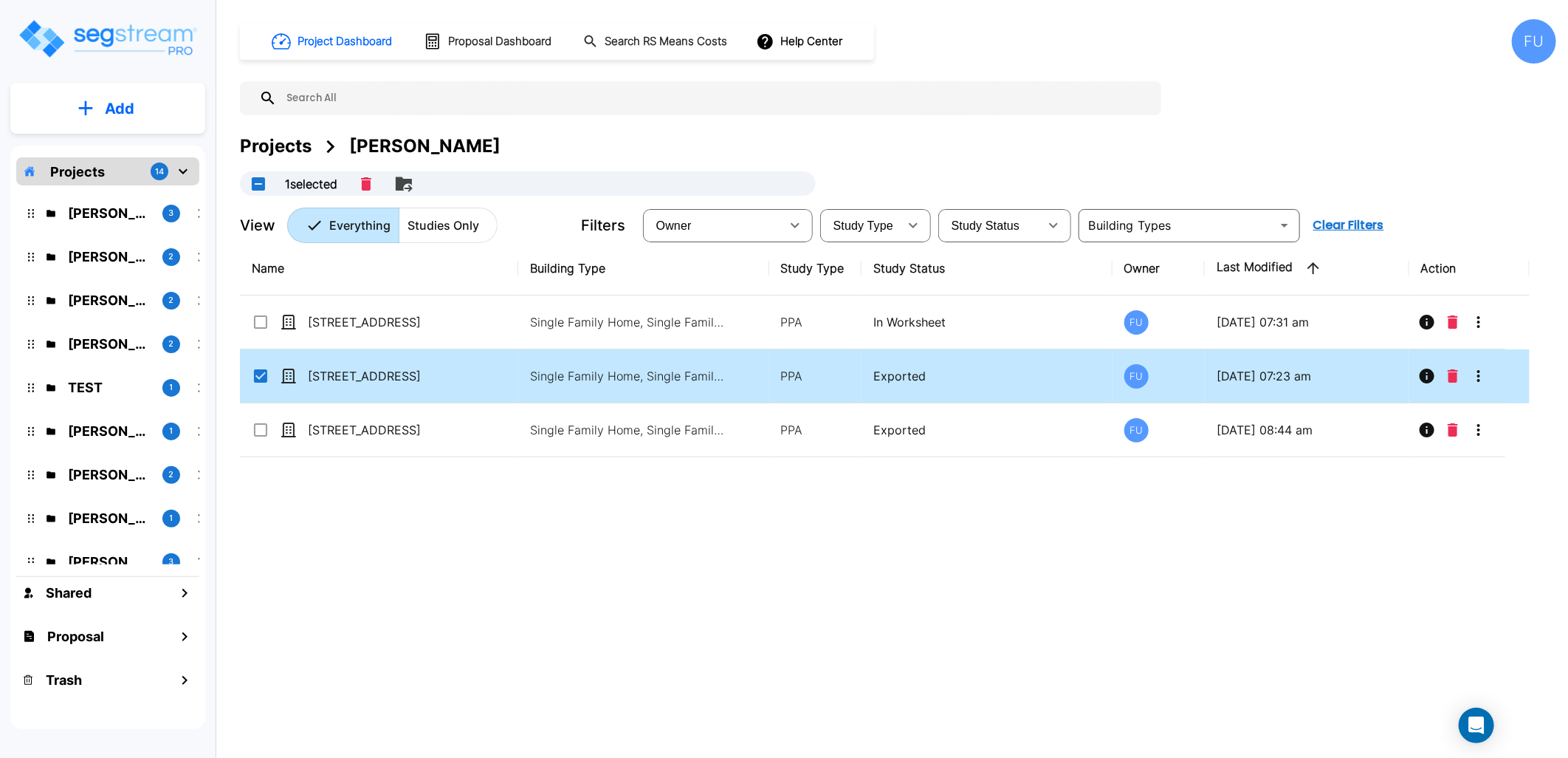
click at [470, 379] on div "[STREET_ADDRESS]" at bounding box center [361, 376] width 221 height 18
checkbox input "false"
click at [470, 379] on div "[STREET_ADDRESS]" at bounding box center [361, 376] width 221 height 18
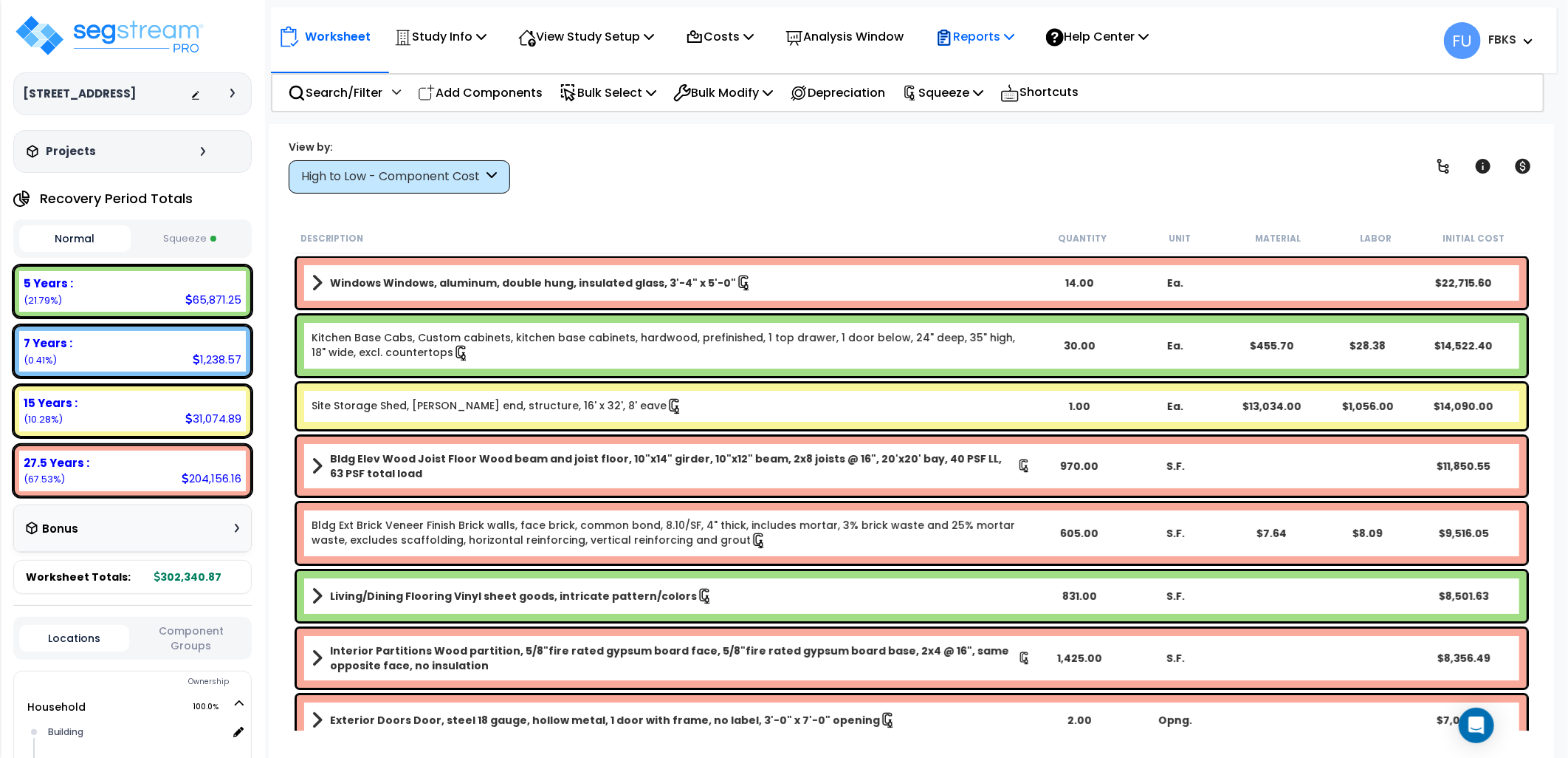
click at [979, 35] on p "Reports" at bounding box center [975, 37] width 79 height 20
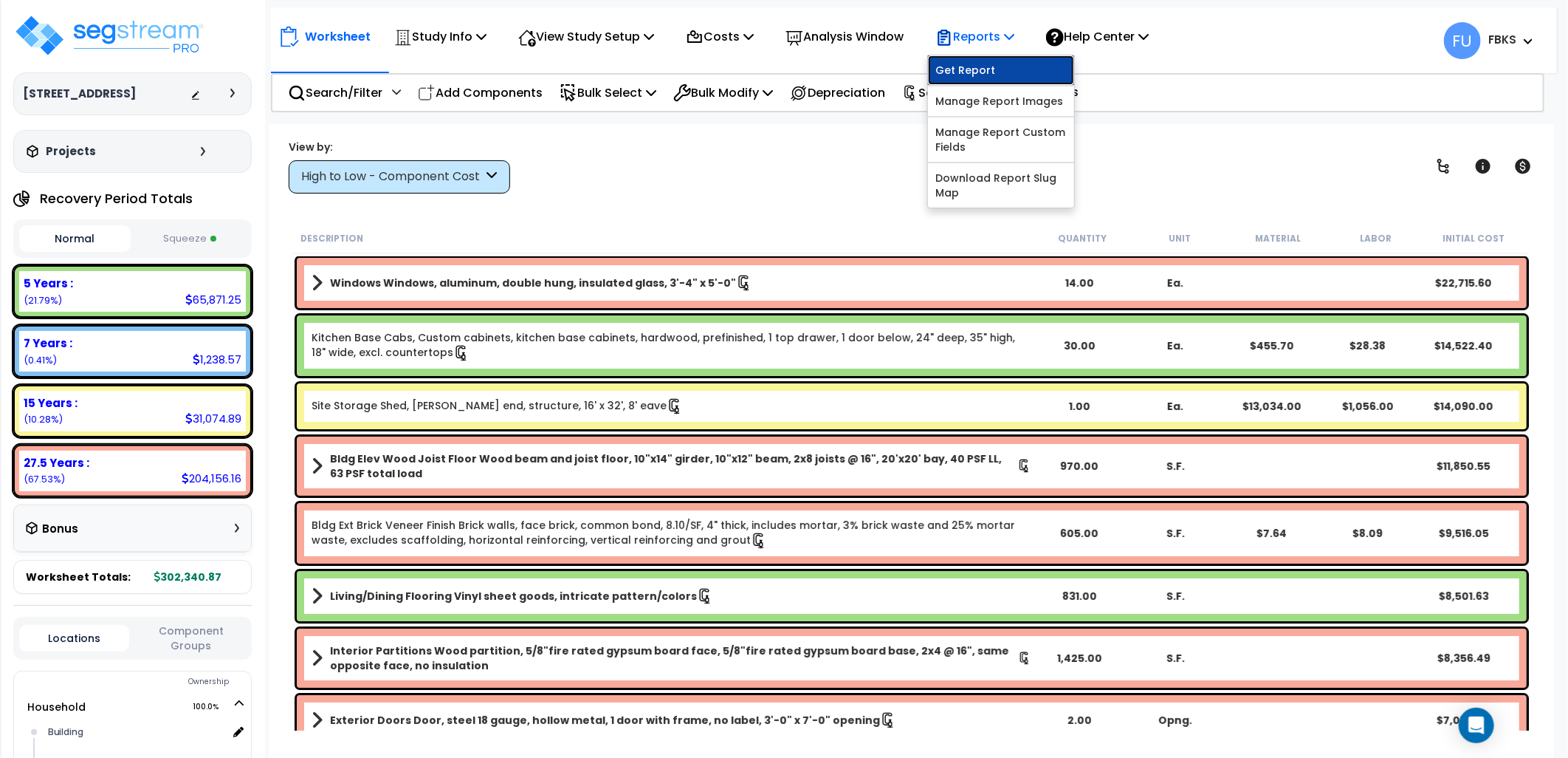
click at [1002, 68] on link "Get Report" at bounding box center [1000, 71] width 146 height 30
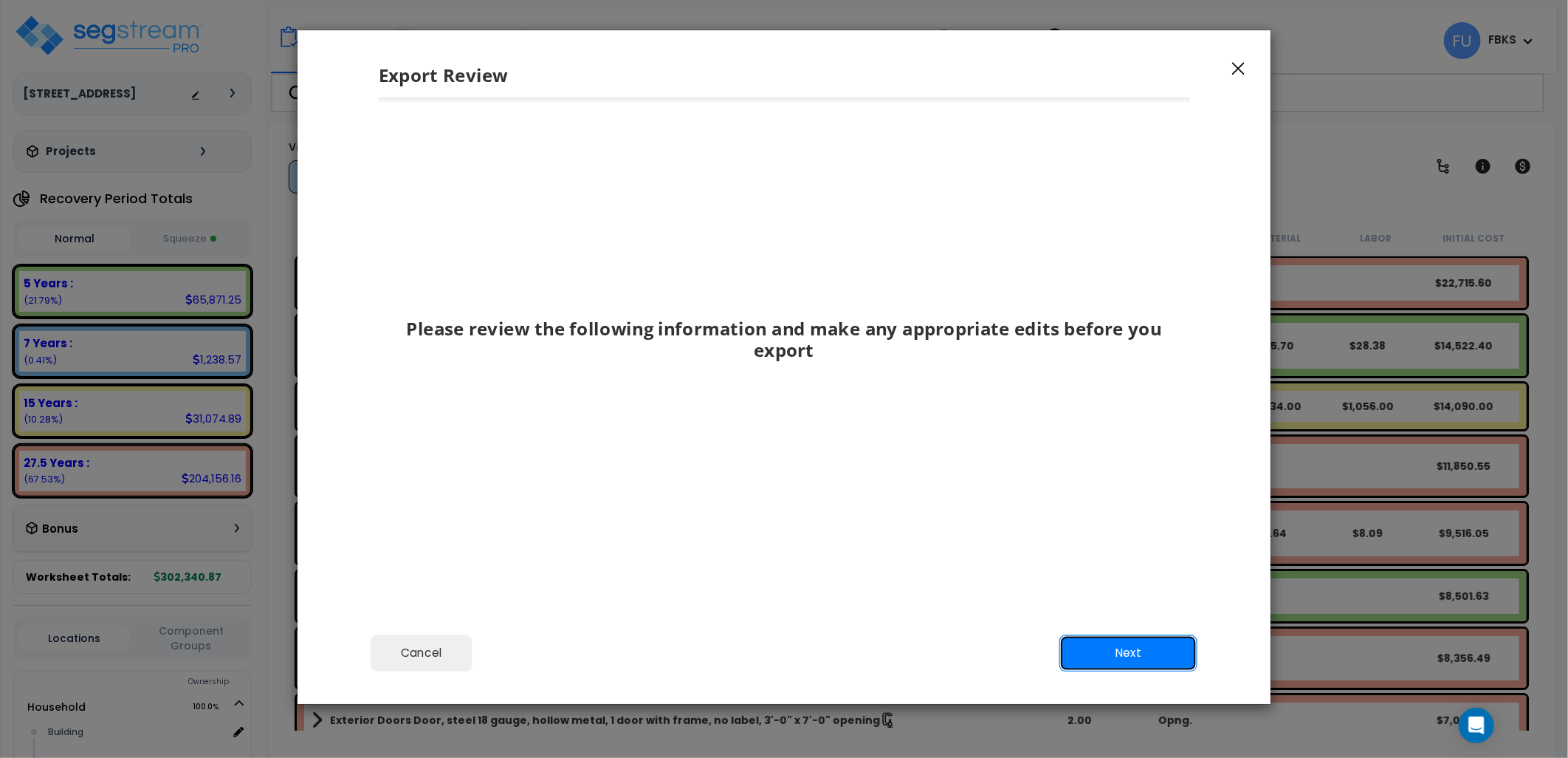
click at [1156, 654] on button "Next" at bounding box center [1128, 653] width 138 height 37
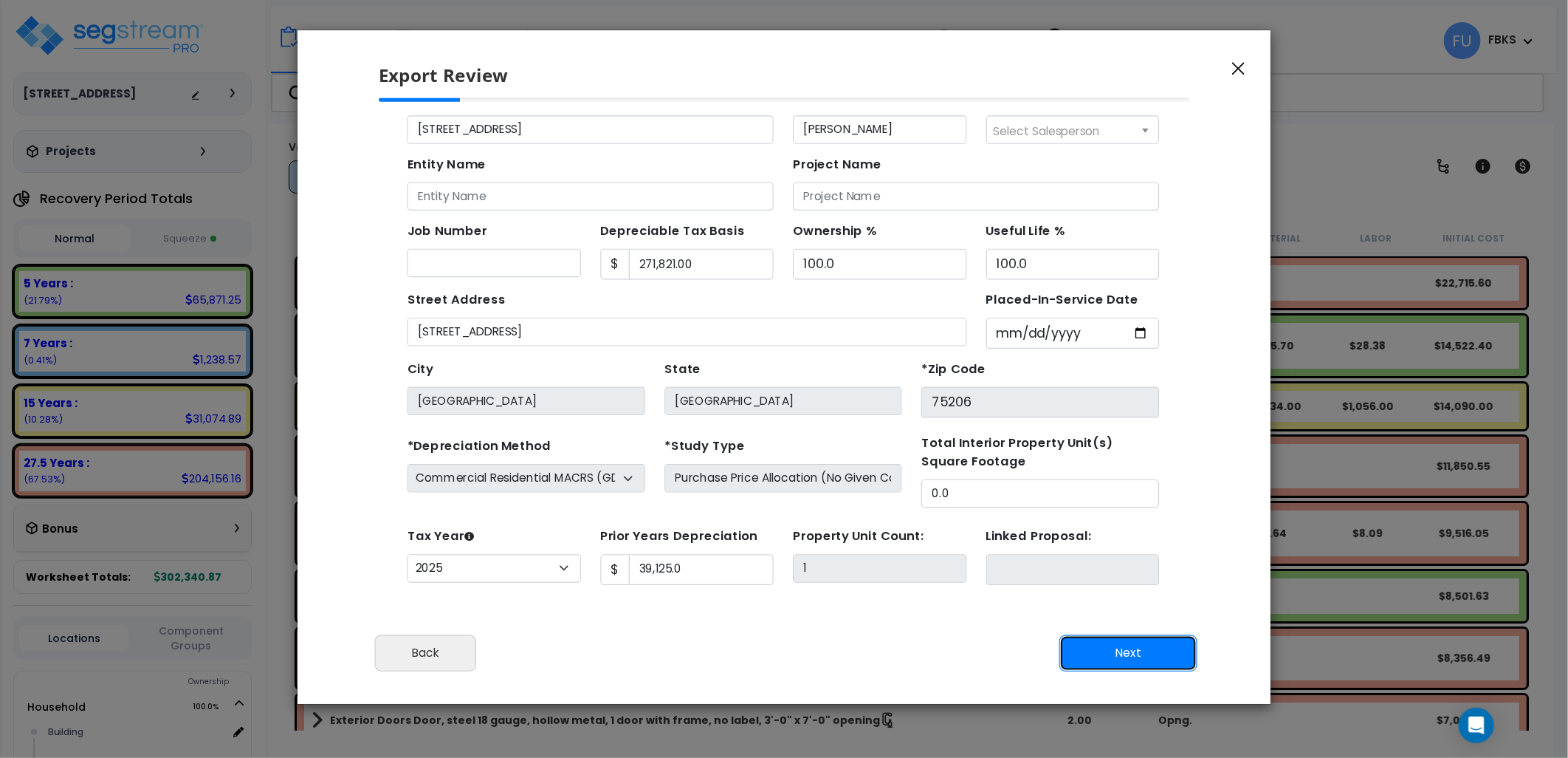
scroll to position [69, 0]
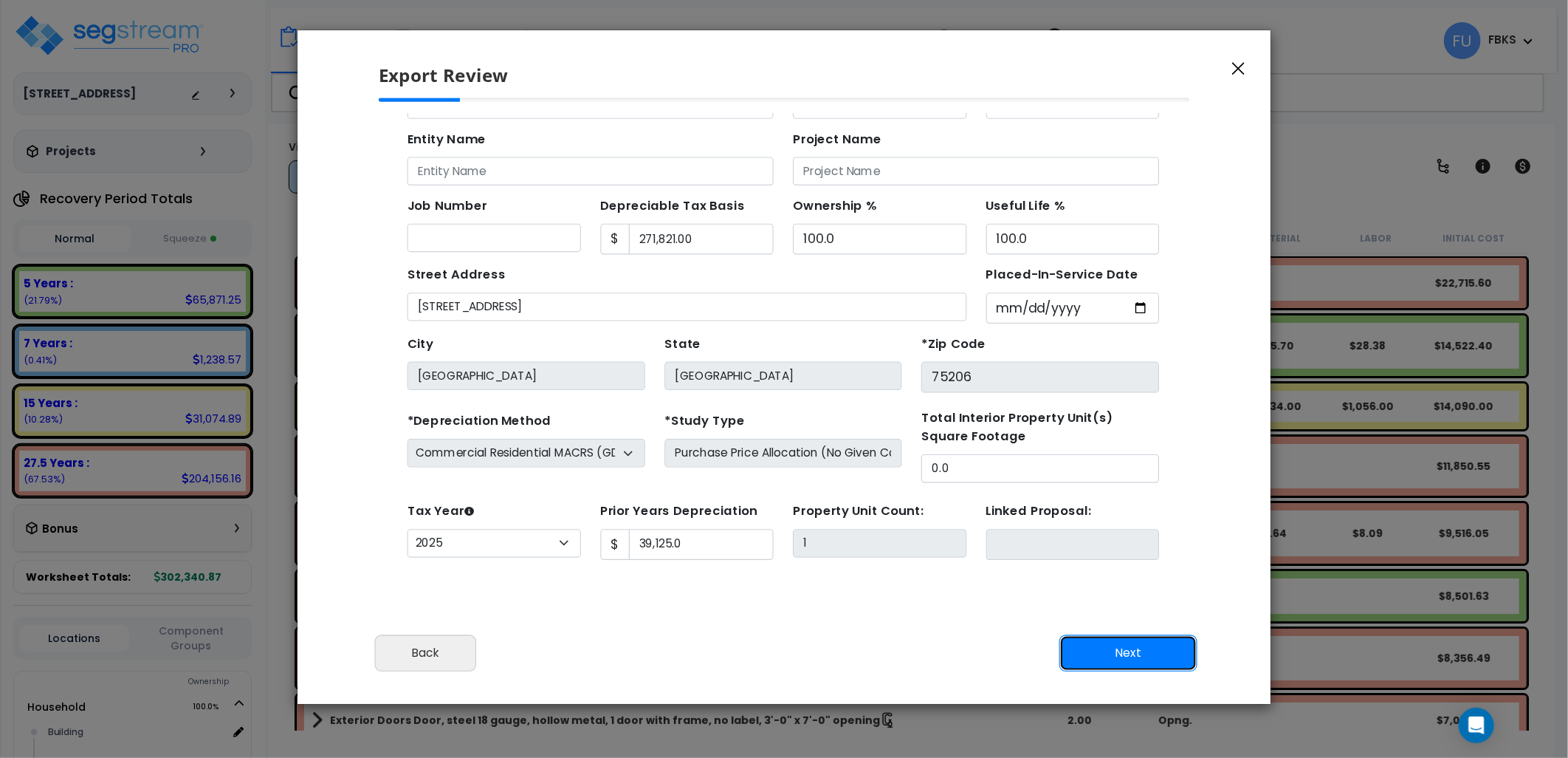
drag, startPoint x: 1104, startPoint y: 658, endPoint x: 625, endPoint y: 424, distance: 533.1
click at [1104, 658] on button "Next" at bounding box center [1128, 653] width 138 height 37
type input "39125"
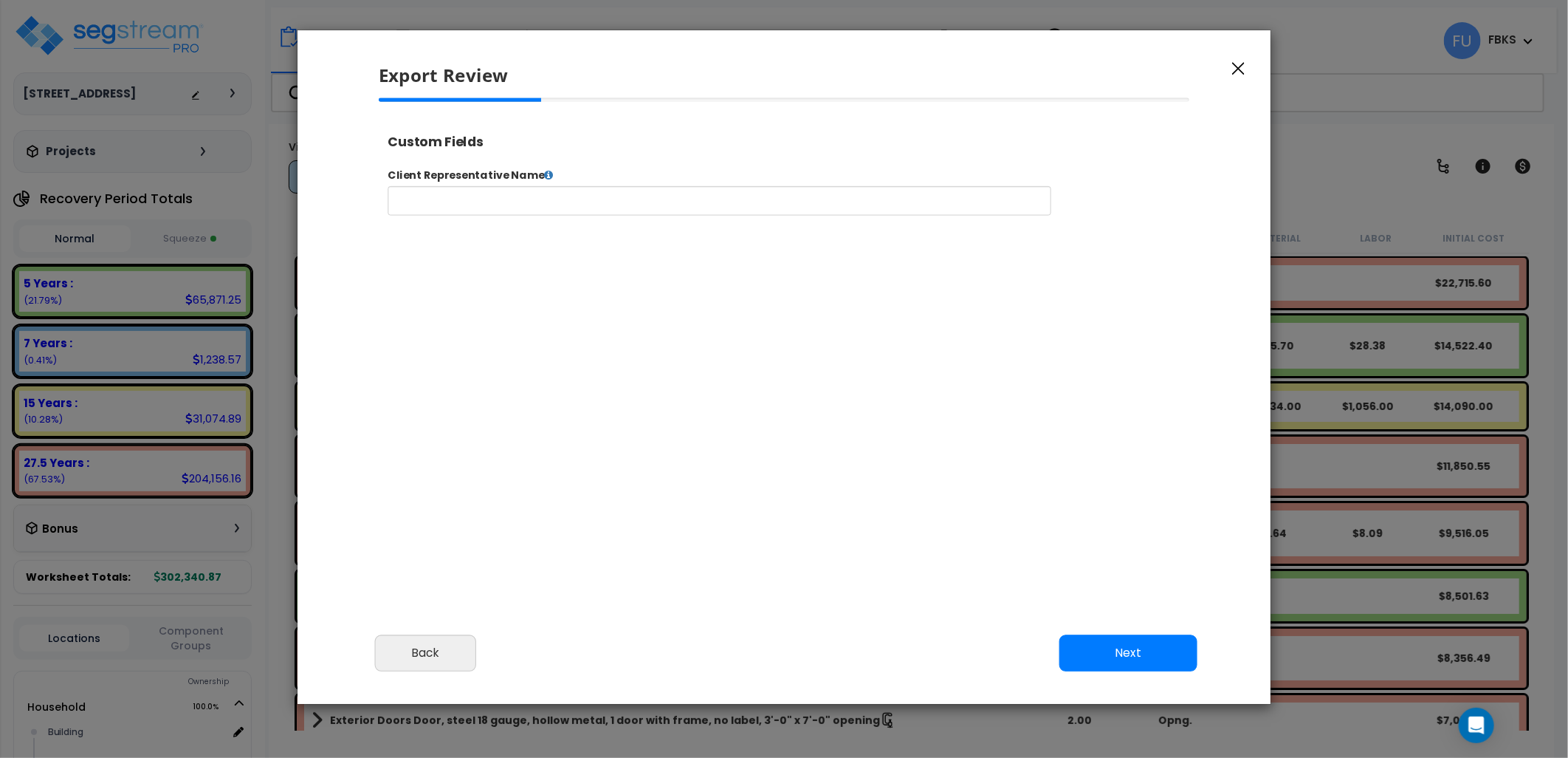
type input "39,125.0"
select select "2025"
click at [572, 212] on input "text" at bounding box center [765, 210] width 754 height 33
type input "[PERSON_NAME]"
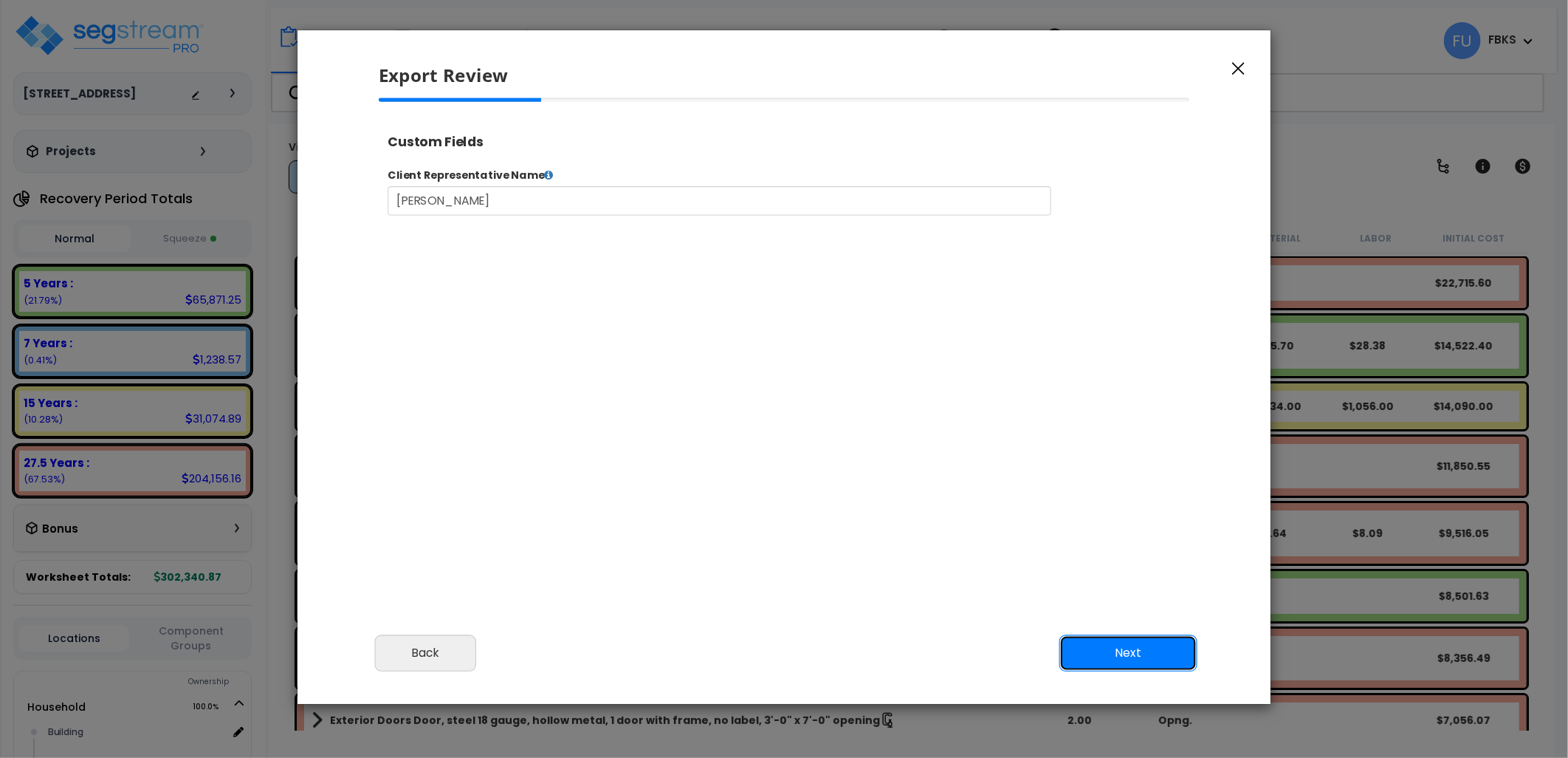
click at [1104, 655] on button "Next" at bounding box center [1128, 653] width 138 height 37
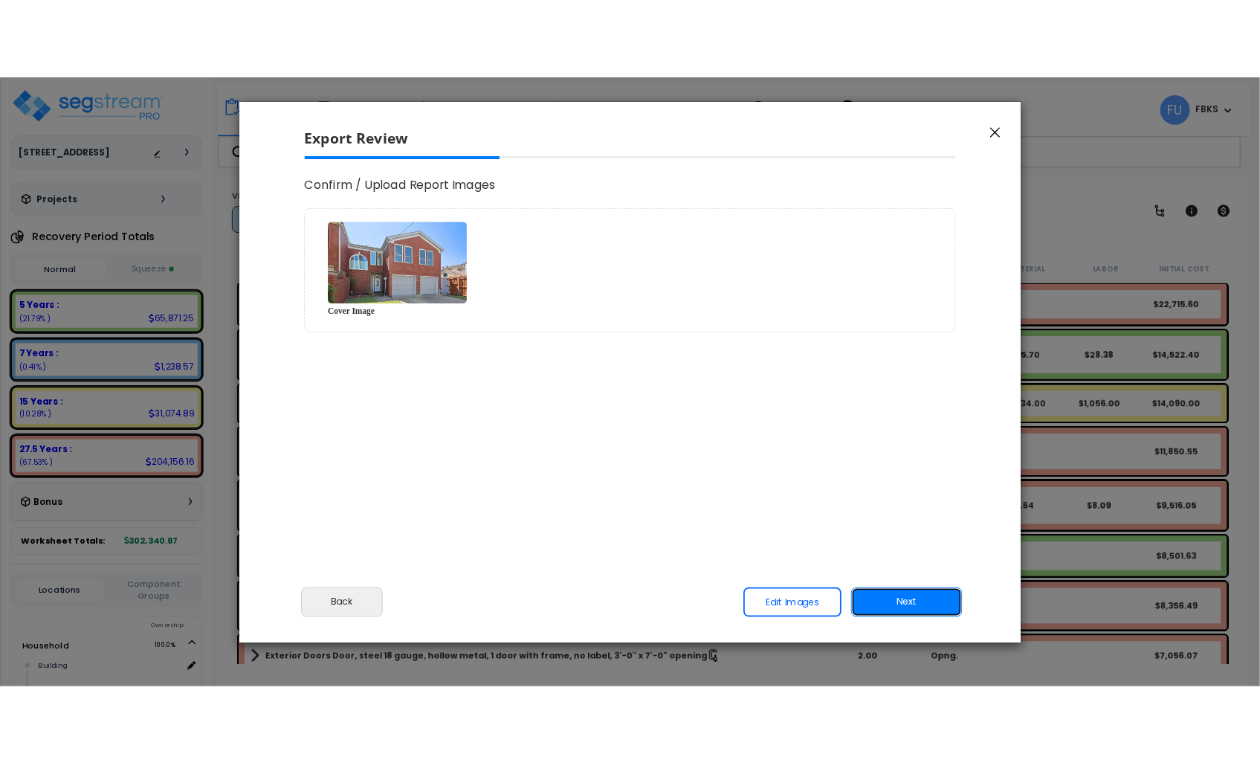
scroll to position [0, 0]
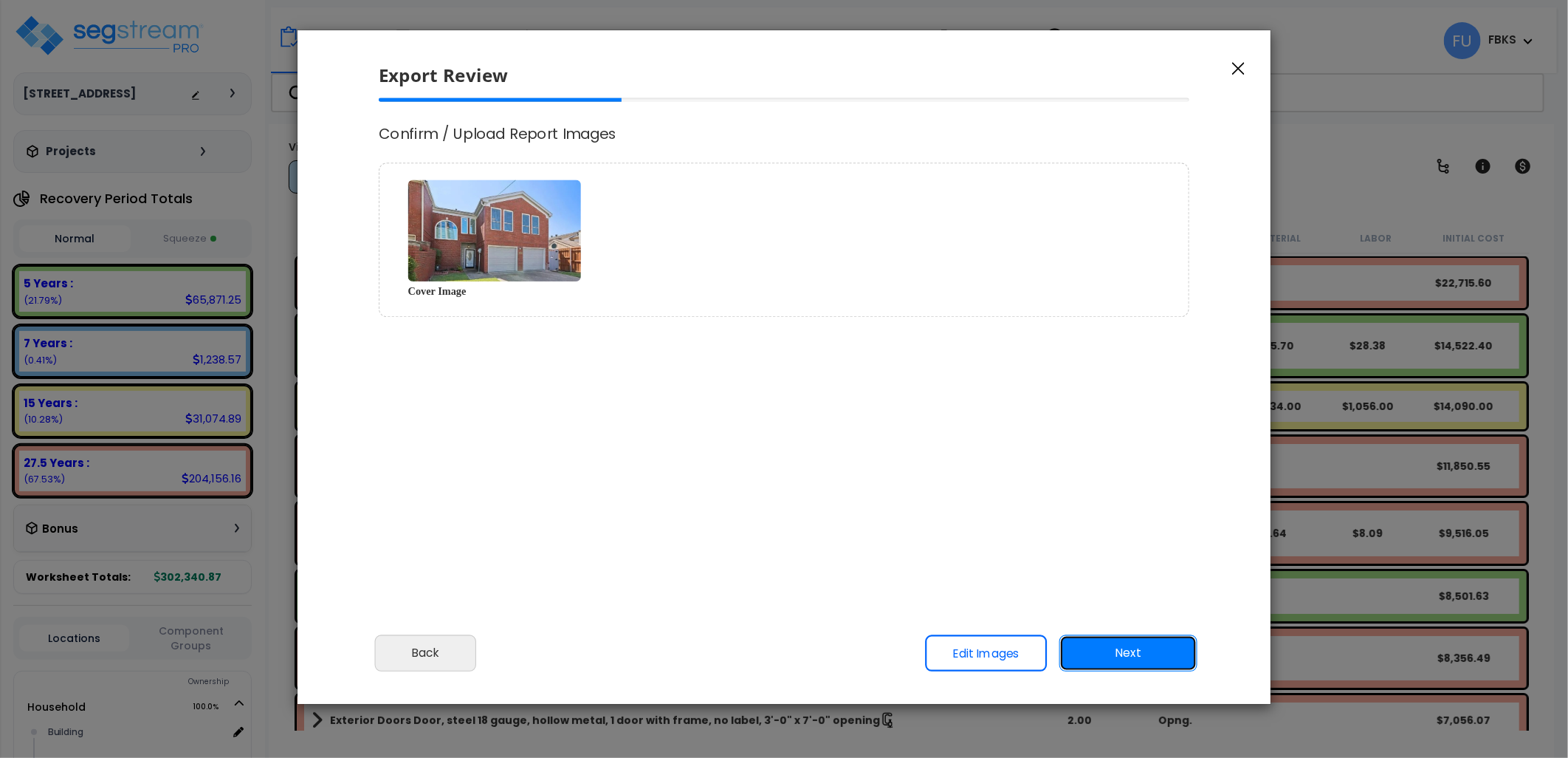
click at [1143, 661] on button "Next" at bounding box center [1128, 653] width 138 height 37
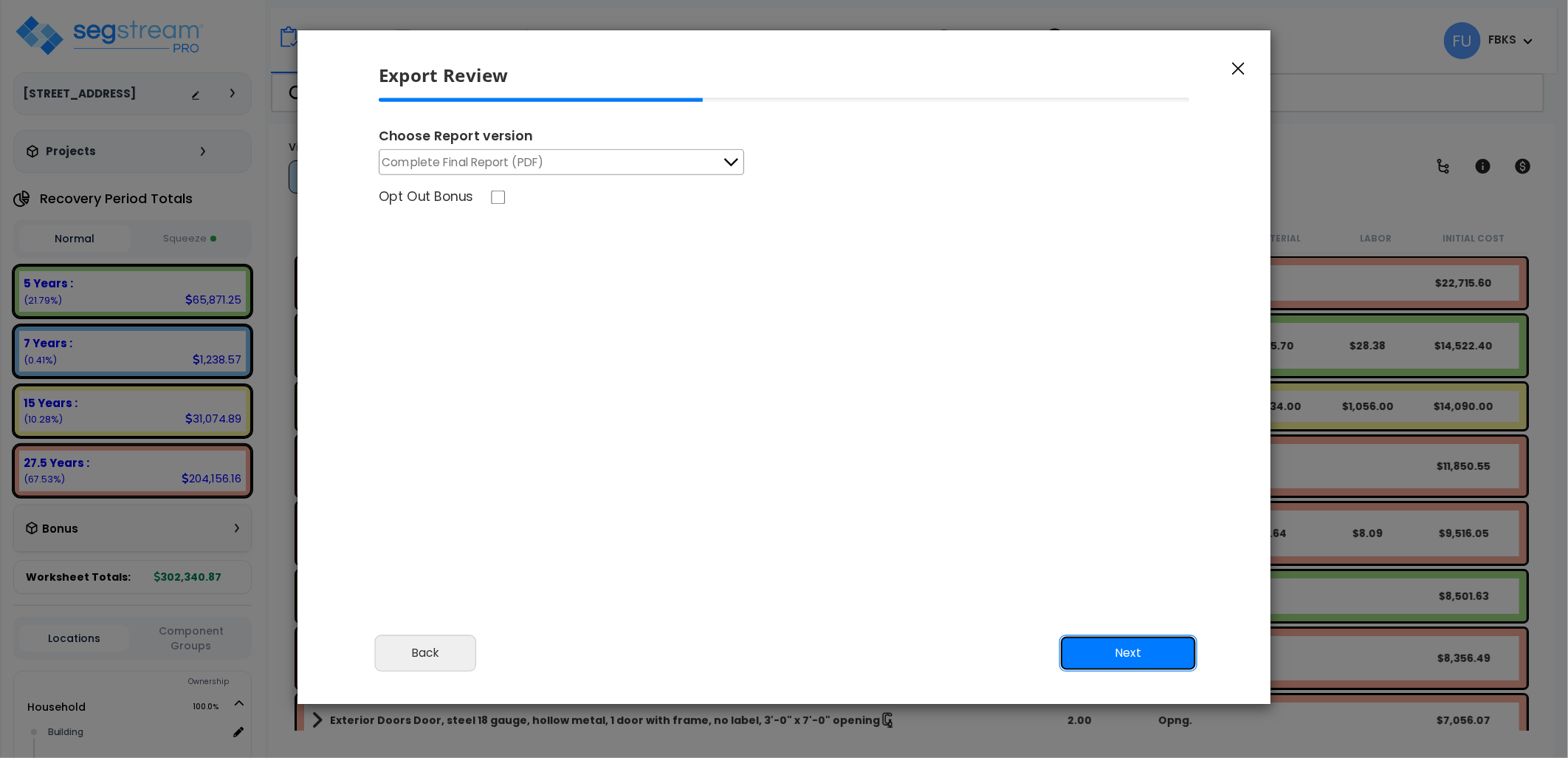
click at [1163, 658] on button "Next" at bounding box center [1128, 653] width 138 height 37
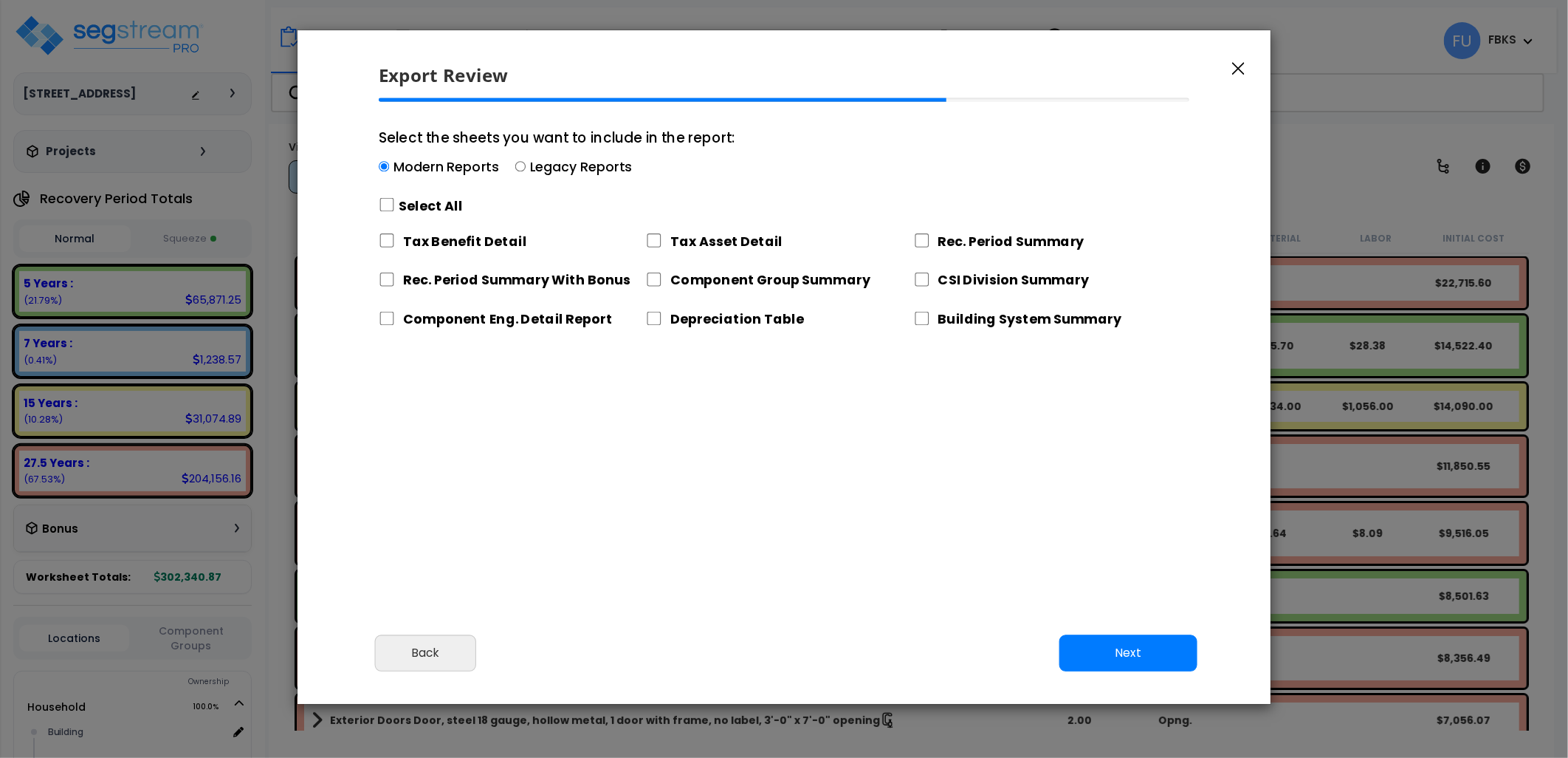
click at [423, 210] on label "Select All" at bounding box center [431, 206] width 64 height 19
click at [395, 210] on input "Select the sheets you want to include in the report: Modern Reports Legacy Repo…" at bounding box center [386, 205] width 16 height 14
checkbox input "true"
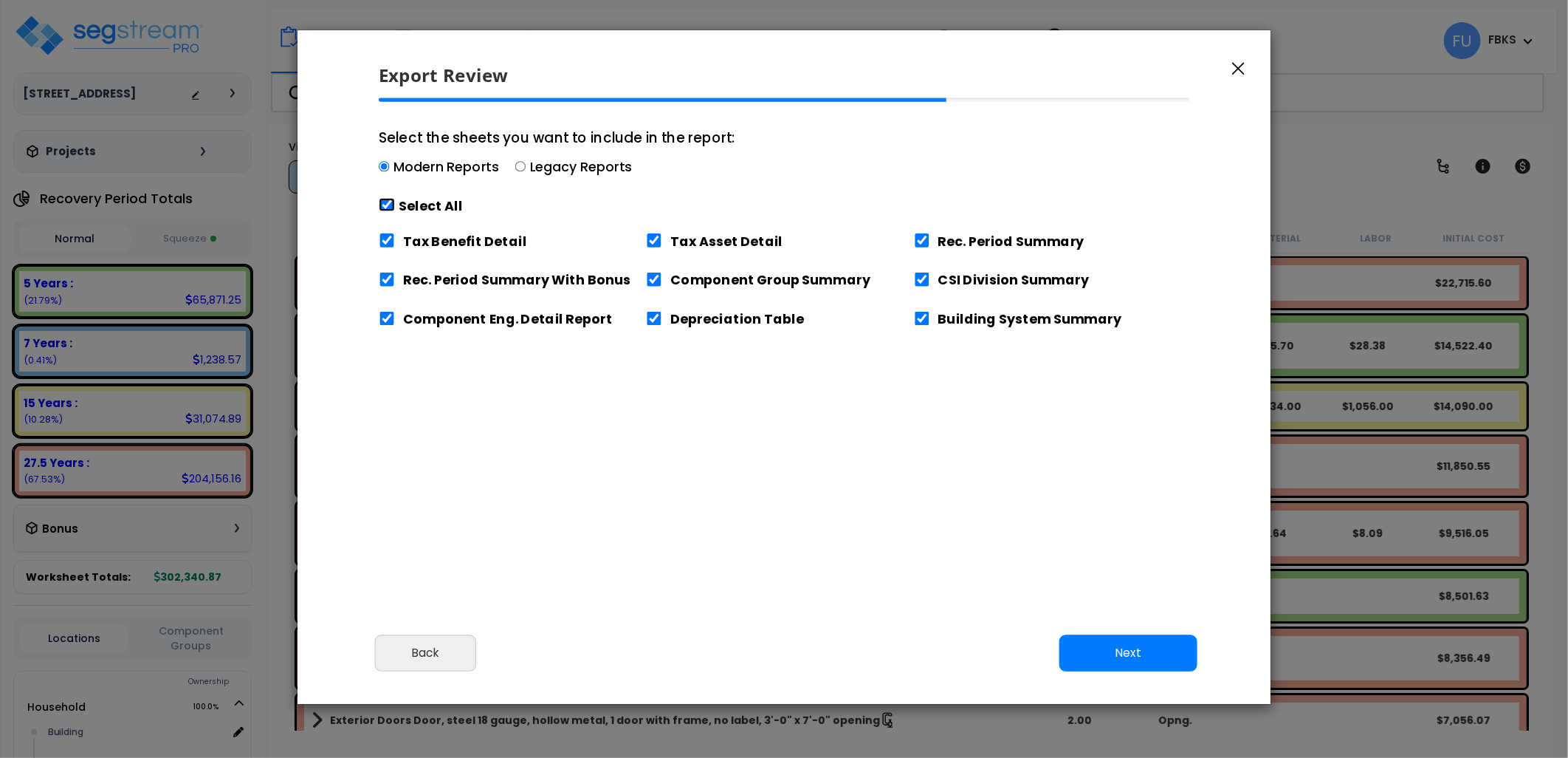
checkbox input "true"
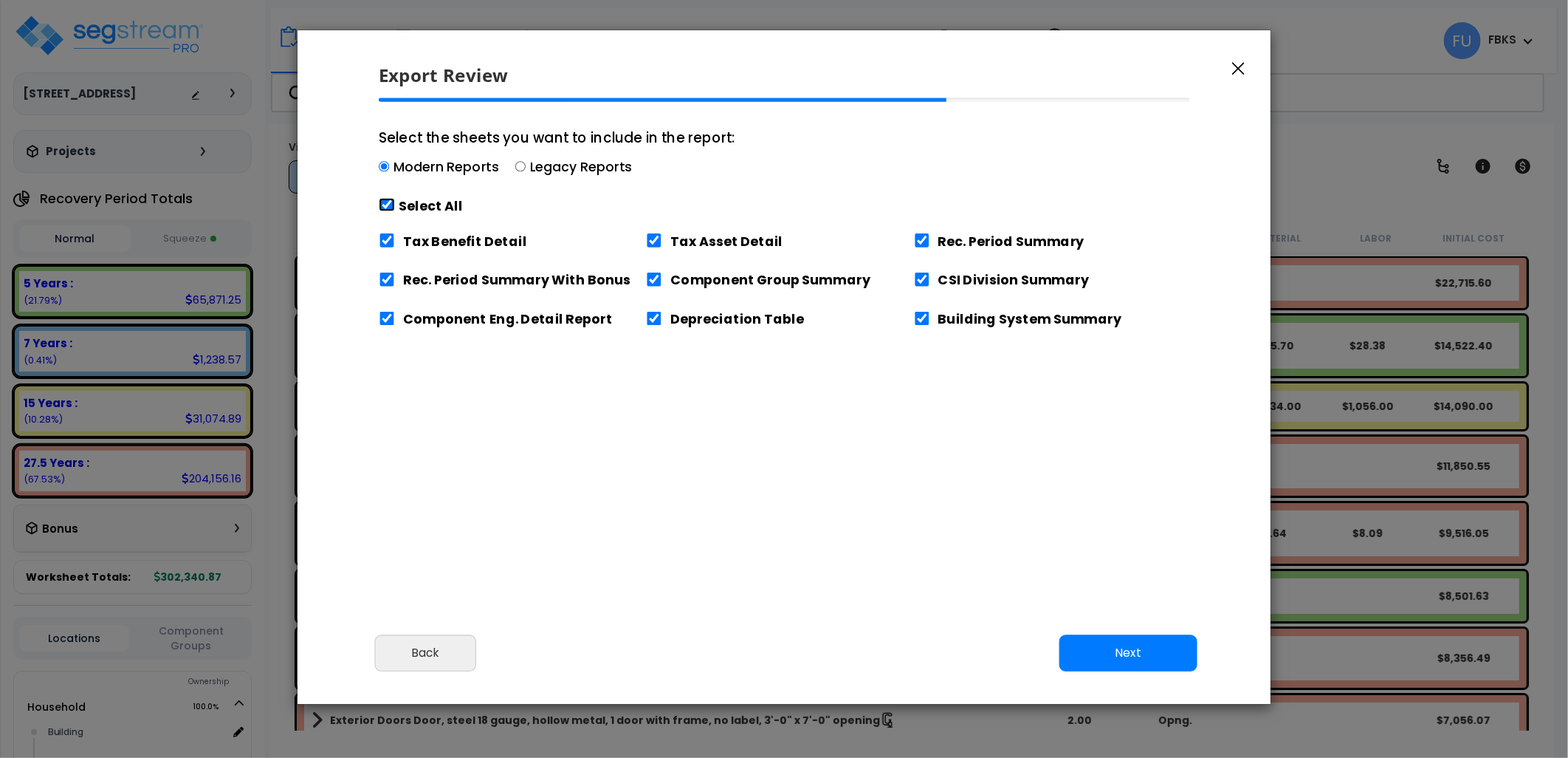
checkbox input "true"
click at [432, 247] on label "Tax Benefit Detail" at bounding box center [465, 240] width 123 height 19
click at [387, 244] on input "Tax Benefit Detail" at bounding box center [387, 240] width 16 height 14
checkbox input "false"
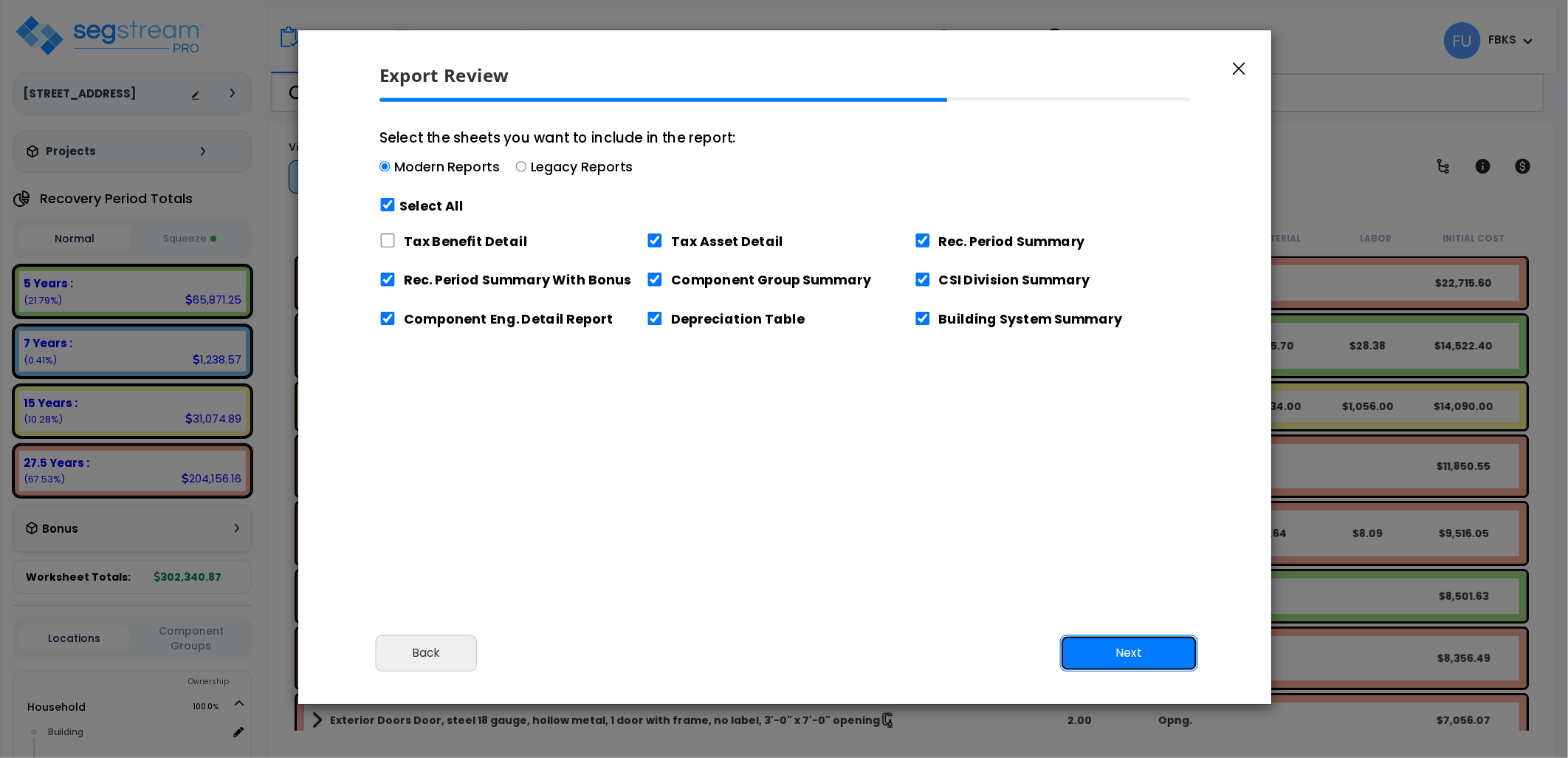
click at [1155, 654] on button "Next" at bounding box center [1128, 653] width 138 height 37
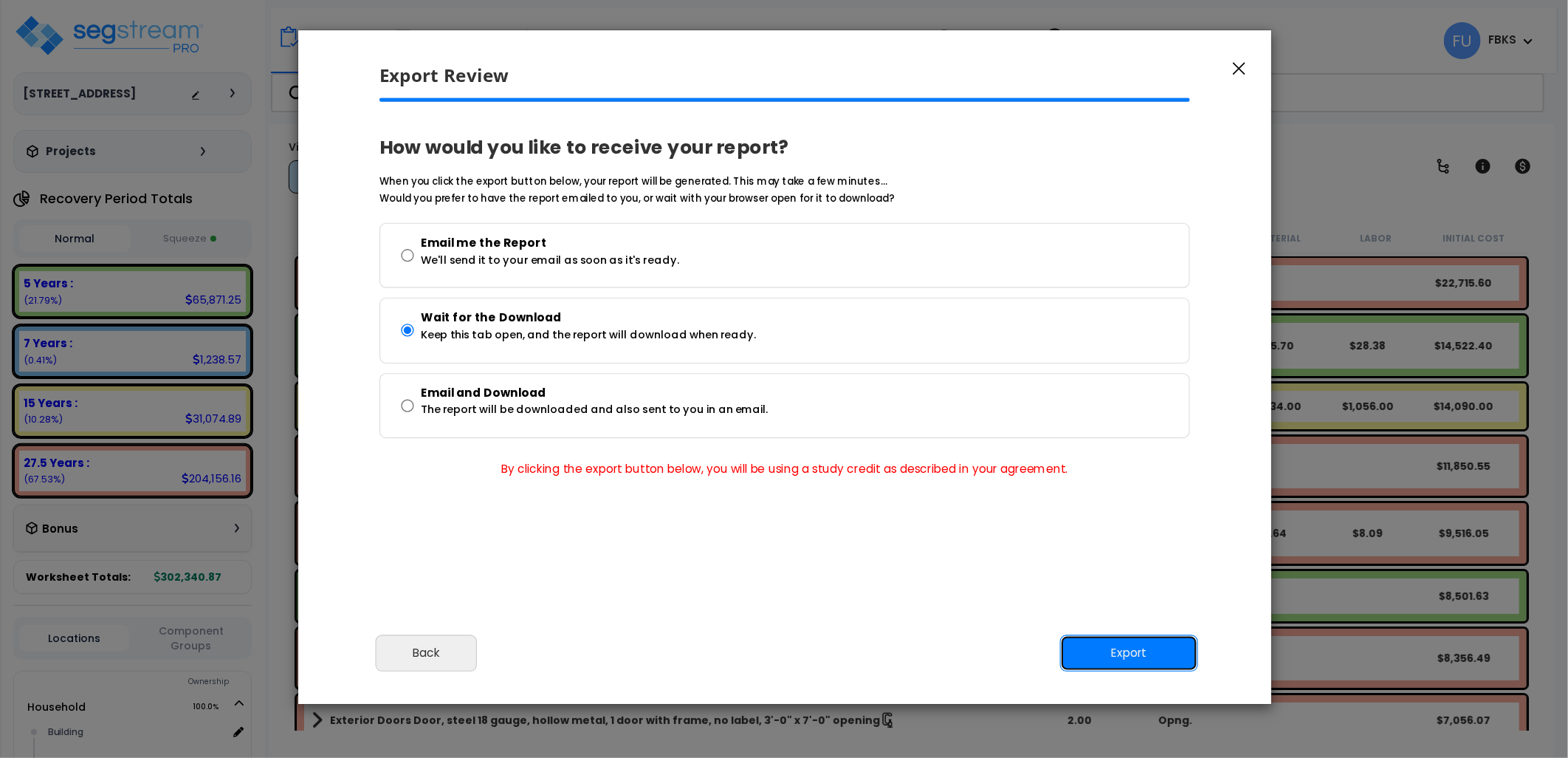
click at [1127, 652] on button "Export" at bounding box center [1128, 653] width 138 height 37
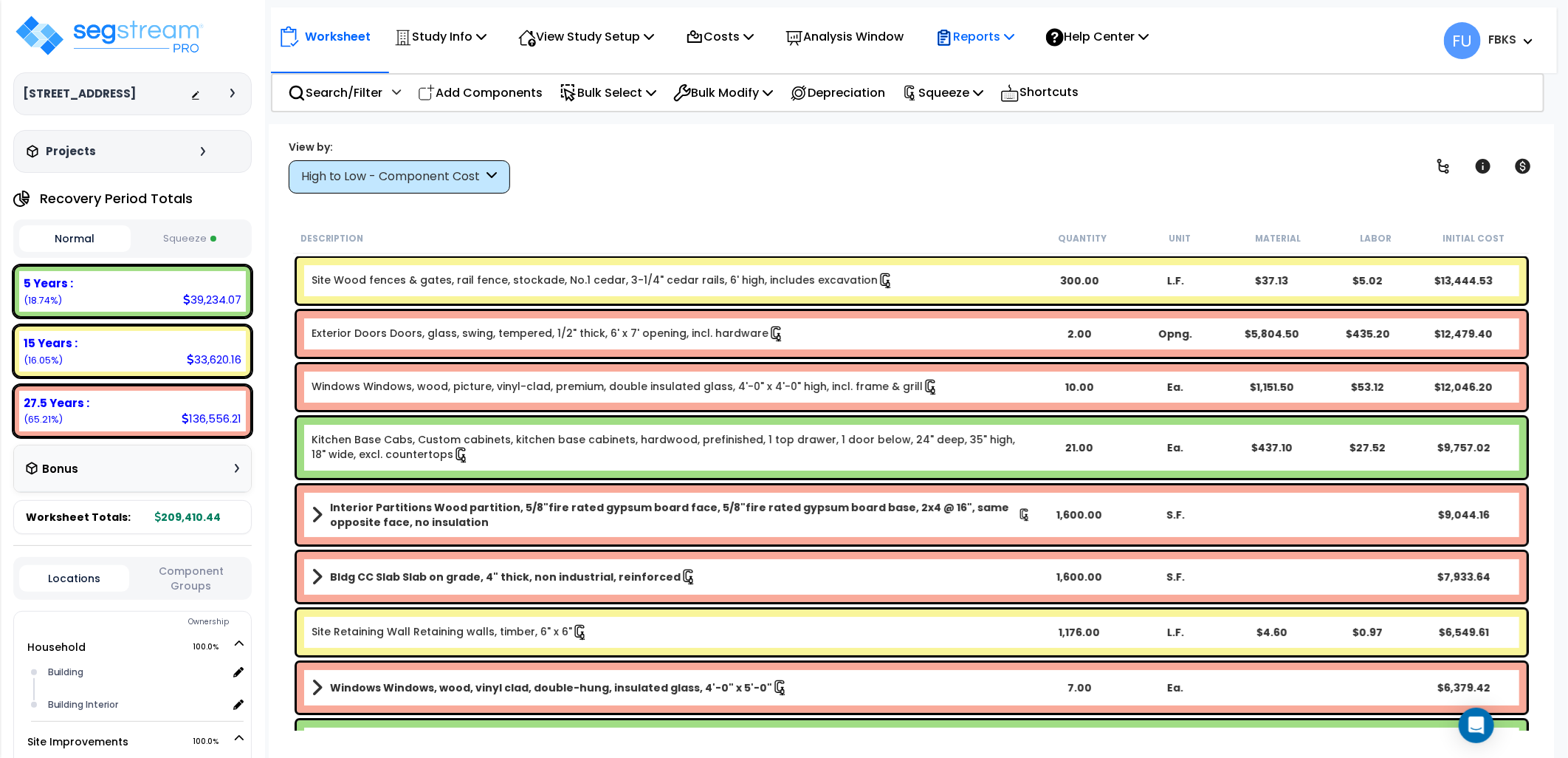
click at [1014, 41] on icon at bounding box center [1009, 36] width 10 height 12
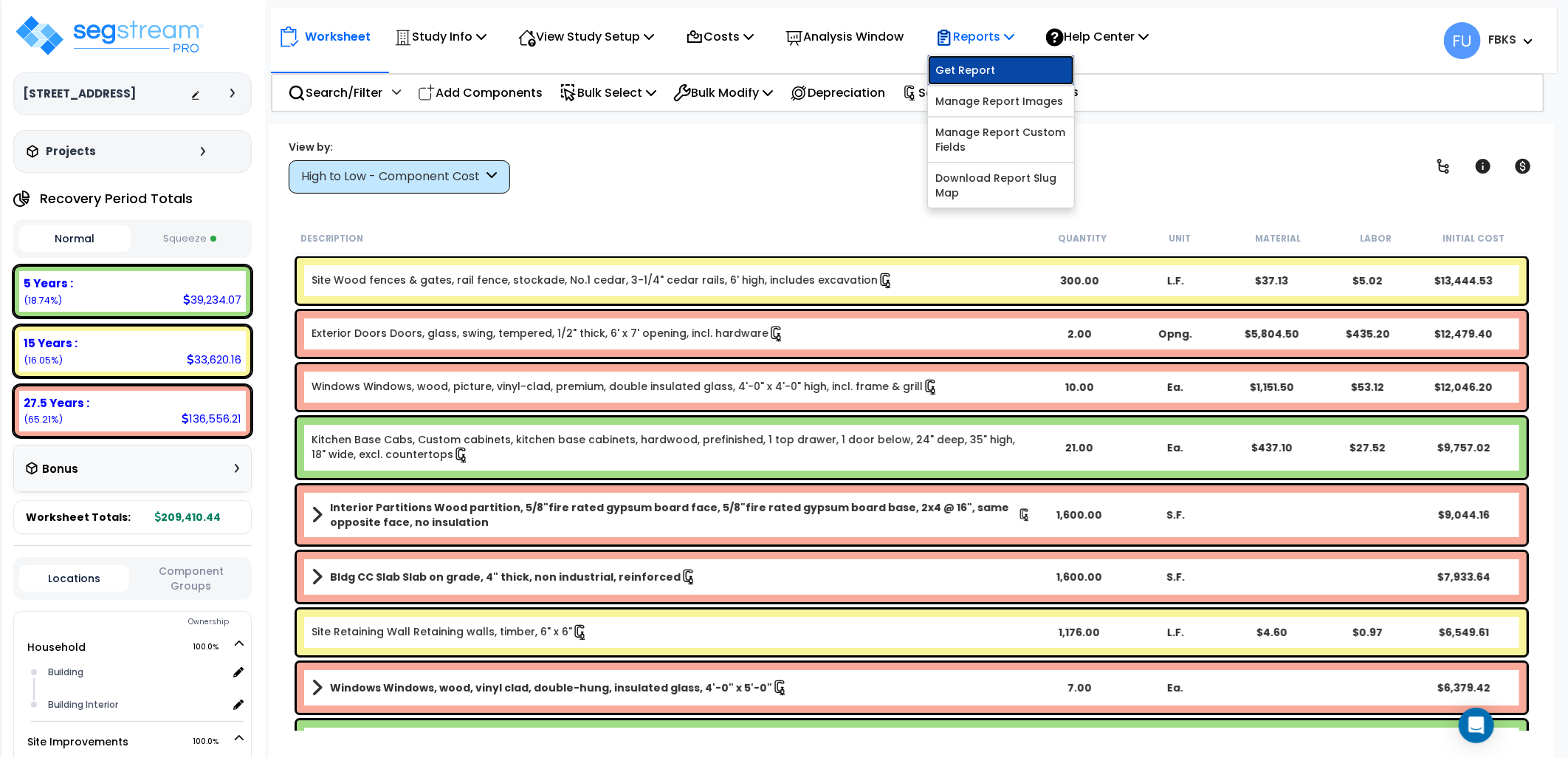
click at [988, 68] on link "Get Report" at bounding box center [1000, 71] width 146 height 30
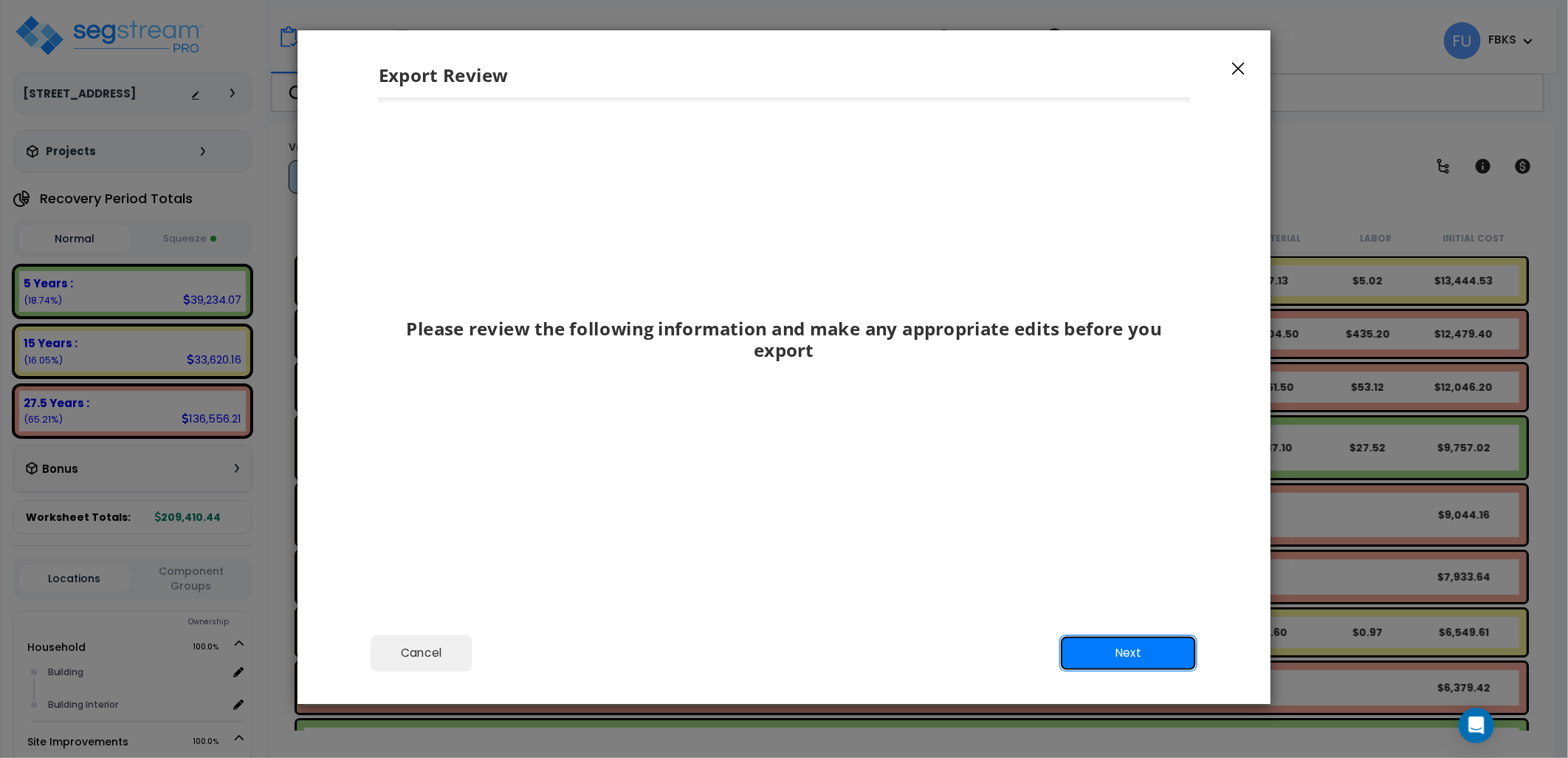
click at [1128, 658] on button "Next" at bounding box center [1128, 653] width 138 height 37
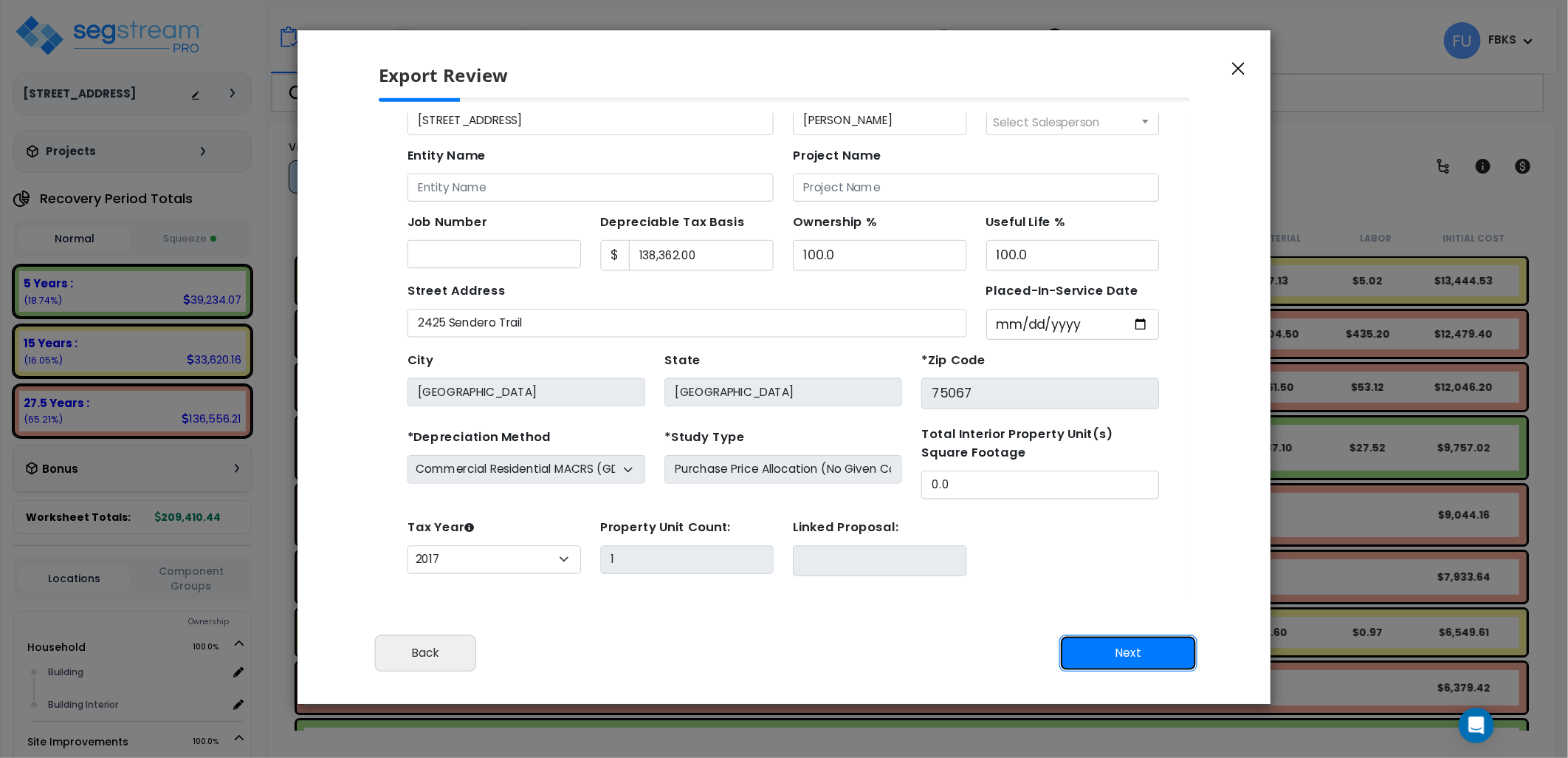
scroll to position [69, 0]
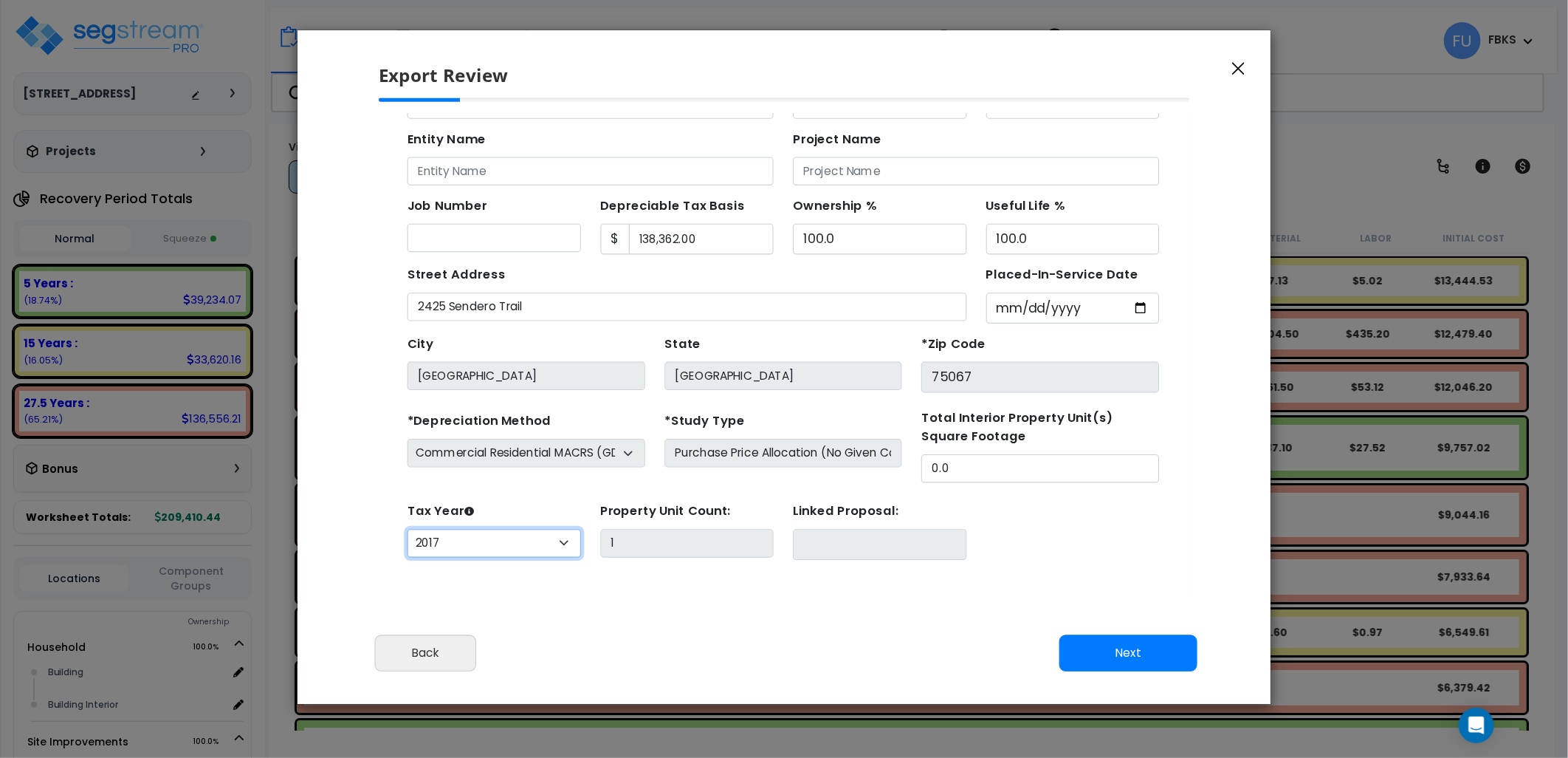
click at [529, 501] on select "2026 2025 2024 2023 2022 2021 2020 2019 2018 2017" at bounding box center [483, 504] width 158 height 26
select select "2025"
click at [404, 491] on select "2026 2025 2024 2023 2022 2021 2020 2019 2018 2017" at bounding box center [483, 504] width 158 height 26
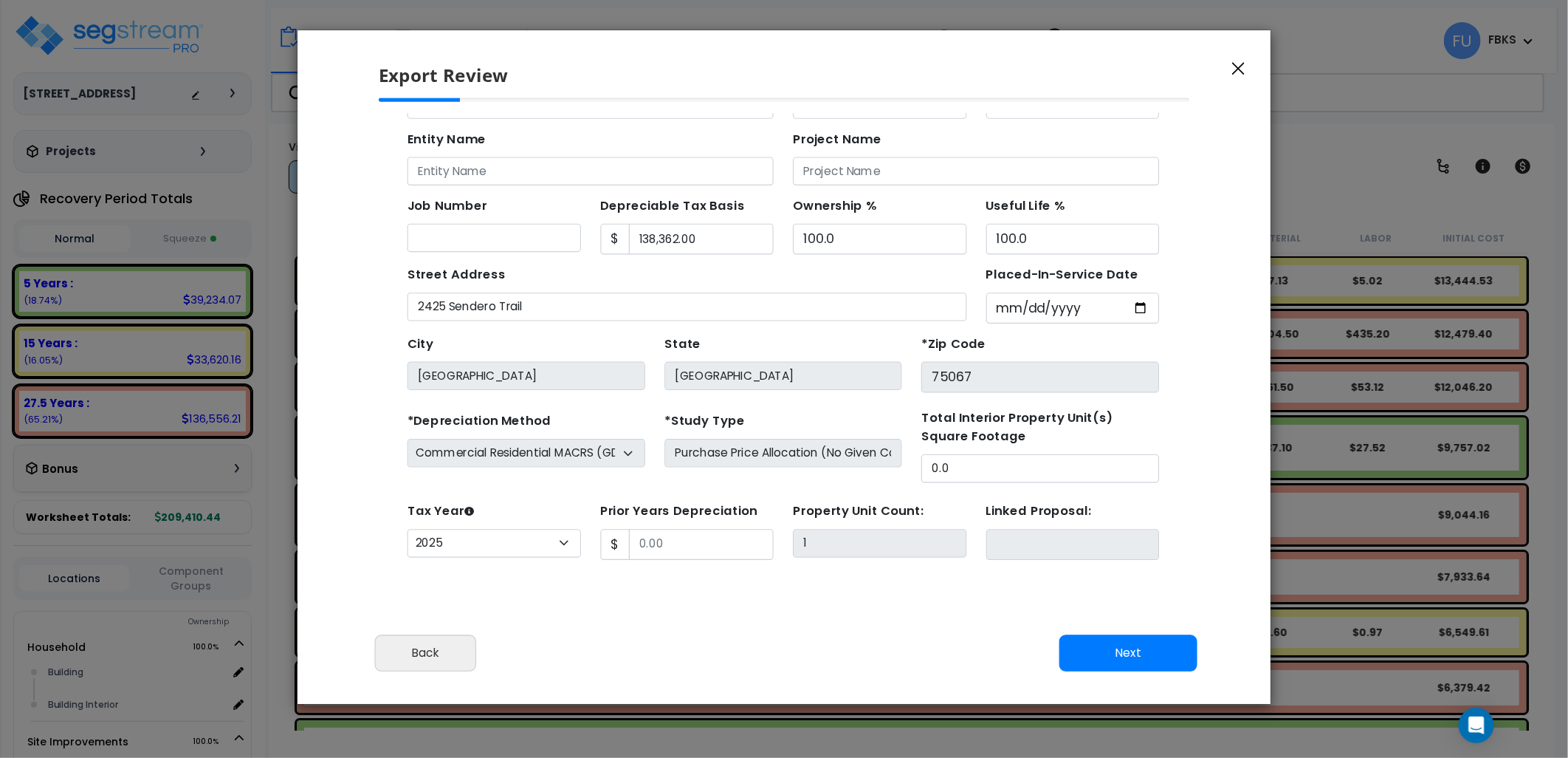
scroll to position [3, 0]
drag, startPoint x: 666, startPoint y: 499, endPoint x: 475, endPoint y: 484, distance: 191.6
click at [475, 484] on div "Tax Year Please Enter The Placed In Service Date First. 2026 2025 2024 2023 202…" at bounding box center [746, 490] width 701 height 59
drag, startPoint x: 739, startPoint y: 618, endPoint x: 803, endPoint y: 608, distance: 64.8
click at [741, 617] on div "Please review the following information and make any appropriate edits before y…" at bounding box center [784, 361] width 973 height 526
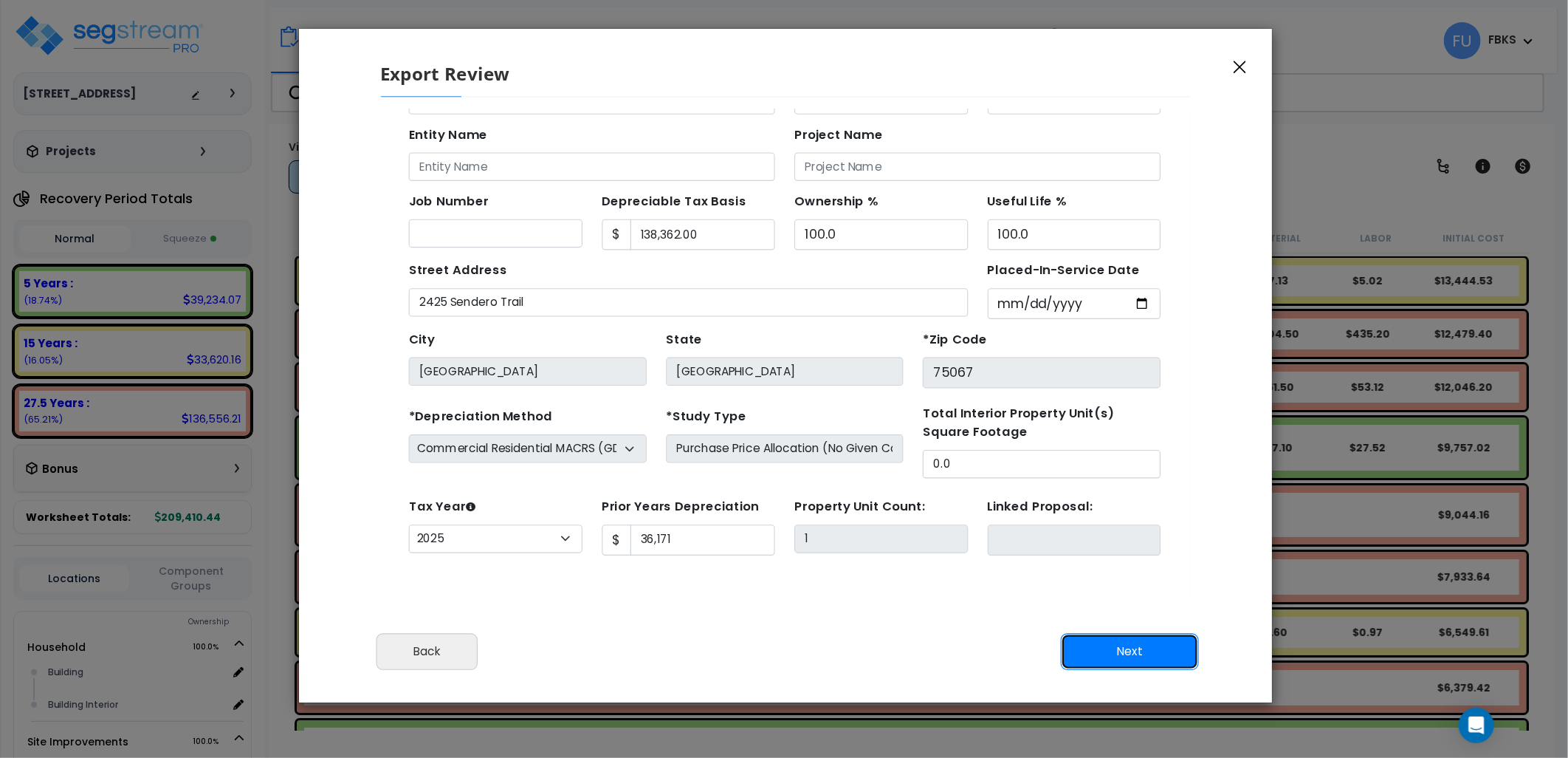
click at [1133, 651] on button "Next" at bounding box center [1129, 651] width 138 height 37
type input "36171"
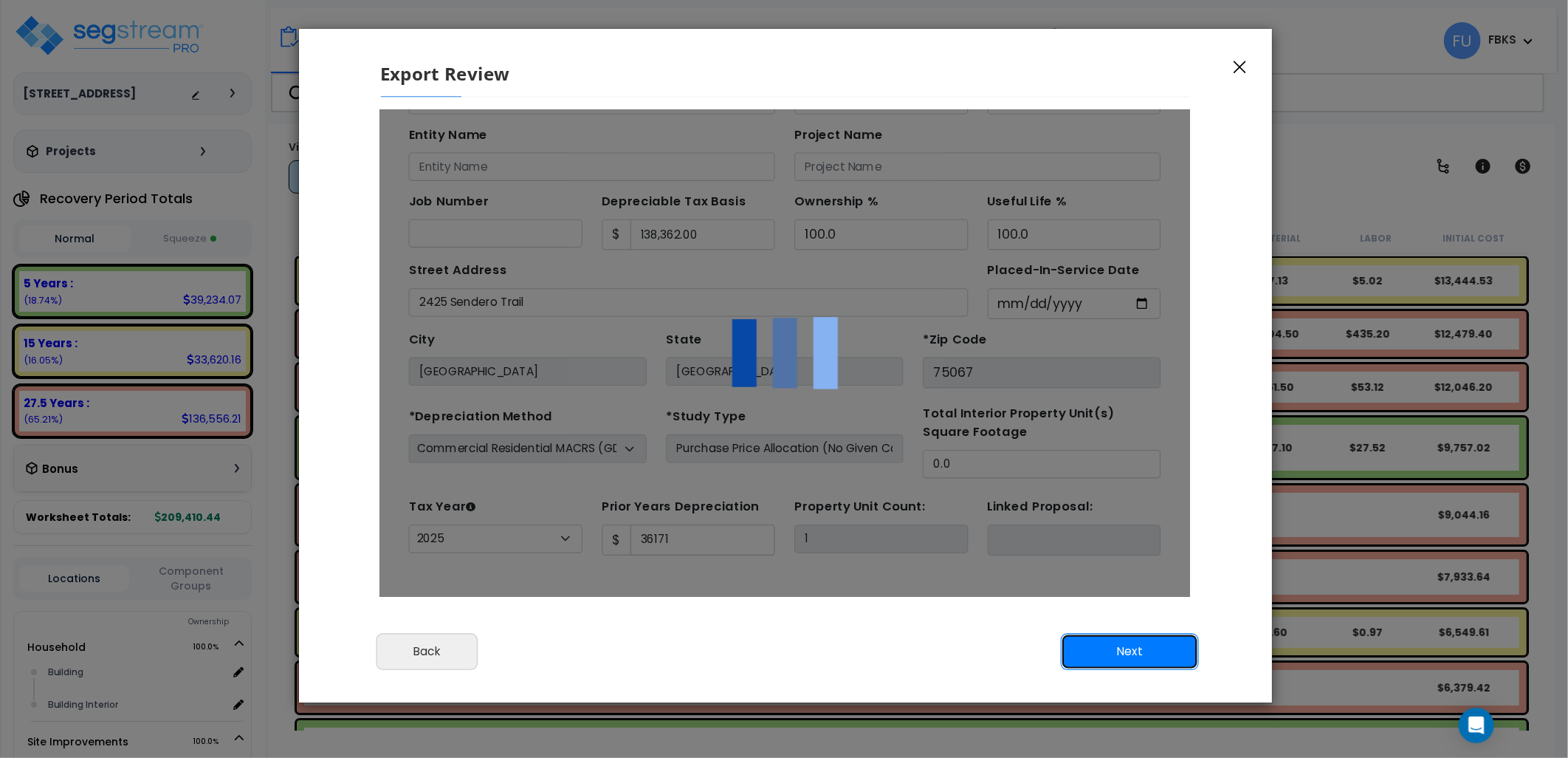
scroll to position [0, 0]
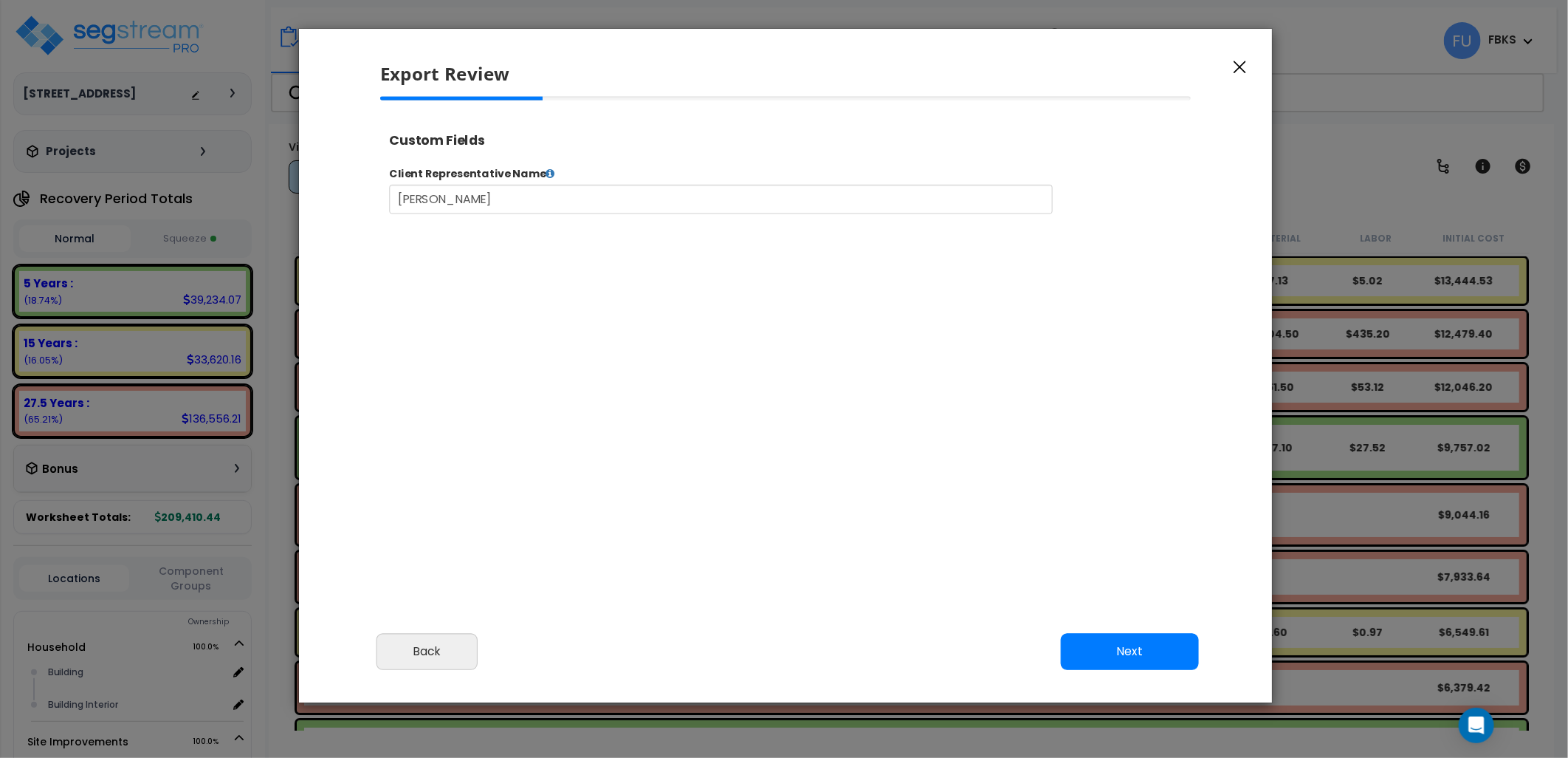
click at [1170, 646] on button "Next" at bounding box center [1129, 651] width 138 height 37
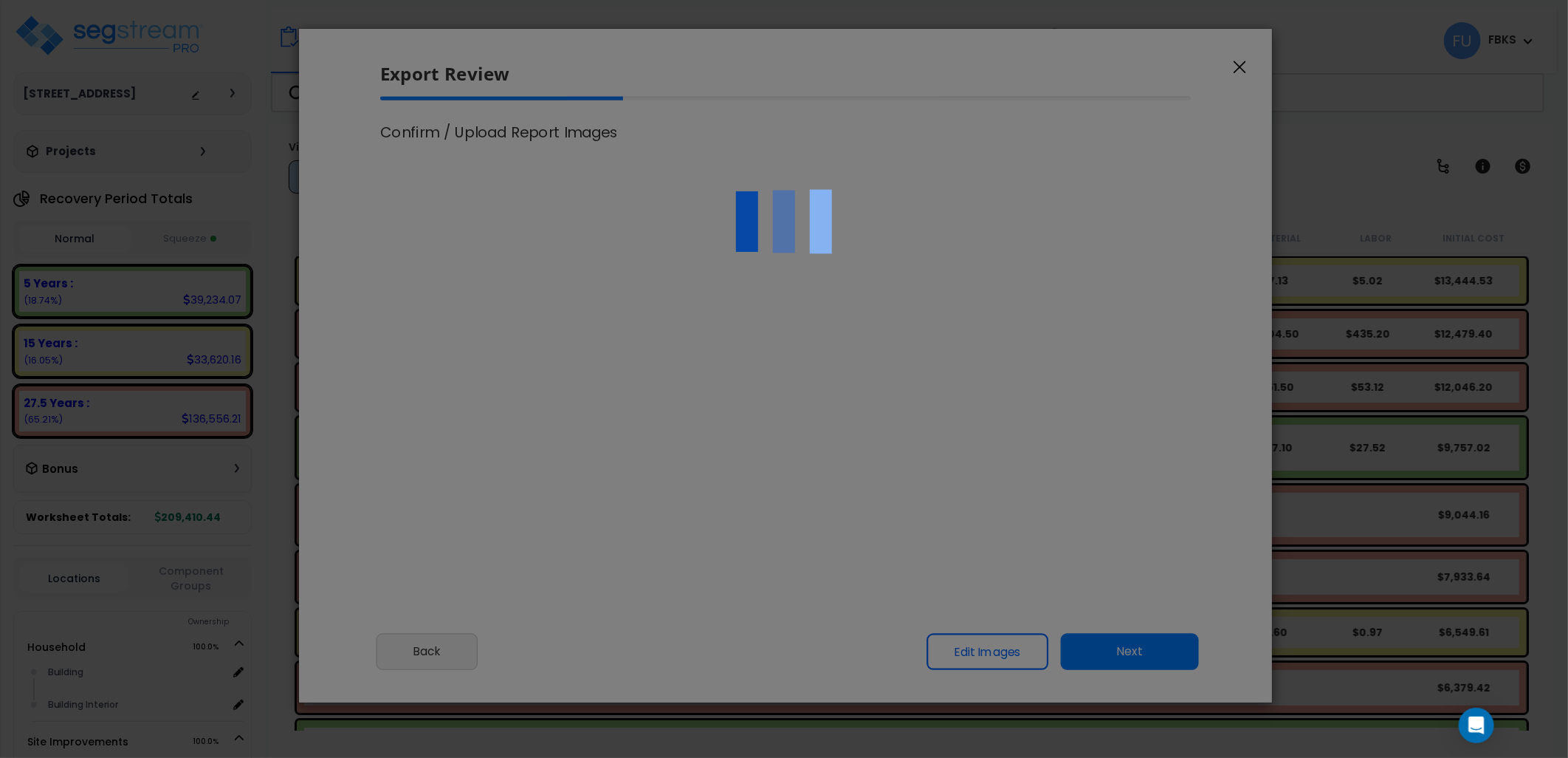
type input "36,171.0"
select select "2025"
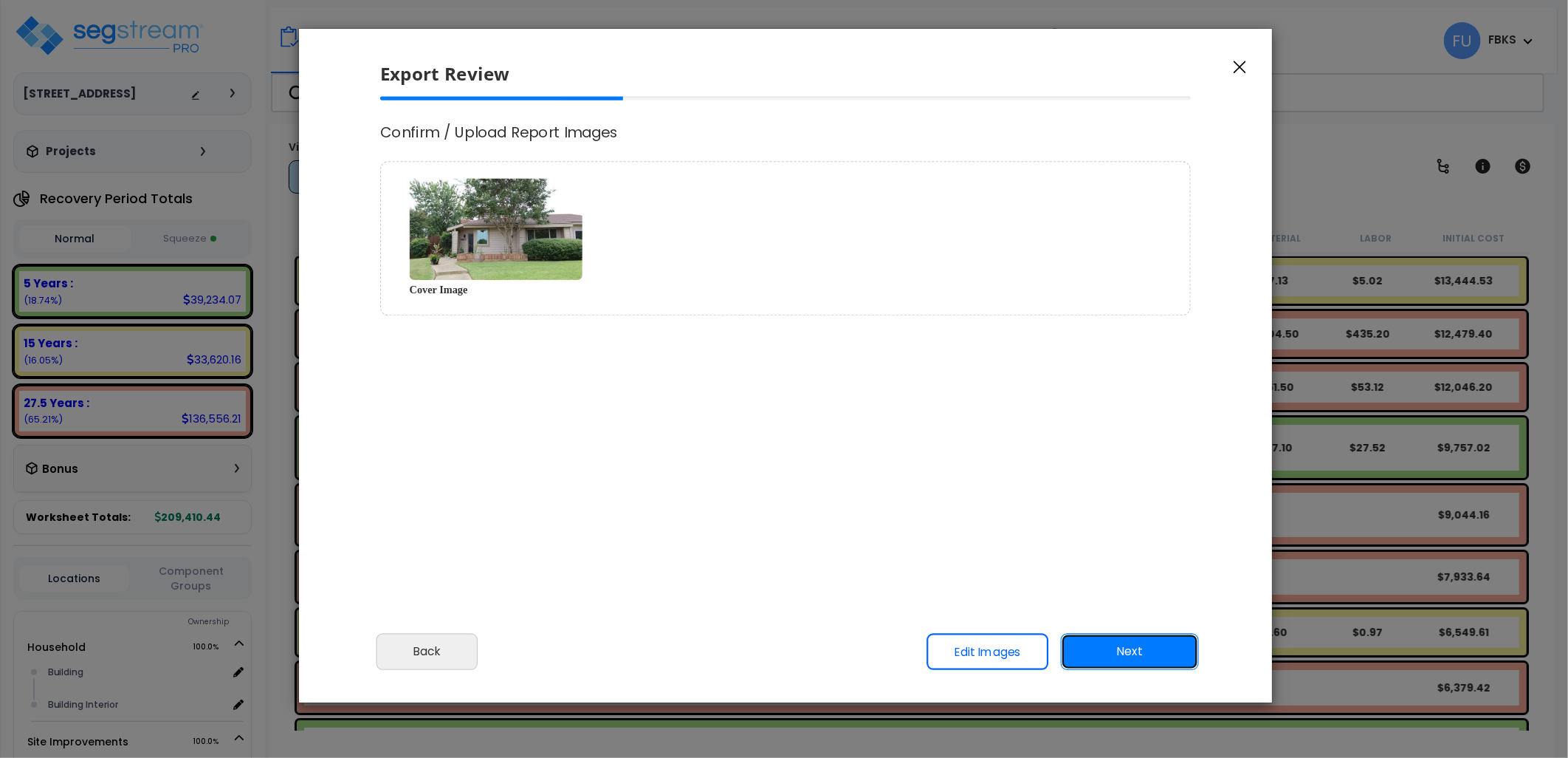
click at [1134, 643] on button "Next" at bounding box center [1129, 651] width 138 height 37
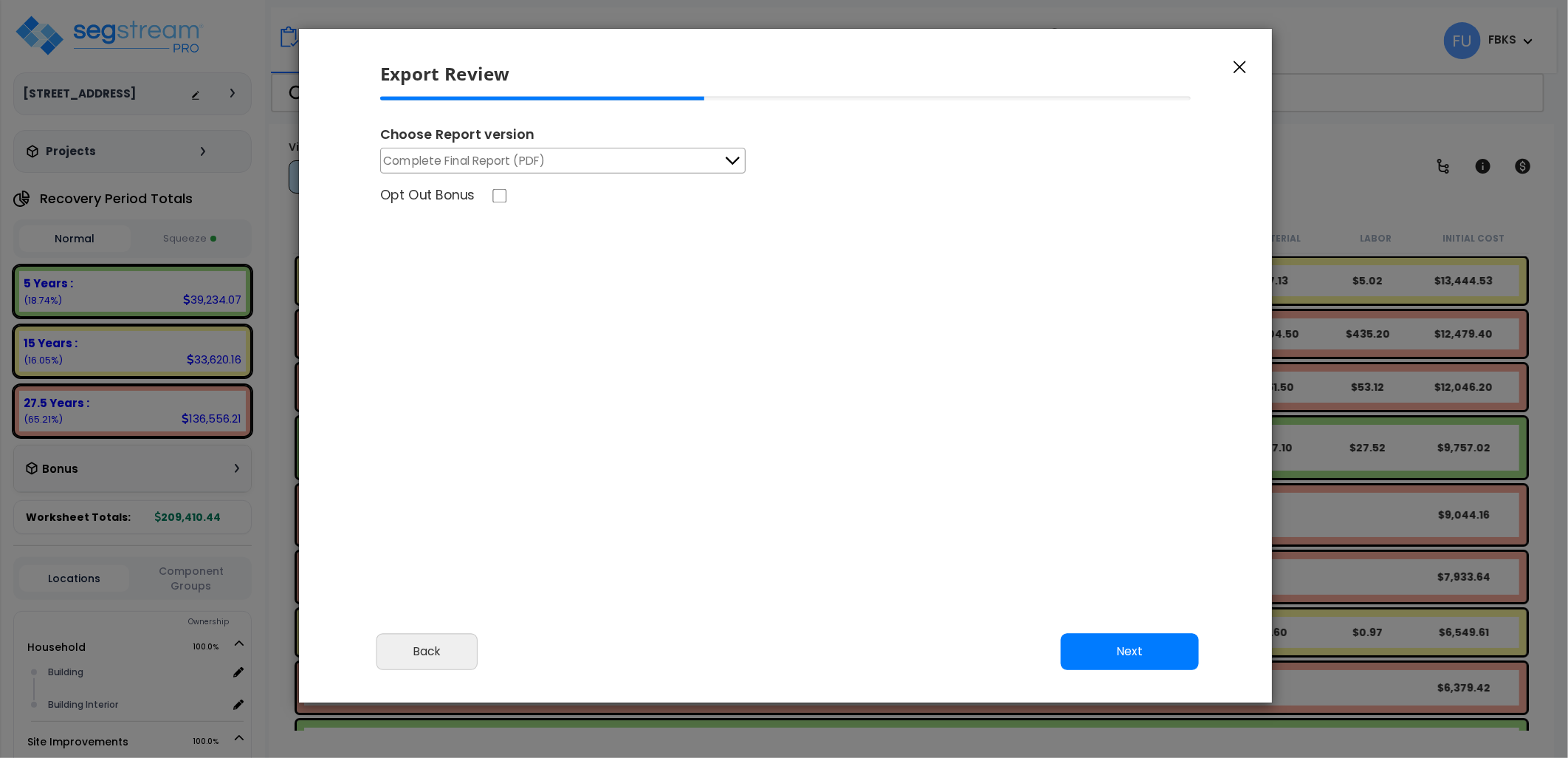
click at [499, 163] on span "Complete Final Report (PDF)" at bounding box center [465, 160] width 162 height 19
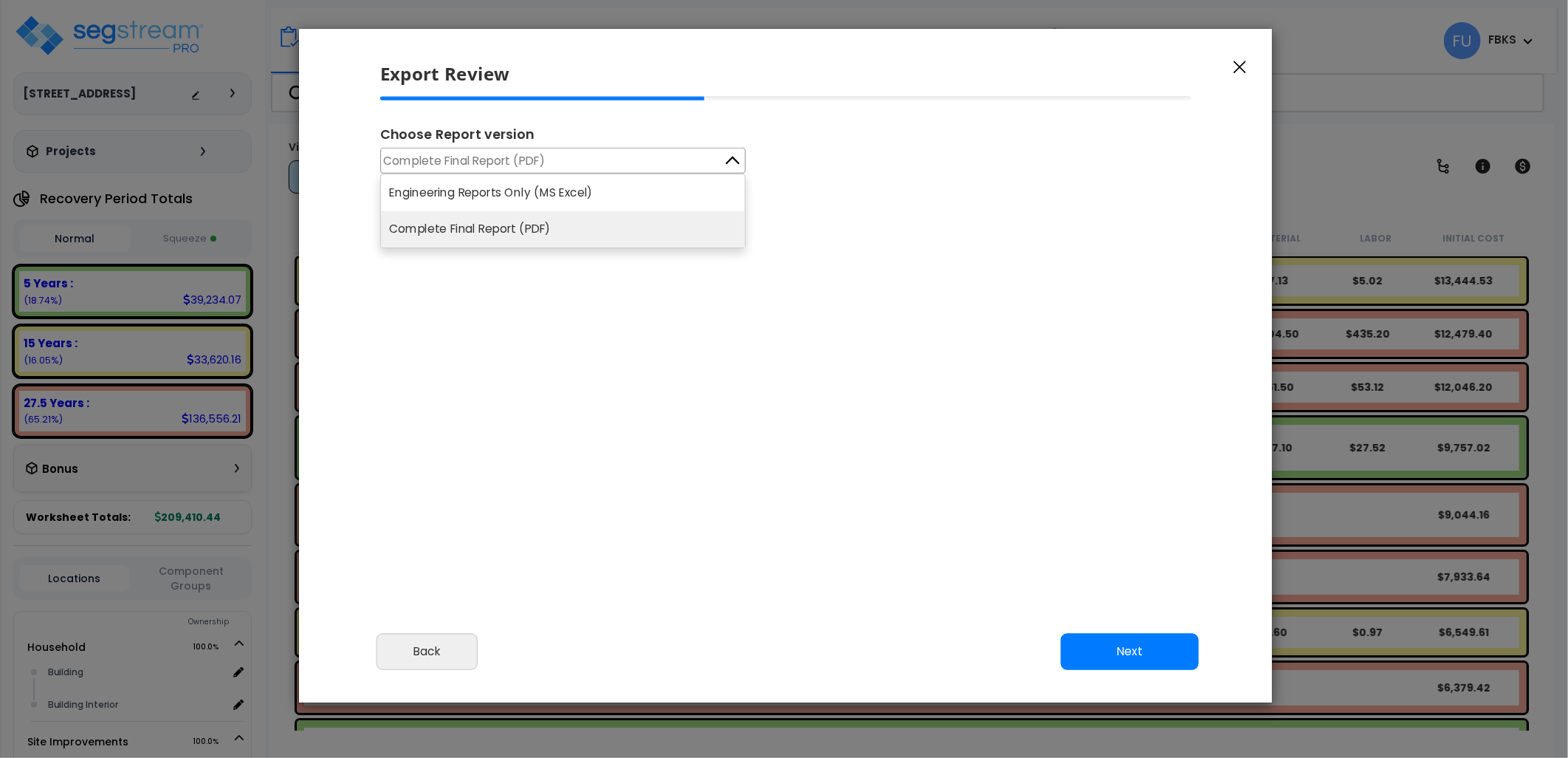
drag, startPoint x: 499, startPoint y: 163, endPoint x: 497, endPoint y: 205, distance: 42.0
click at [499, 163] on span "Complete Final Report (PDF)" at bounding box center [465, 160] width 162 height 19
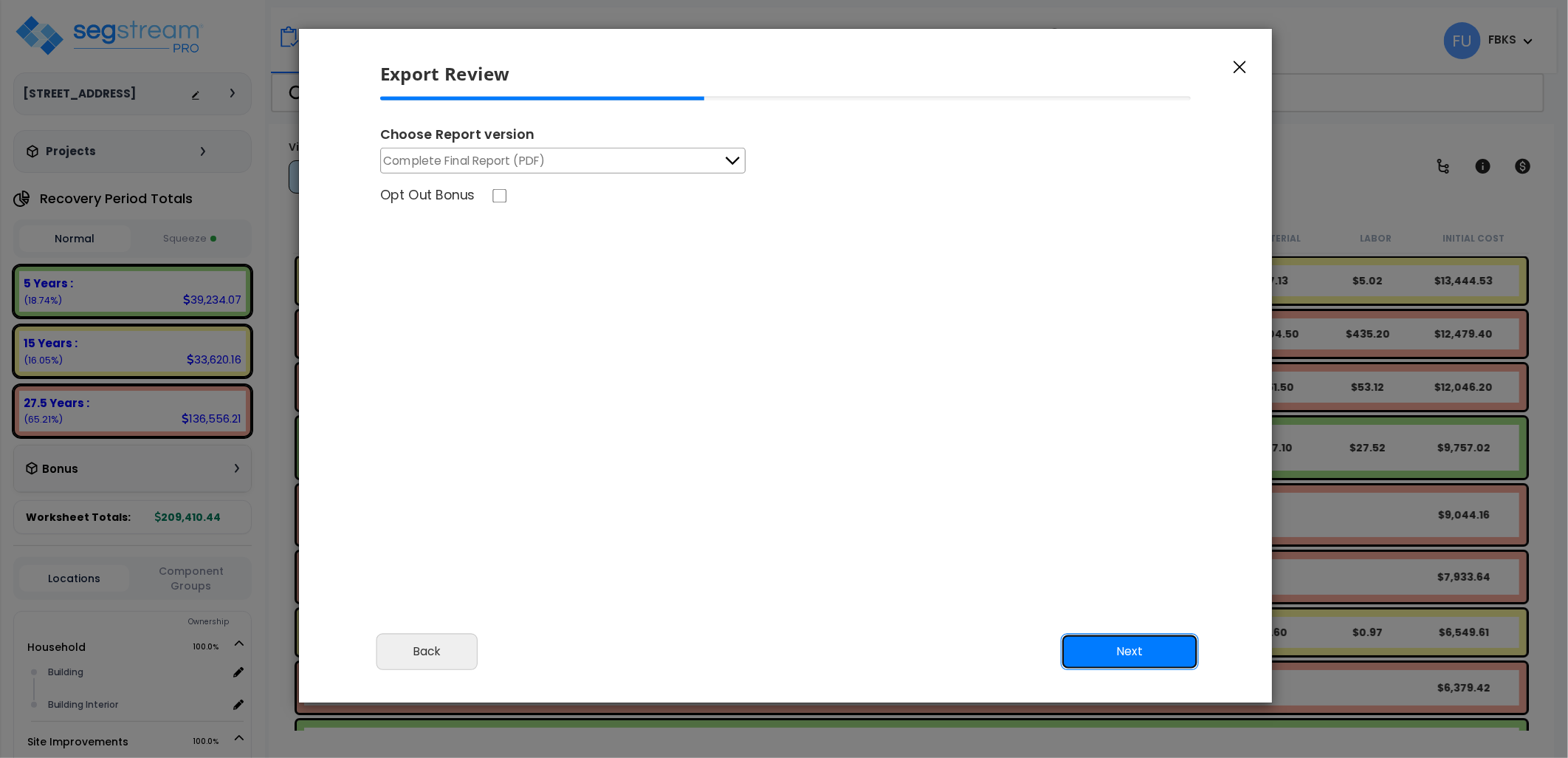
click at [1138, 637] on button "Next" at bounding box center [1129, 651] width 138 height 37
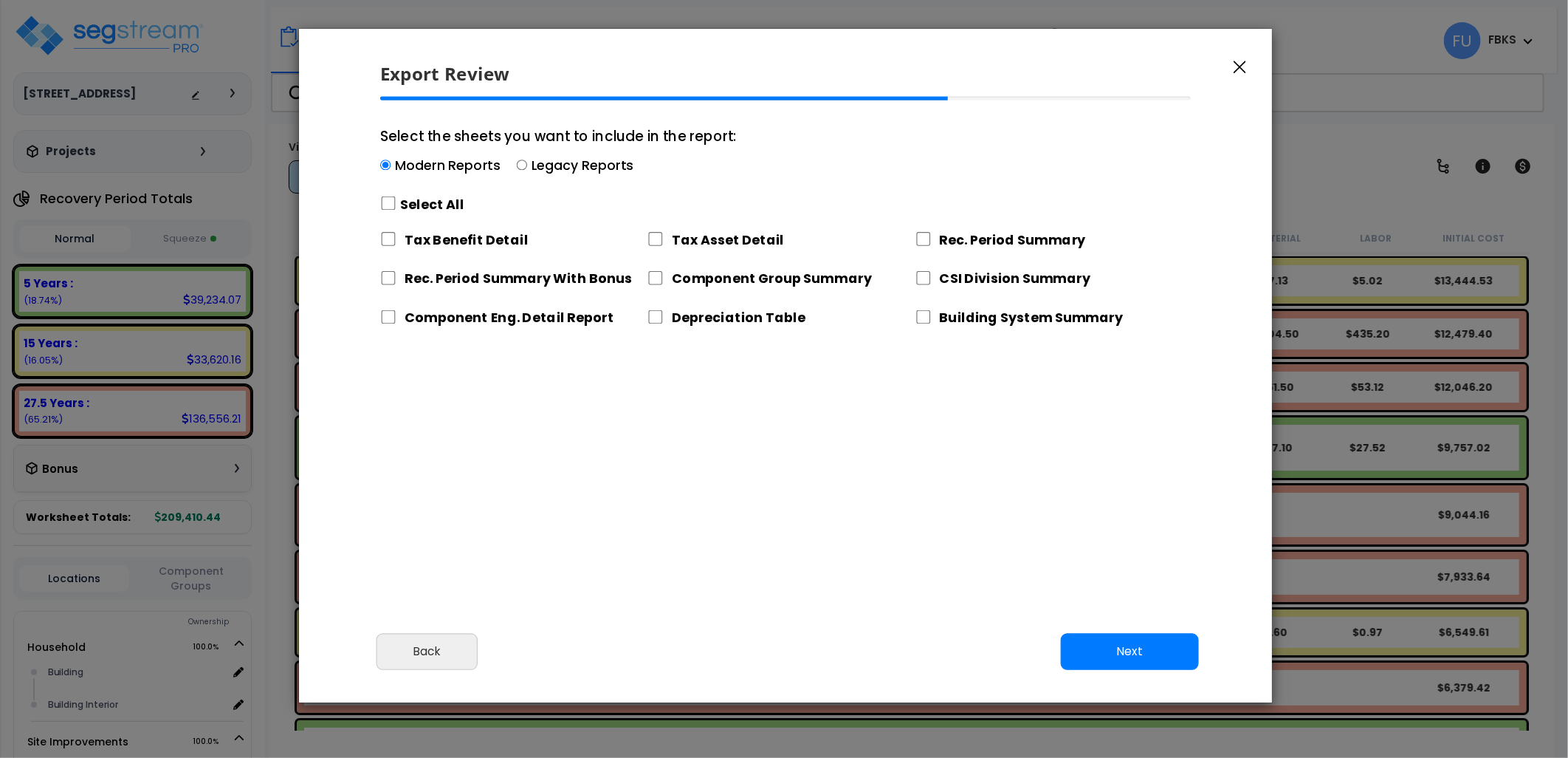
click at [419, 202] on label "Select All" at bounding box center [433, 204] width 64 height 19
click at [396, 202] on input "Select the sheets you want to include in the report: Modern Reports Legacy Repo…" at bounding box center [388, 204] width 16 height 14
checkbox input "true"
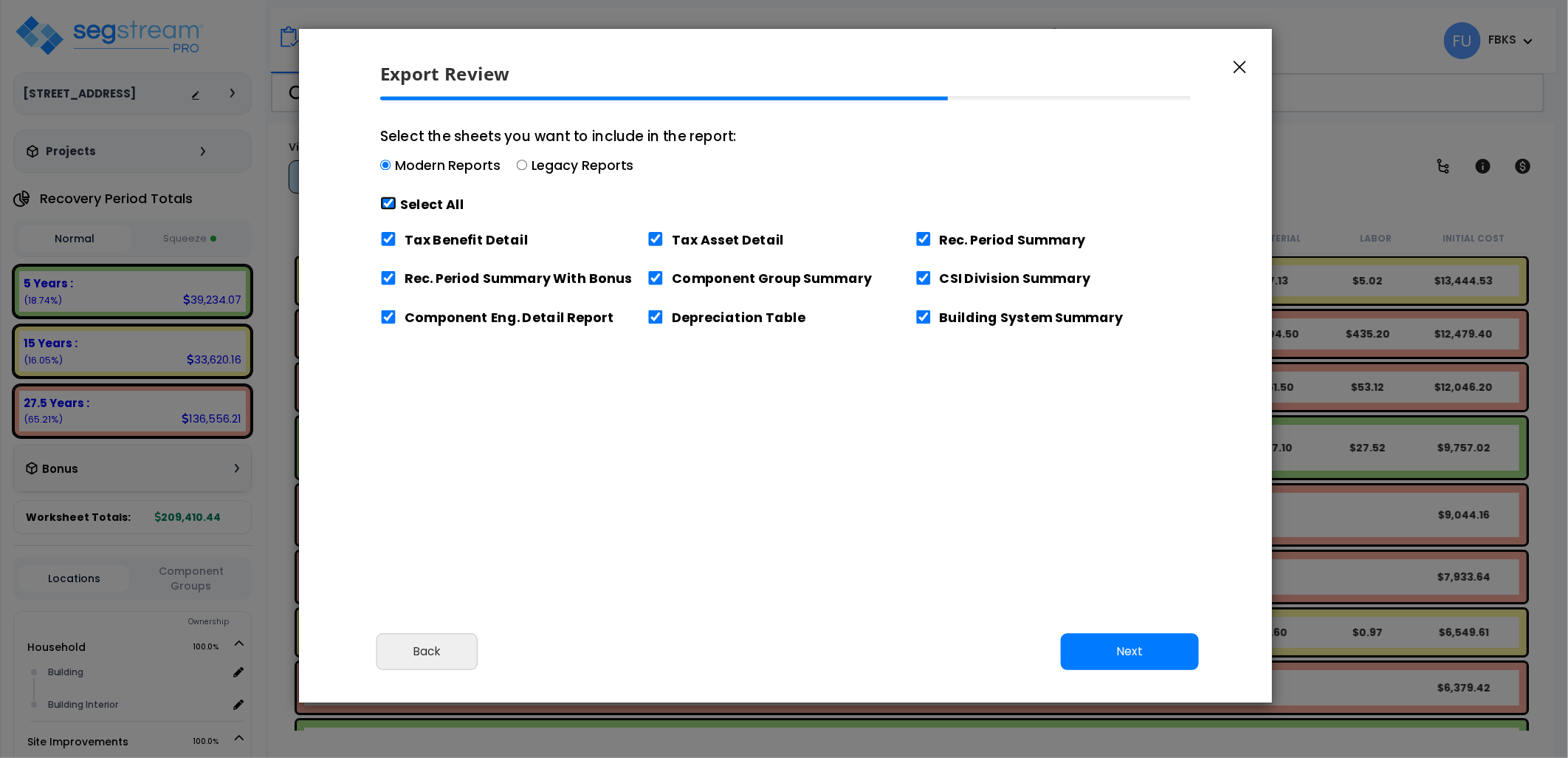
checkbox input "true"
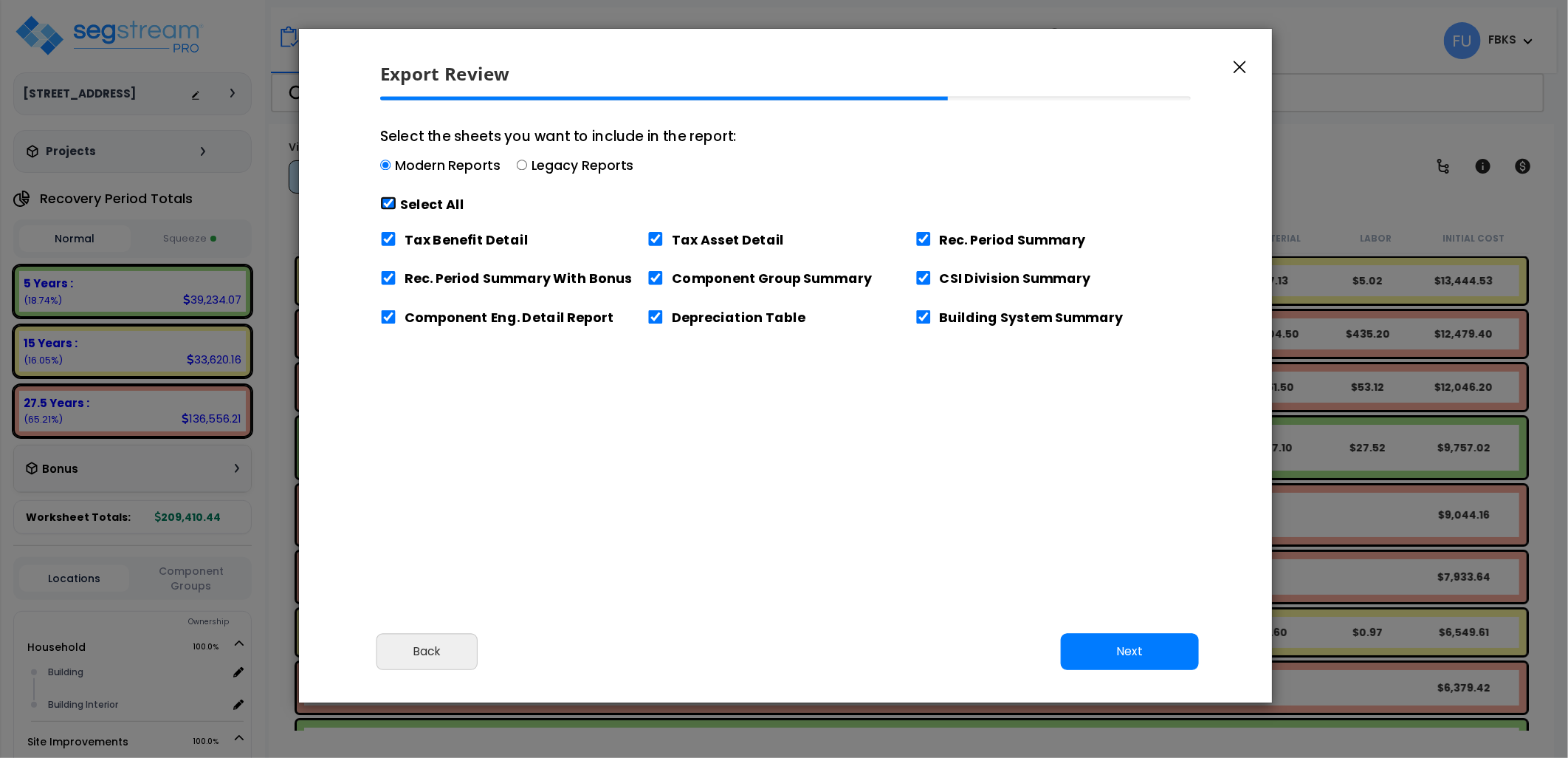
checkbox input "true"
click at [499, 236] on label "Tax Benefit Detail" at bounding box center [466, 238] width 123 height 19
click at [396, 236] on input "Tax Benefit Detail" at bounding box center [388, 238] width 16 height 14
checkbox input "false"
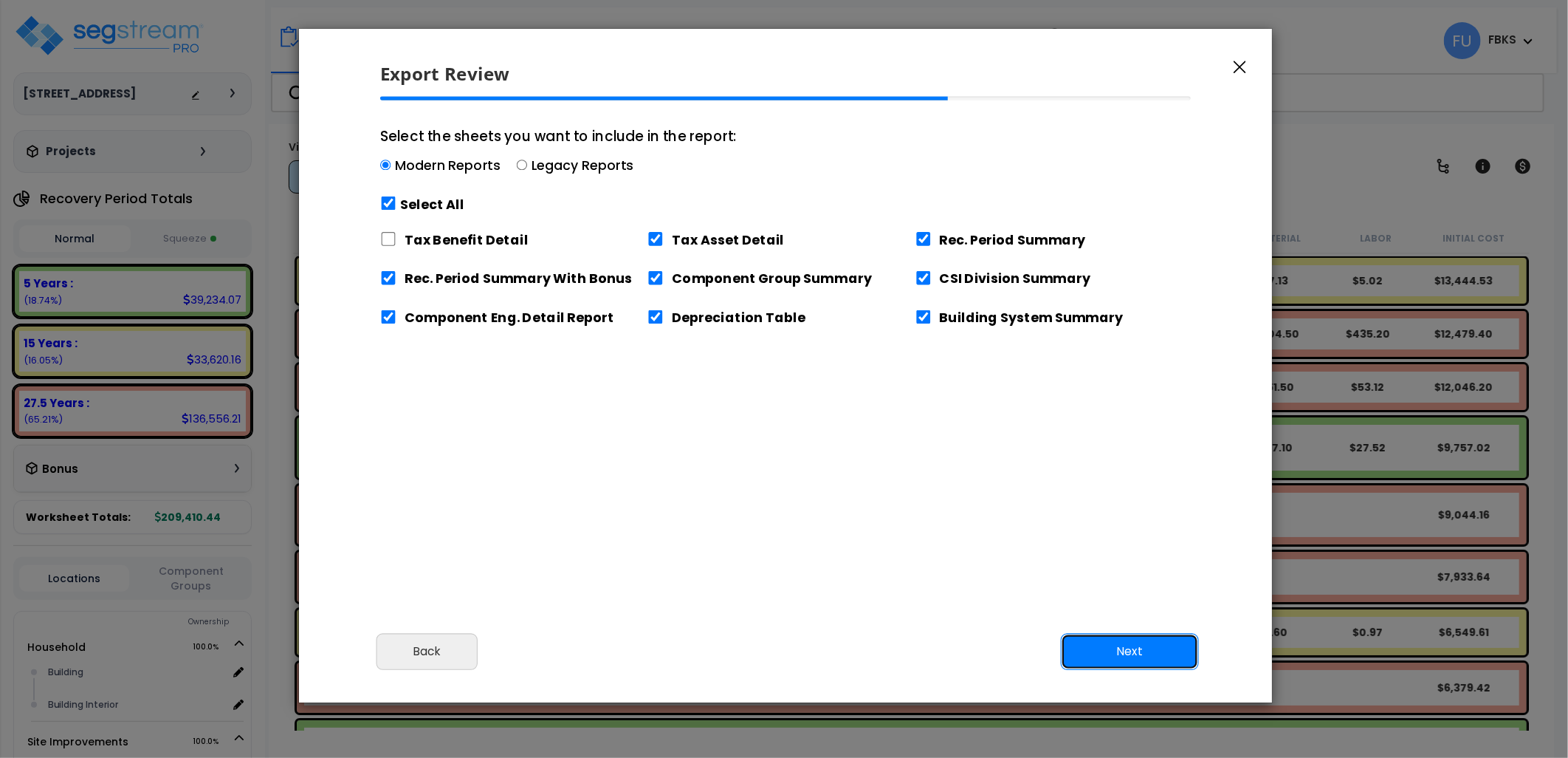
click at [1153, 652] on button "Next" at bounding box center [1129, 651] width 138 height 37
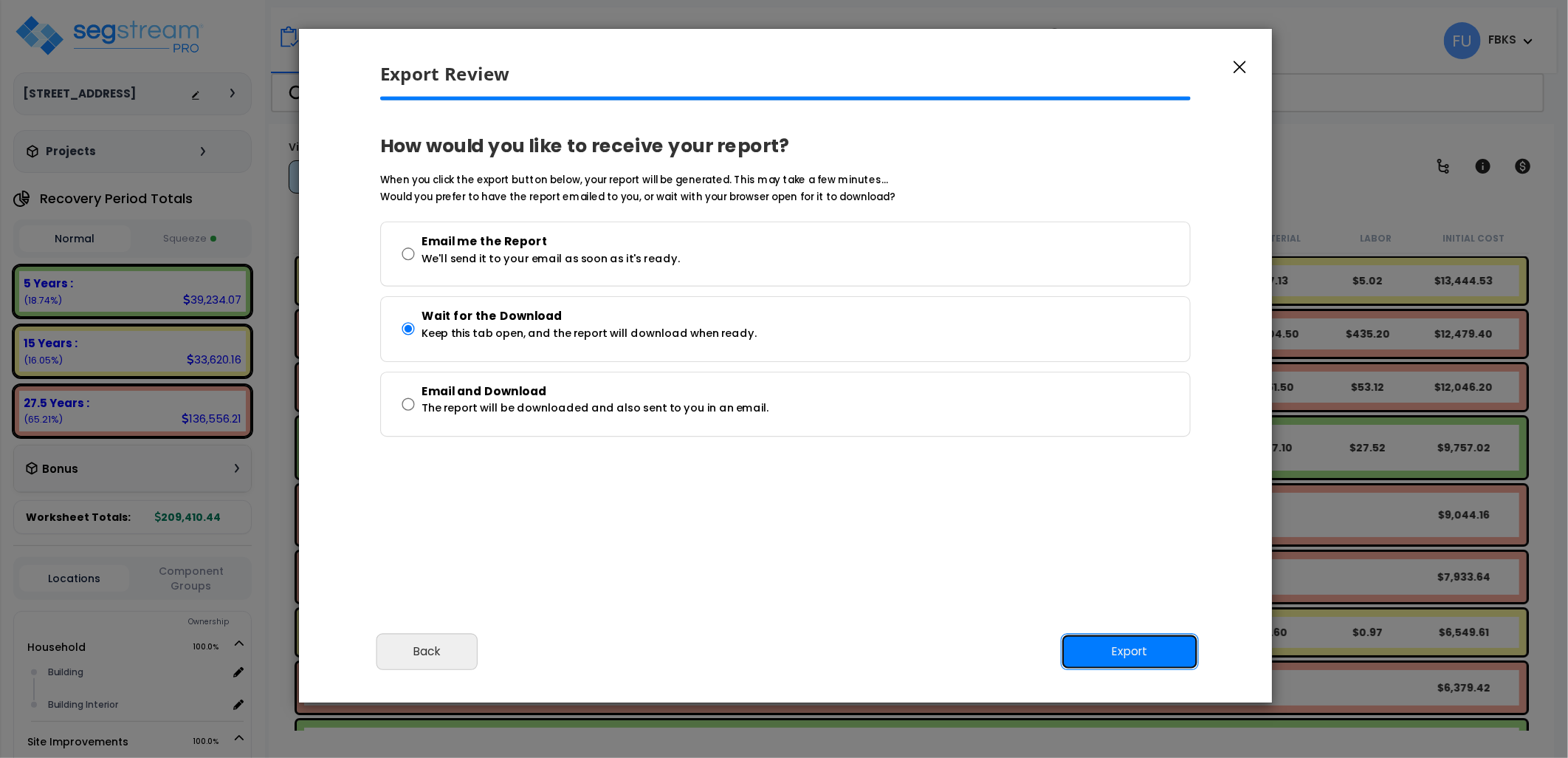
click at [1139, 646] on button "Export" at bounding box center [1129, 651] width 138 height 37
